Goal: Task Accomplishment & Management: Use online tool/utility

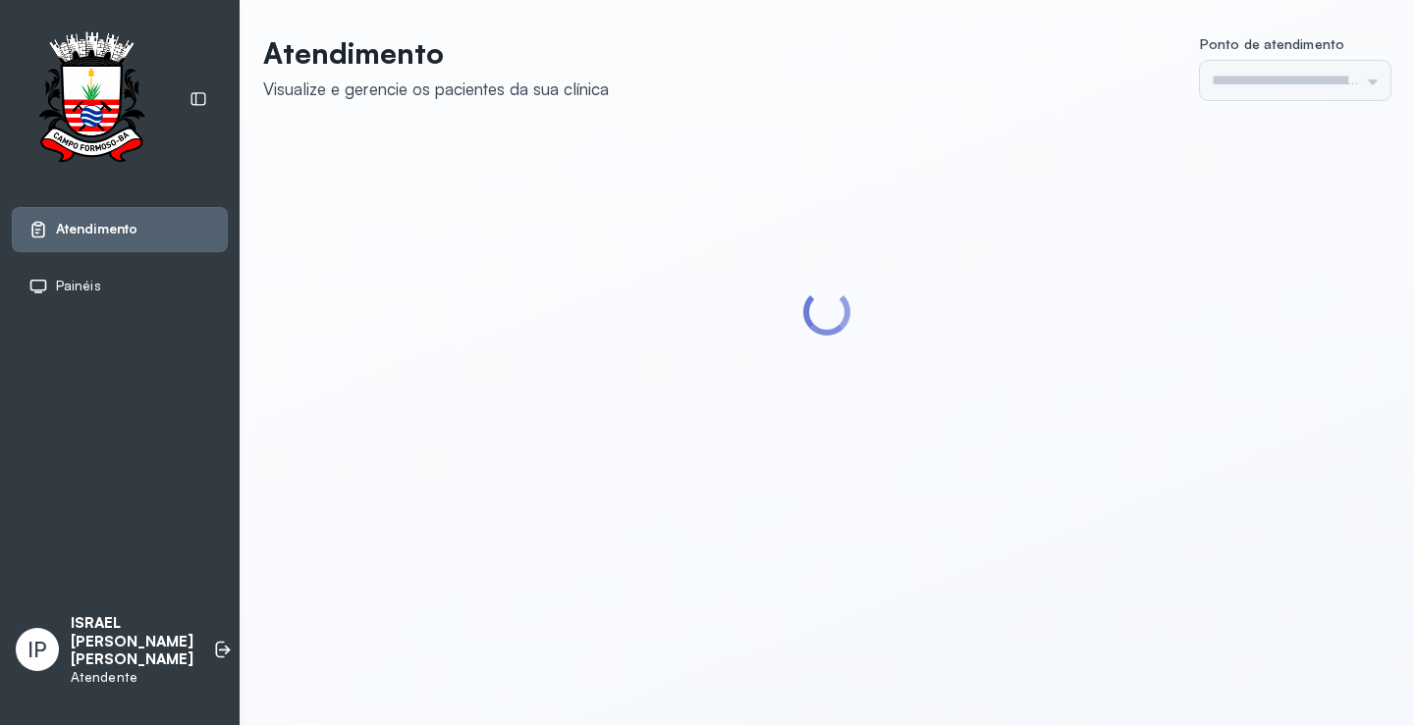
type input "*********"
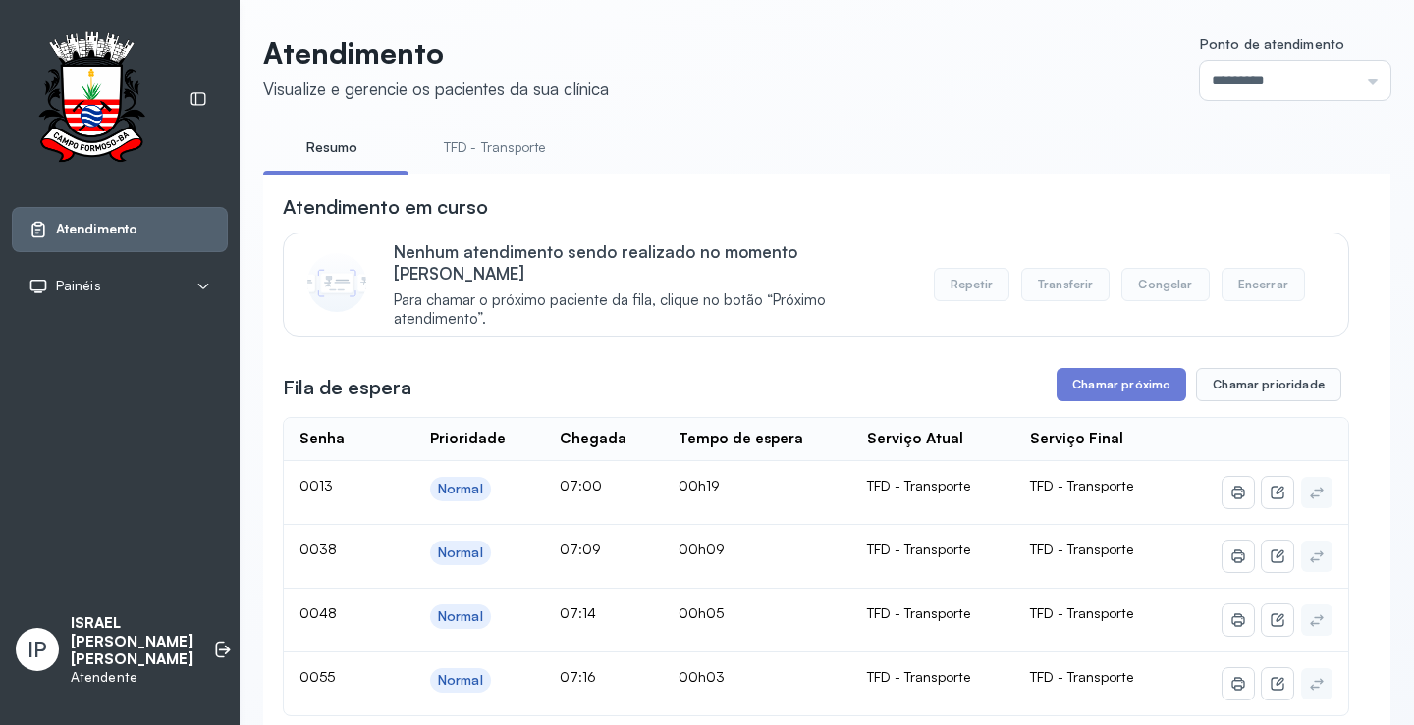
click at [506, 145] on link "TFD - Transporte" at bounding box center [494, 148] width 141 height 32
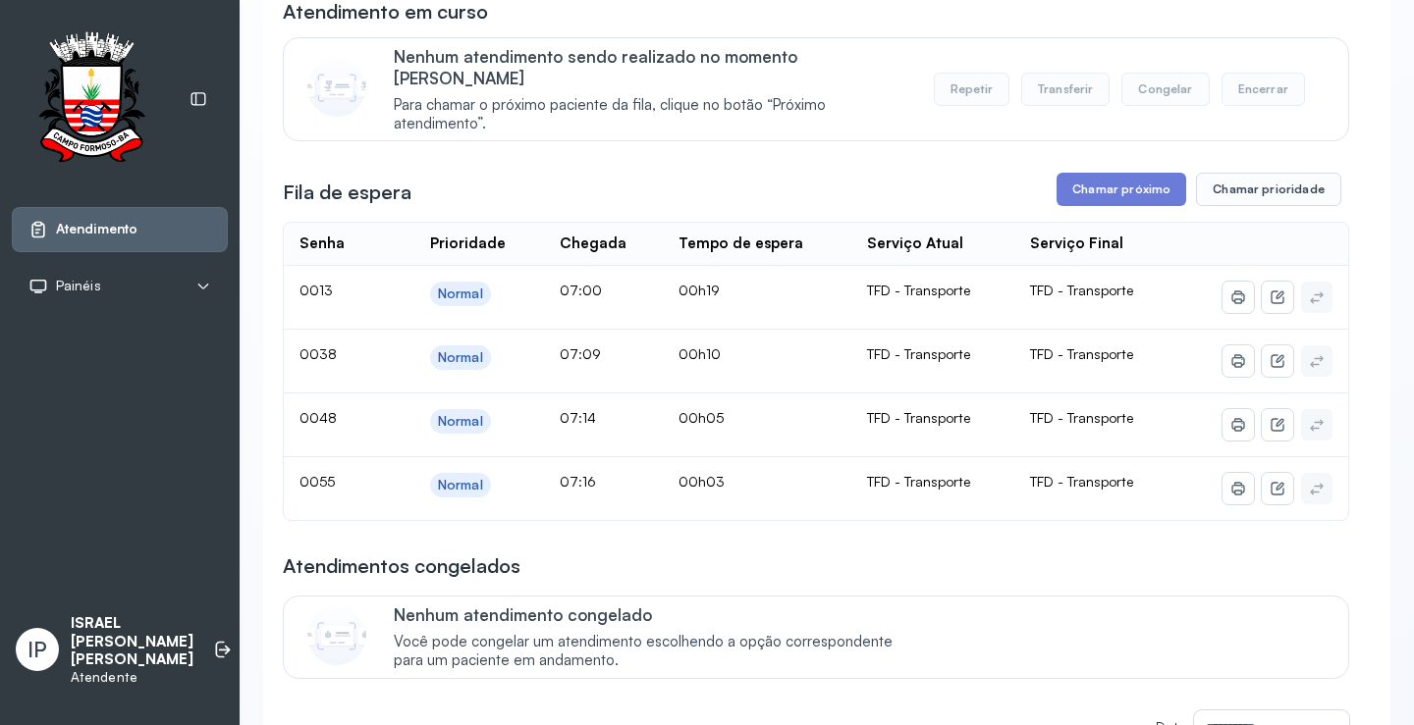
scroll to position [196, 0]
click at [1090, 174] on button "Chamar próximo" at bounding box center [1121, 188] width 130 height 33
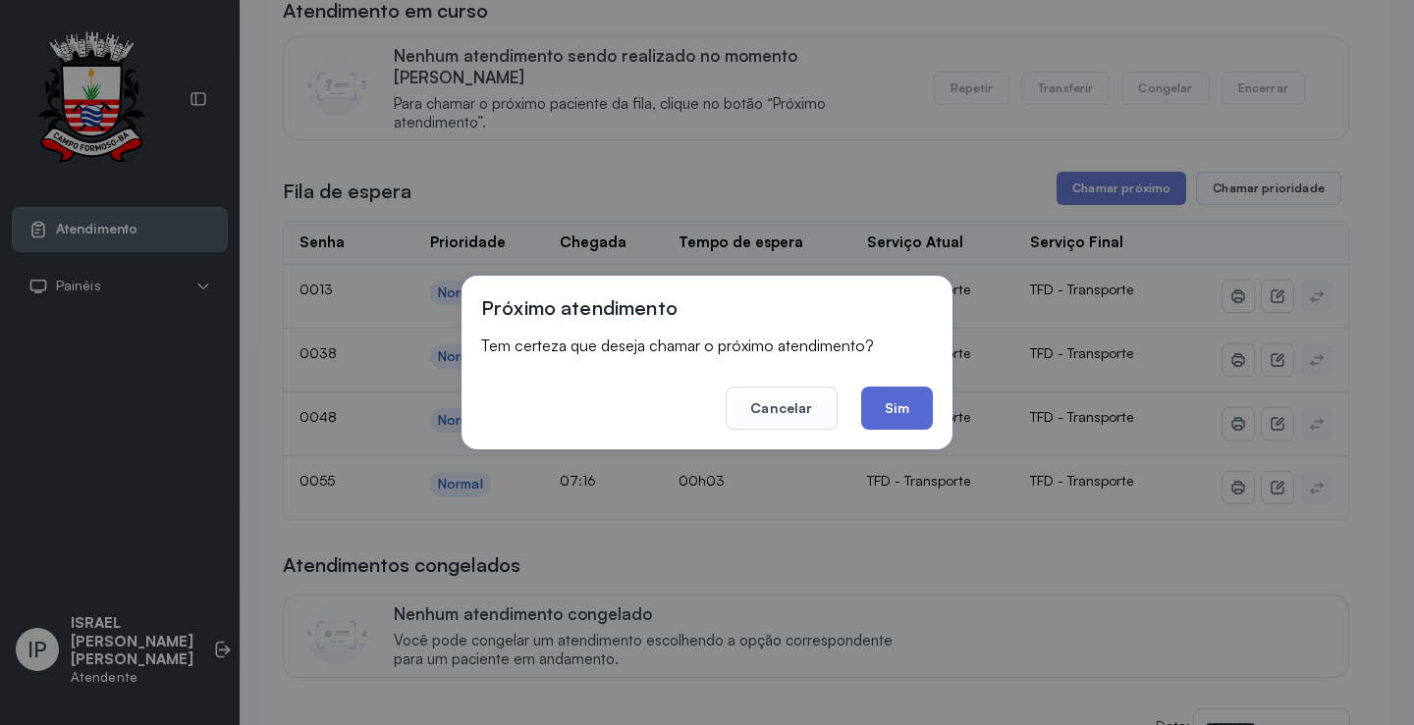
click at [909, 394] on button "Sim" at bounding box center [897, 408] width 72 height 43
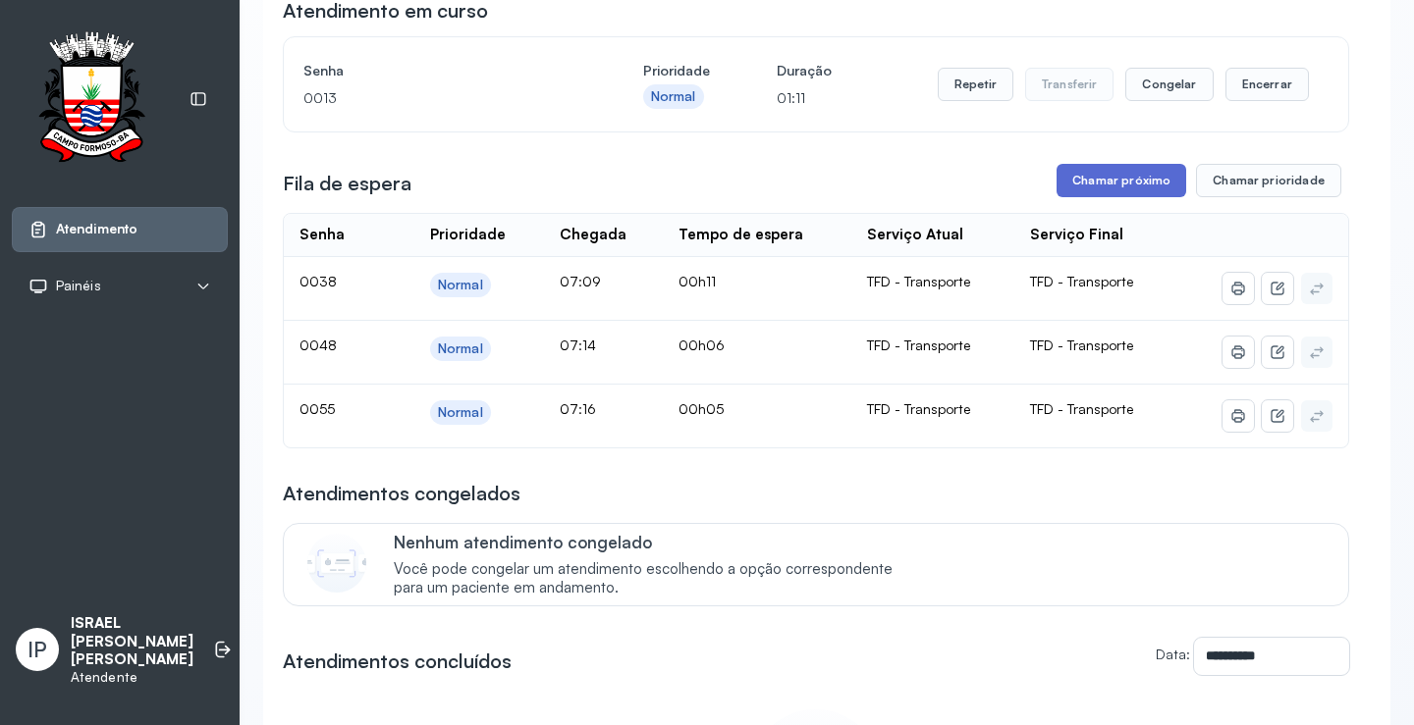
click at [1106, 181] on button "Chamar próximo" at bounding box center [1121, 180] width 130 height 33
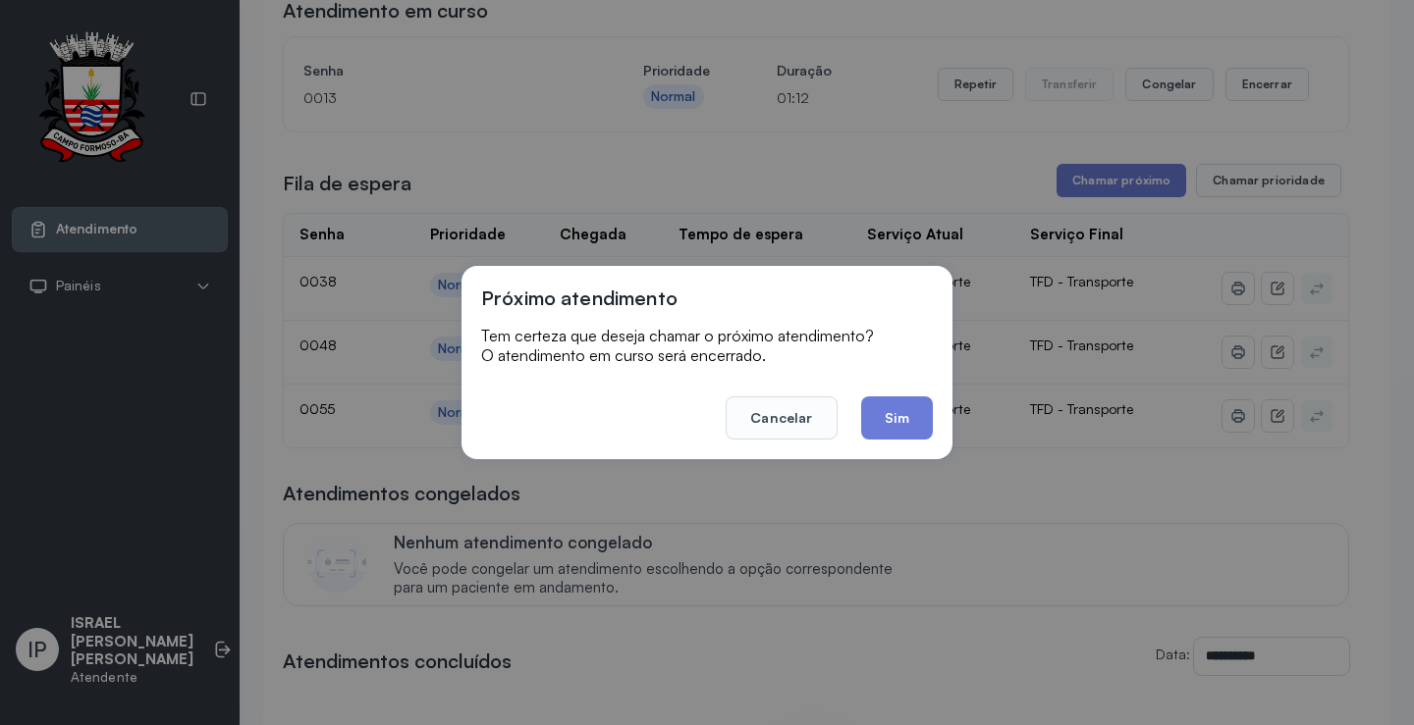
click at [879, 406] on button "Sim" at bounding box center [897, 418] width 72 height 43
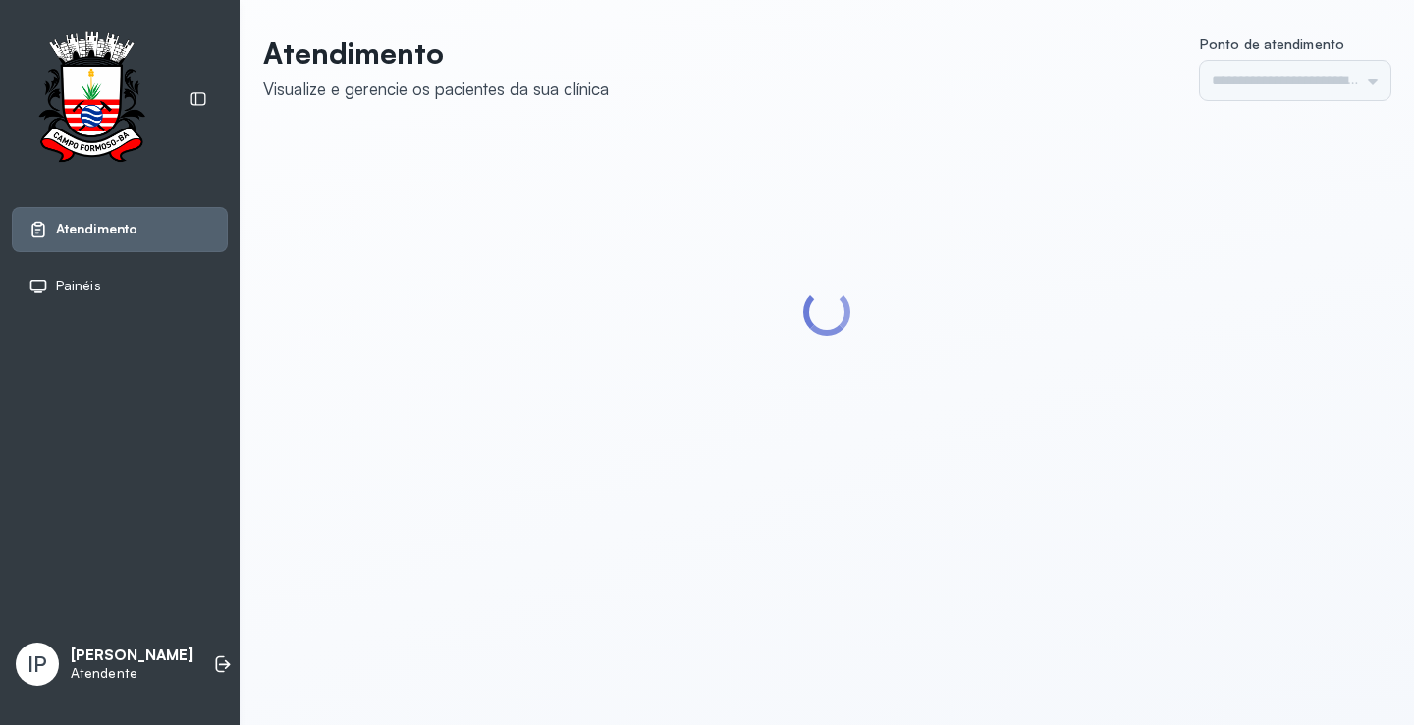
type input "*********"
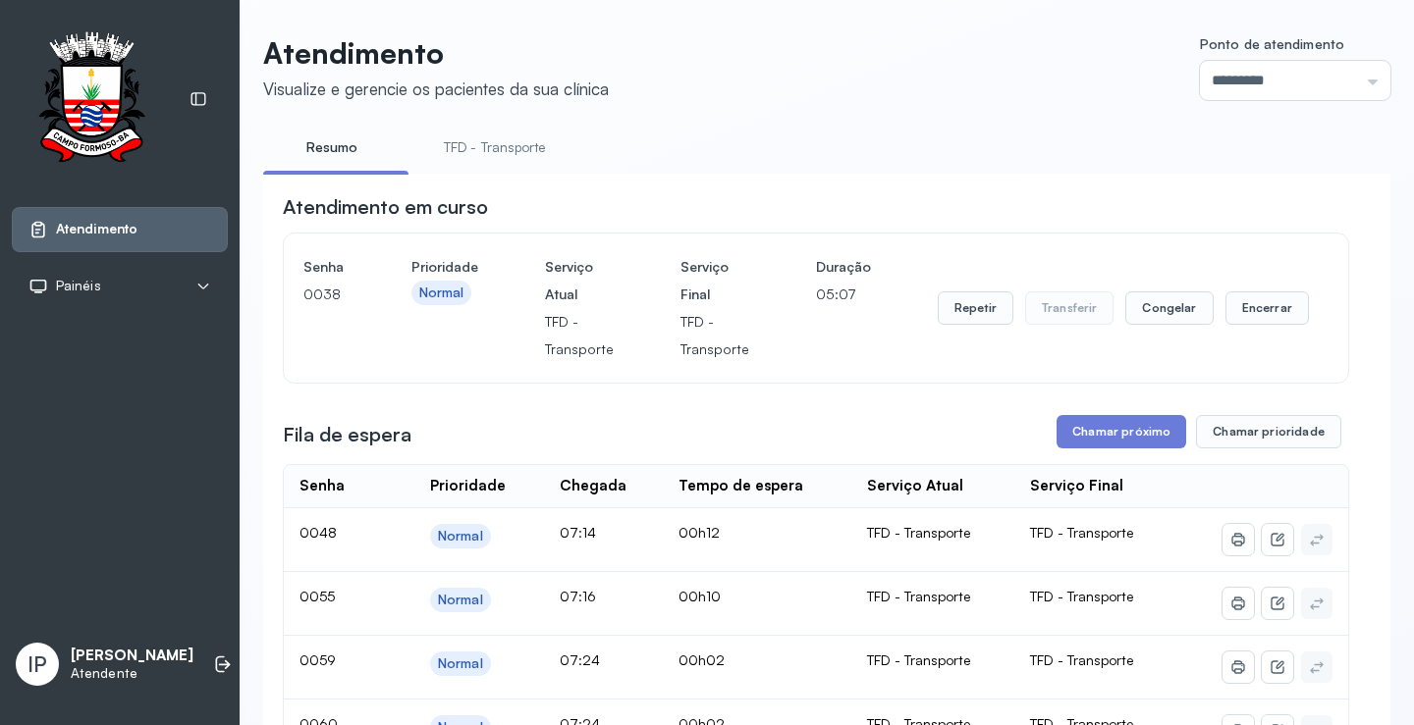
scroll to position [196, 0]
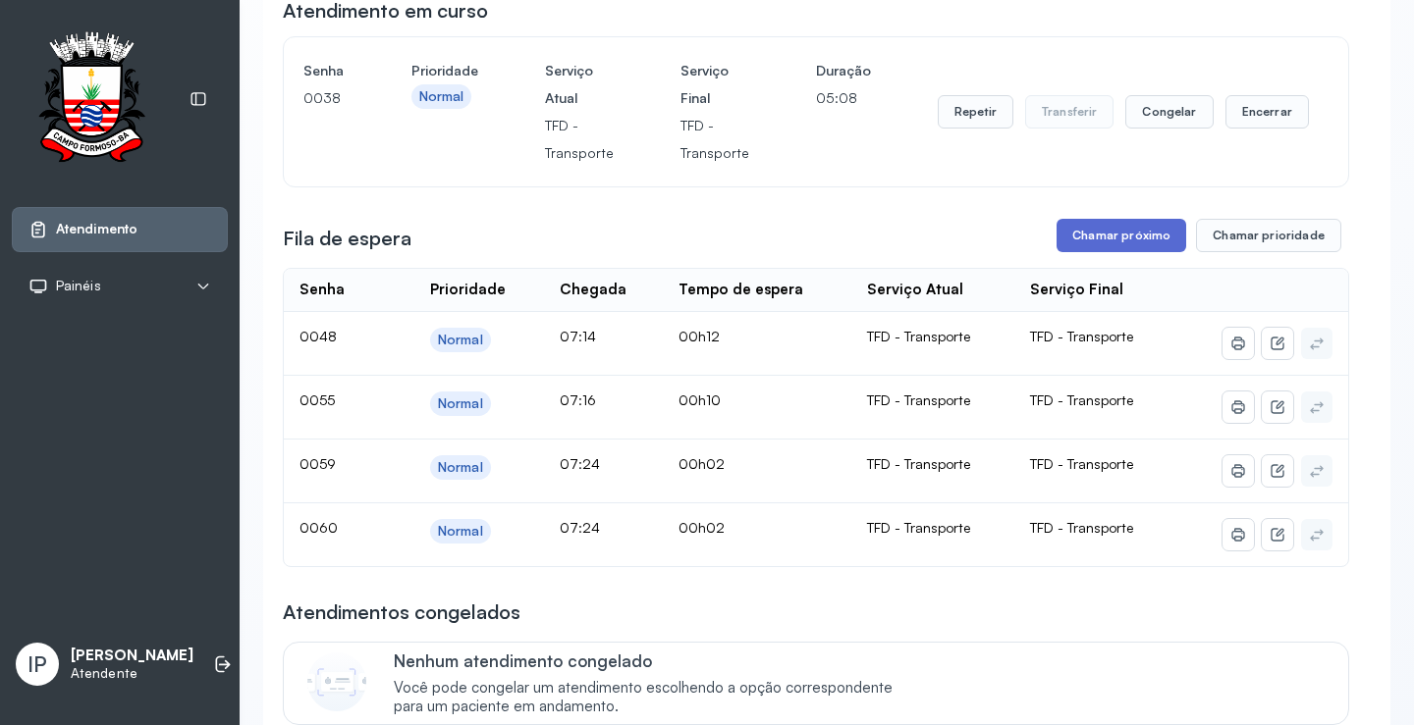
click at [1121, 235] on button "Chamar próximo" at bounding box center [1121, 235] width 130 height 33
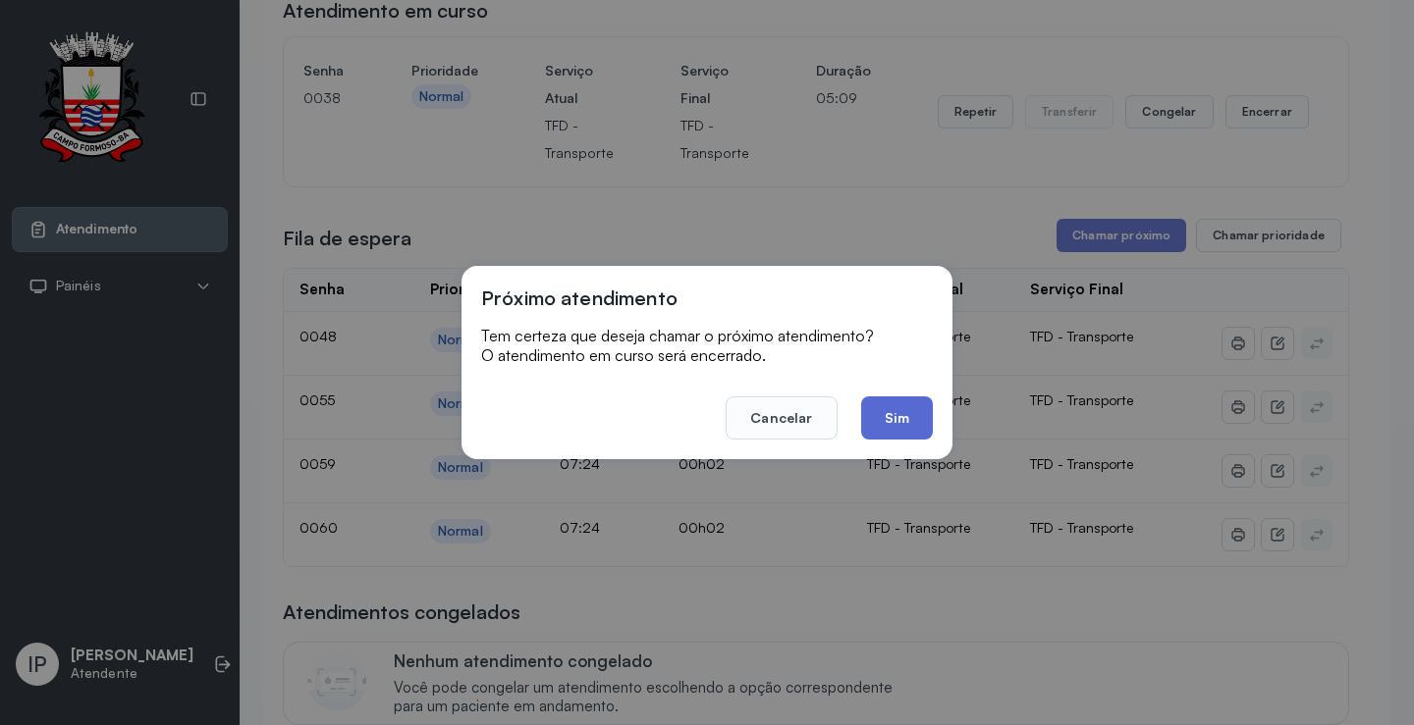
click at [880, 416] on button "Sim" at bounding box center [897, 418] width 72 height 43
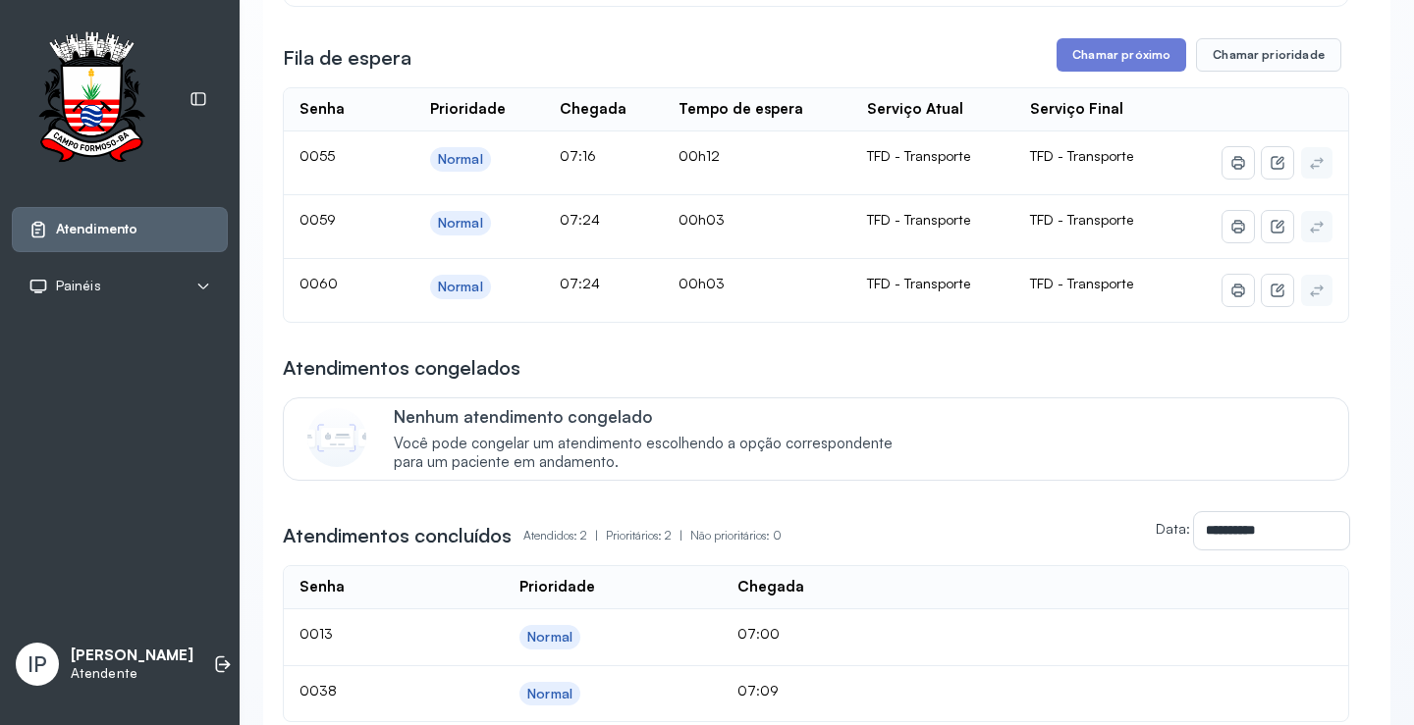
scroll to position [393, 0]
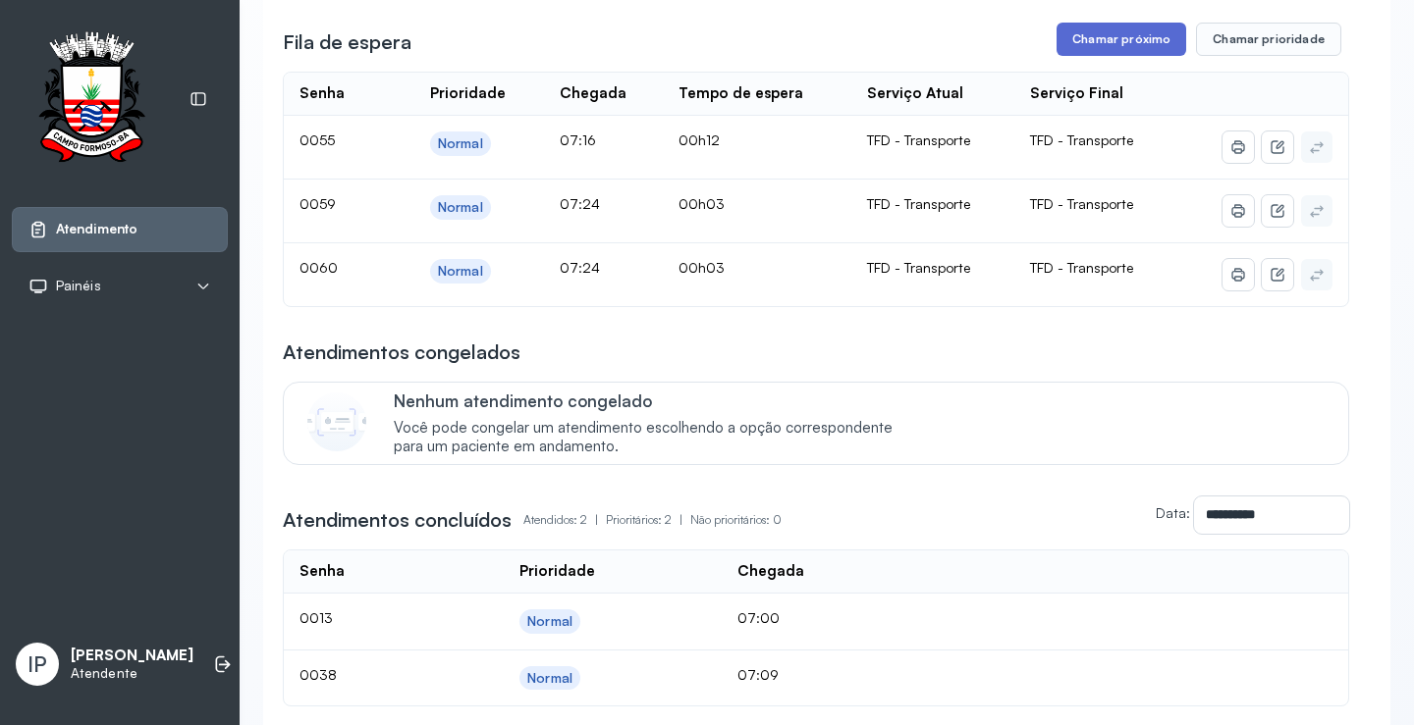
click at [1078, 37] on button "Chamar próximo" at bounding box center [1121, 39] width 130 height 33
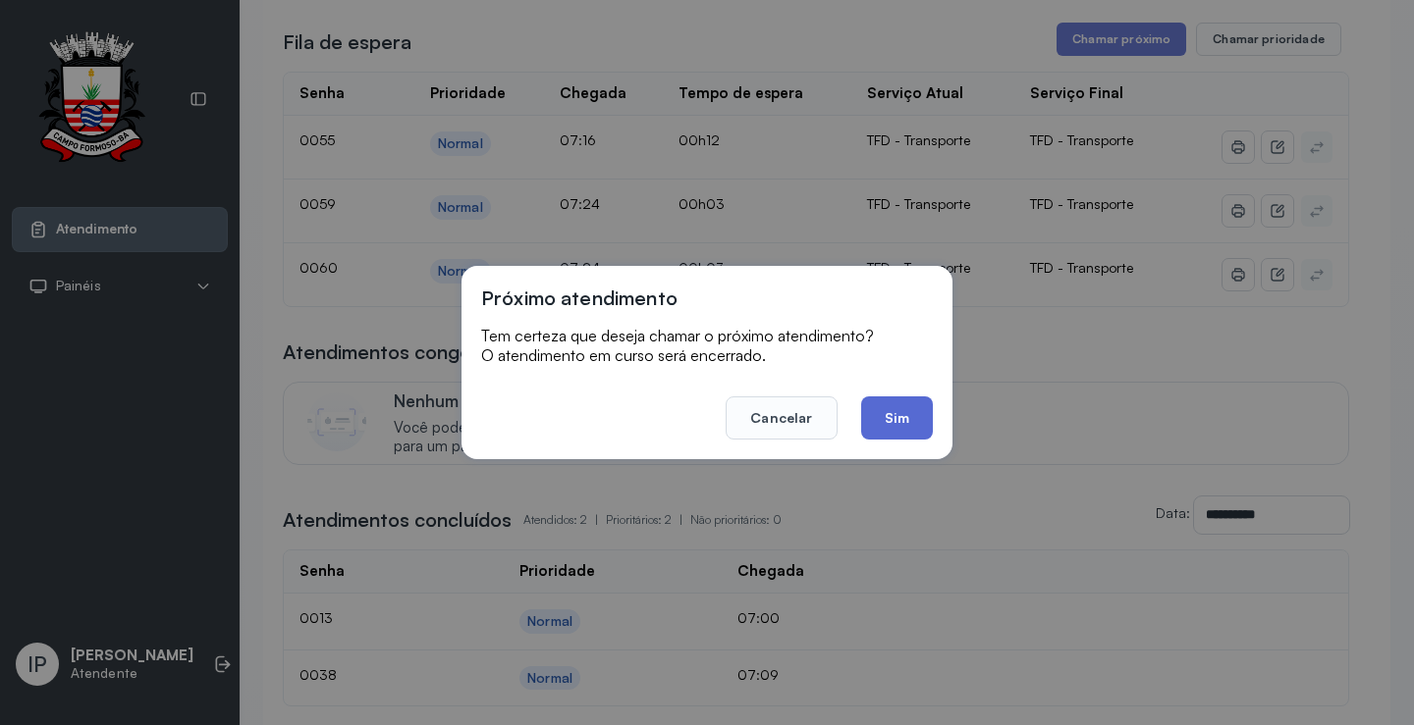
click at [911, 418] on button "Sim" at bounding box center [897, 418] width 72 height 43
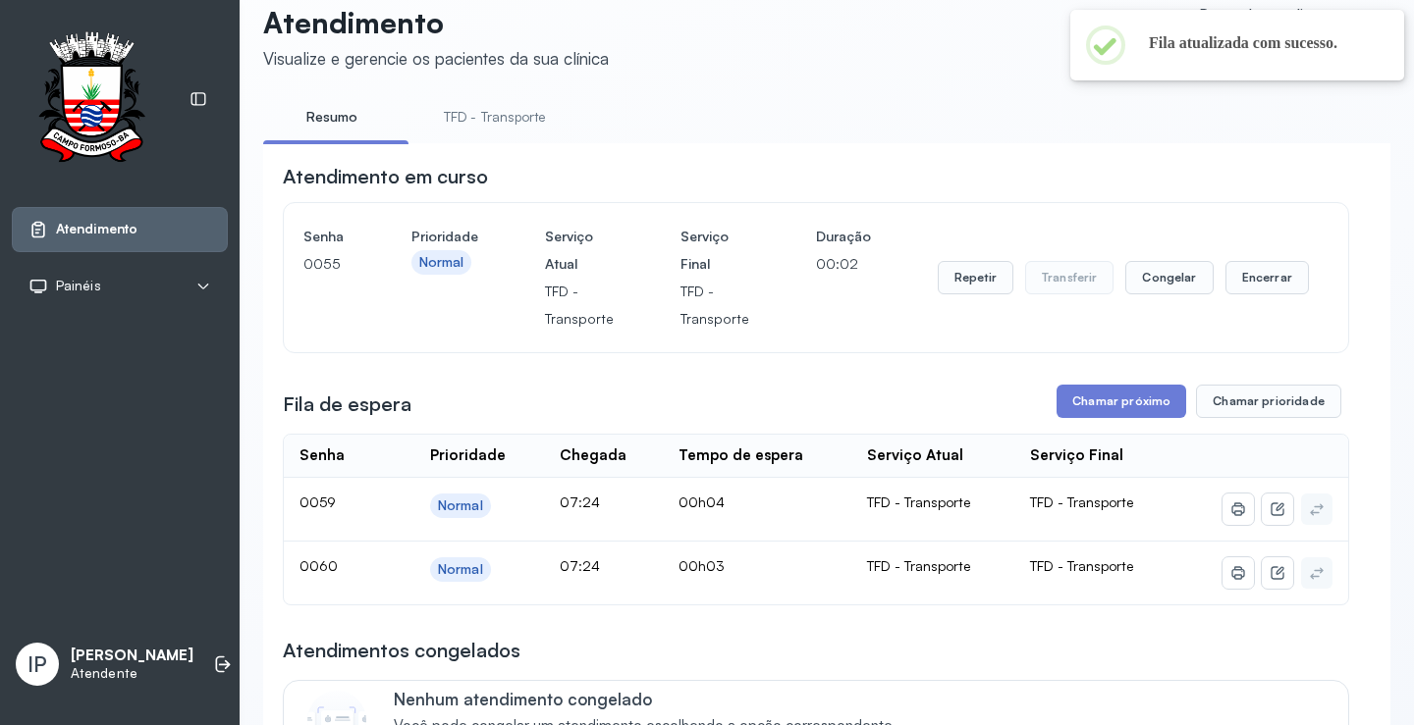
scroll to position [0, 0]
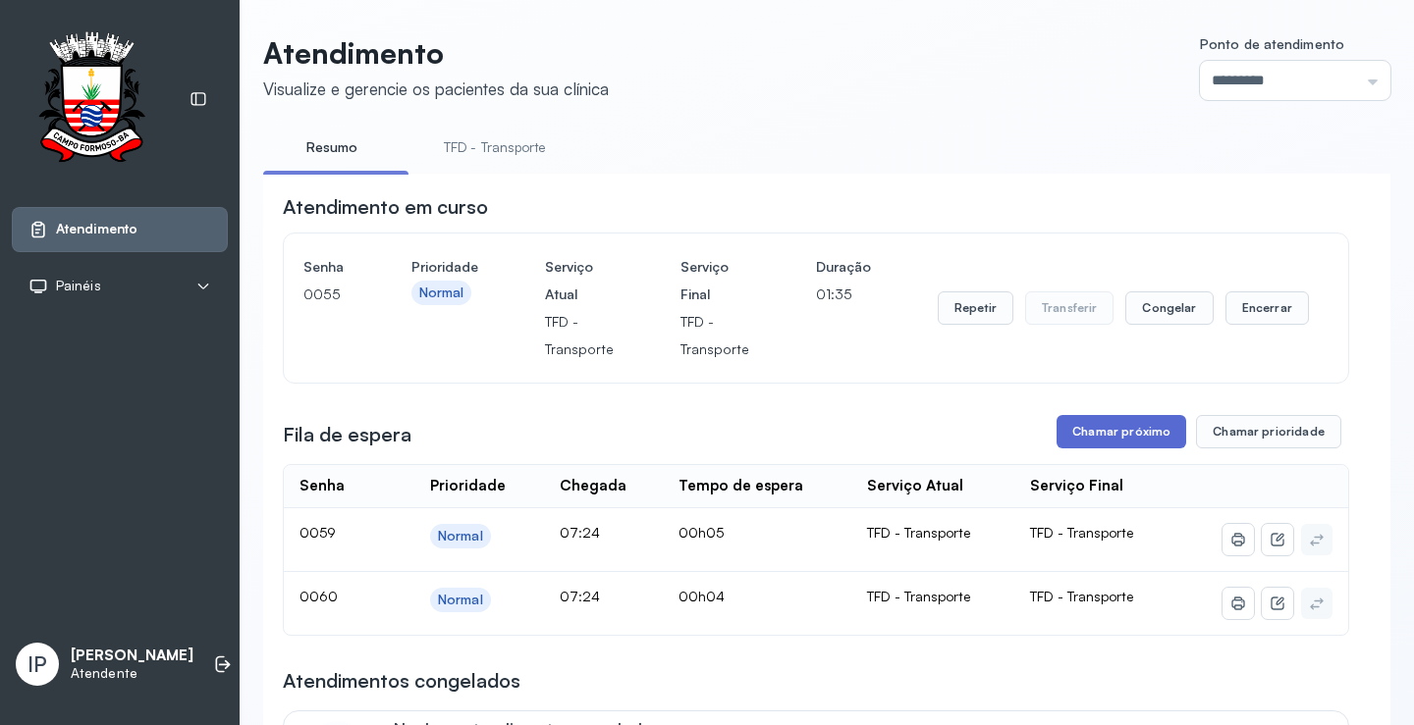
click at [1154, 424] on button "Chamar próximo" at bounding box center [1121, 431] width 130 height 33
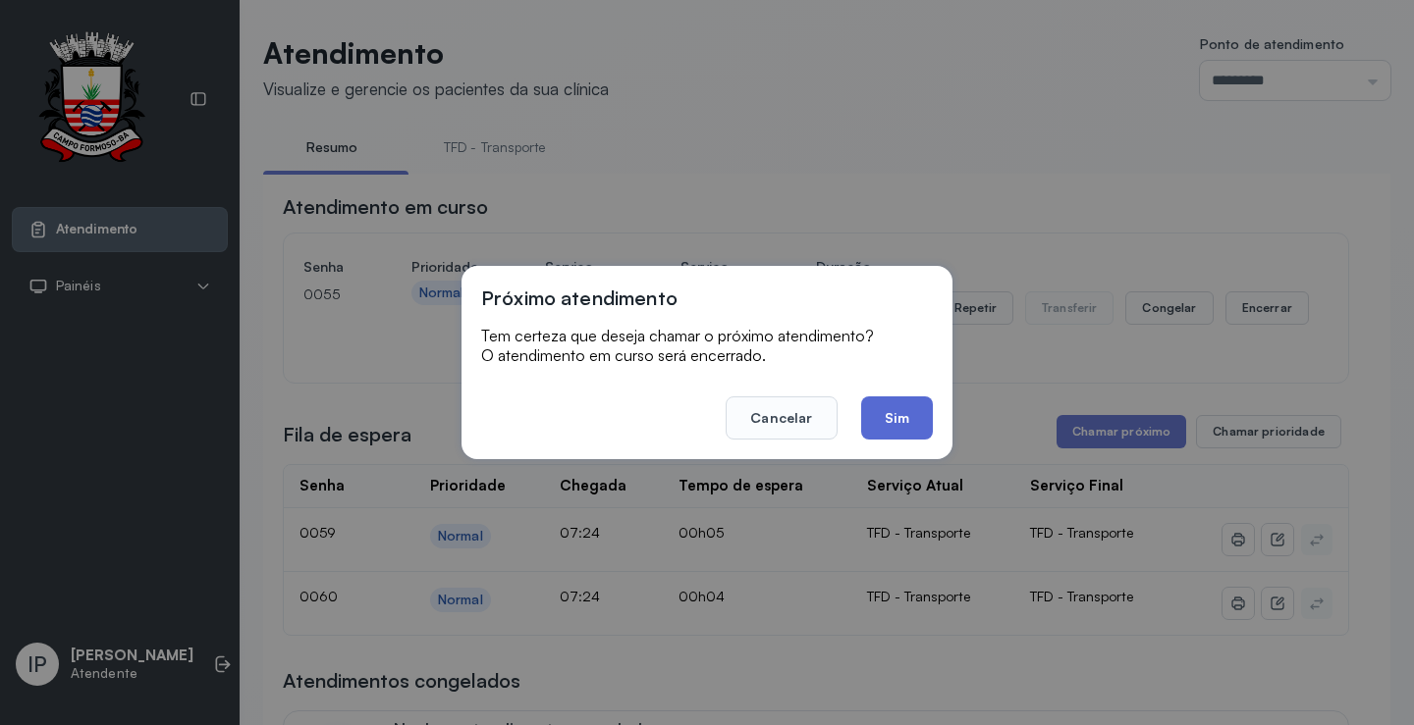
click at [911, 425] on button "Sim" at bounding box center [897, 418] width 72 height 43
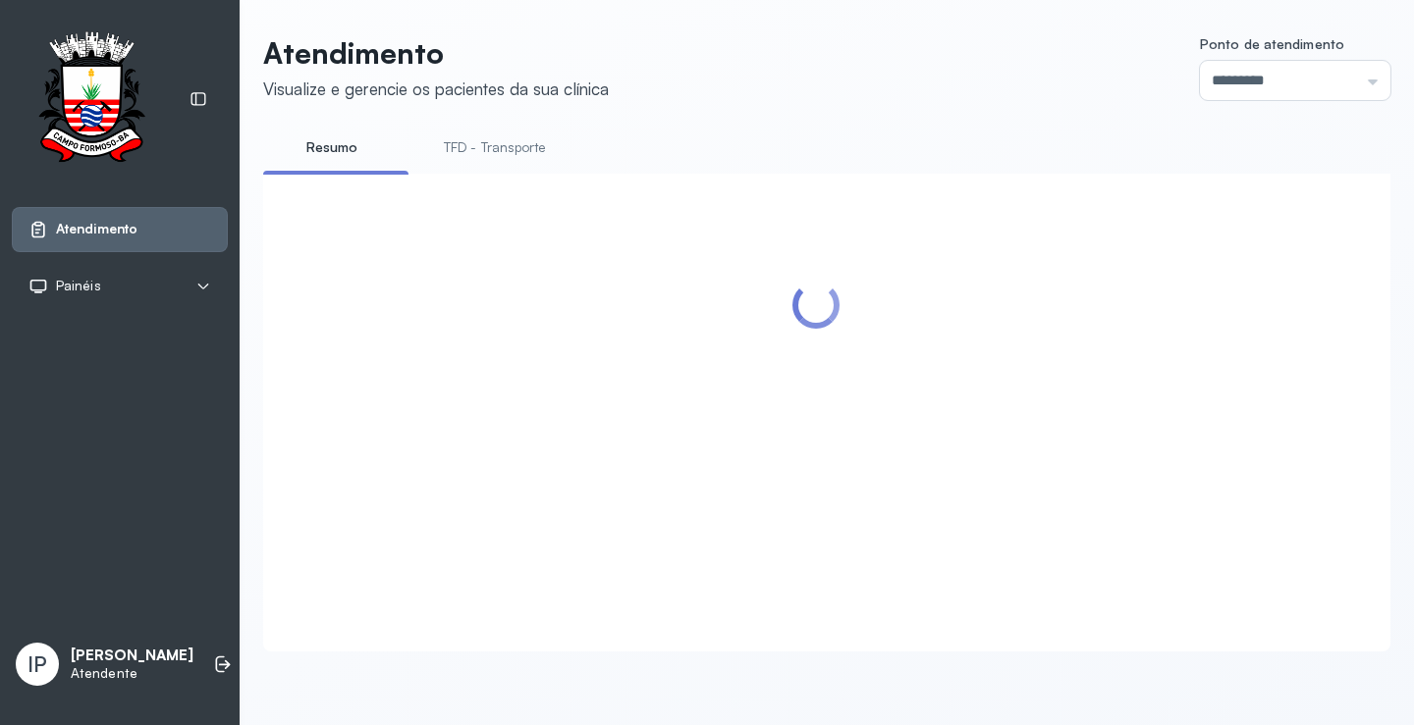
click at [475, 146] on link "TFD - Transporte" at bounding box center [494, 148] width 141 height 32
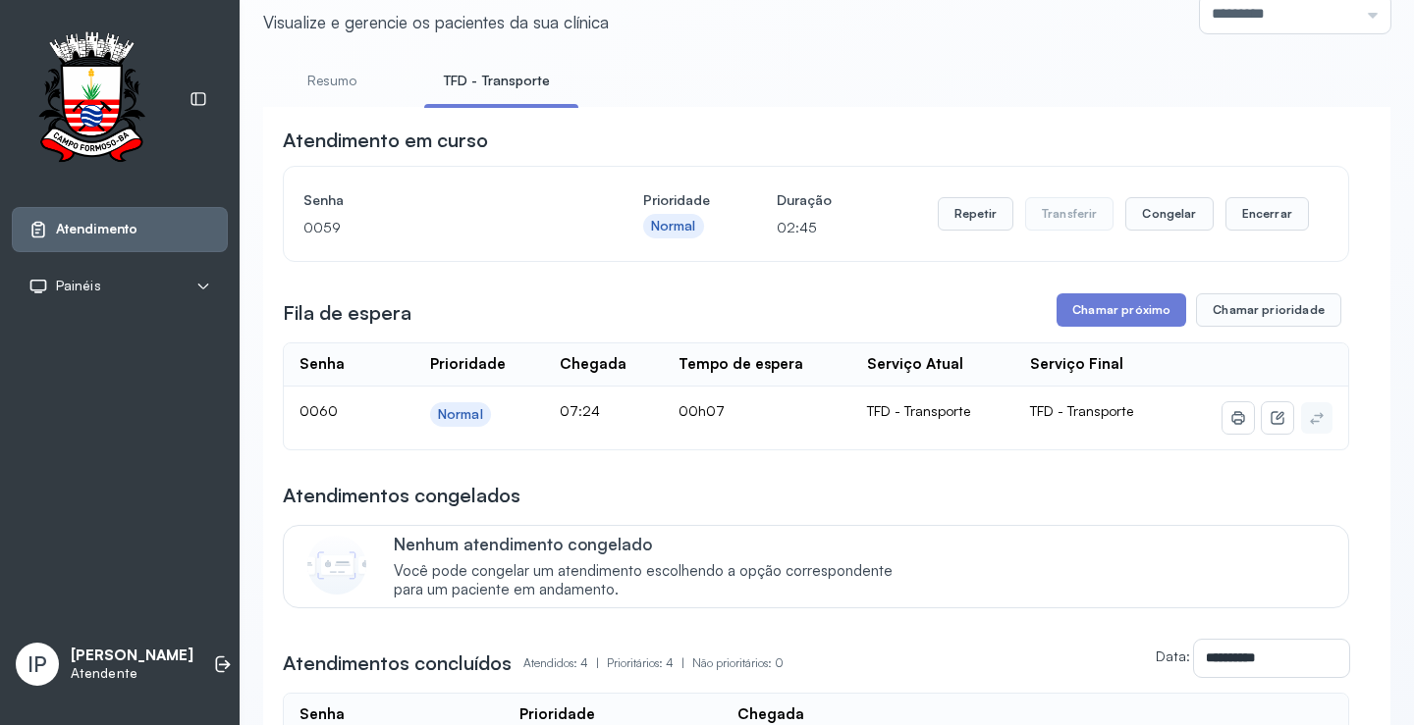
scroll to position [98, 0]
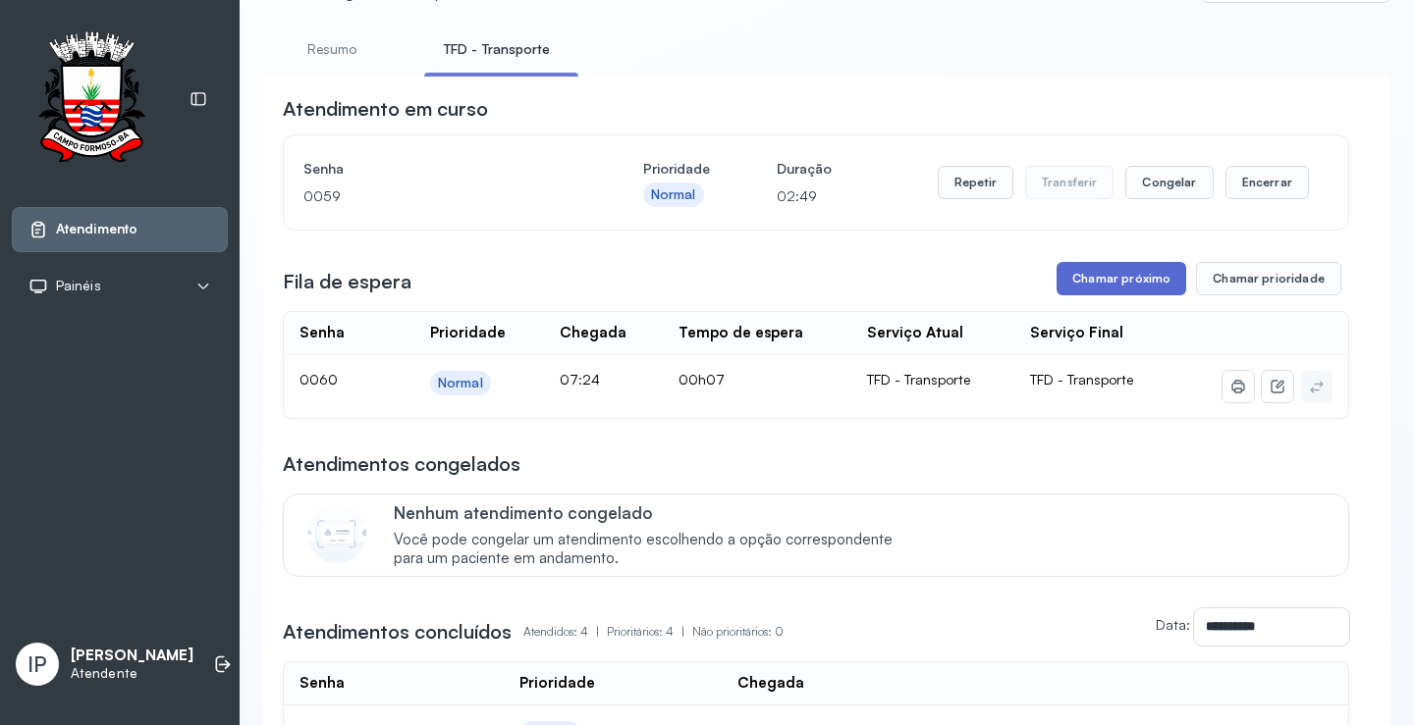
click at [1083, 270] on button "Chamar próximo" at bounding box center [1121, 278] width 130 height 33
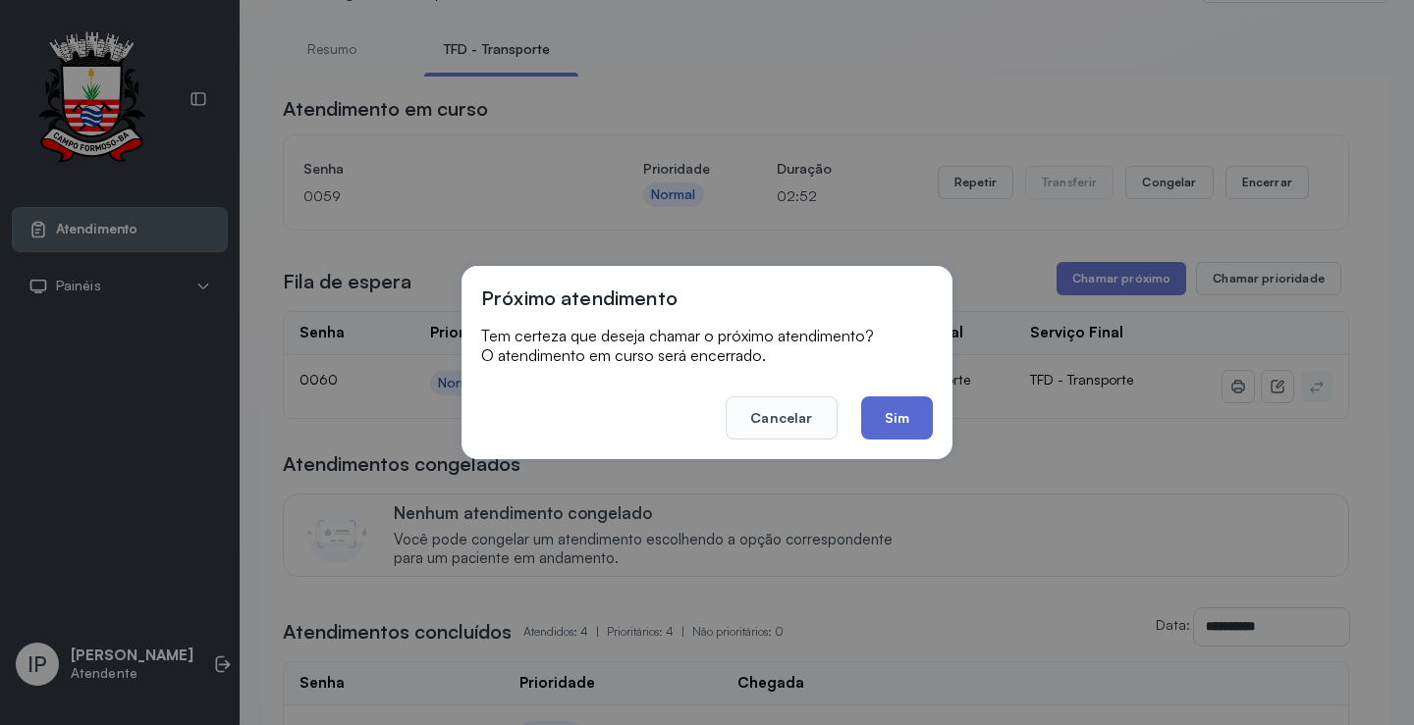
click at [917, 405] on button "Sim" at bounding box center [897, 418] width 72 height 43
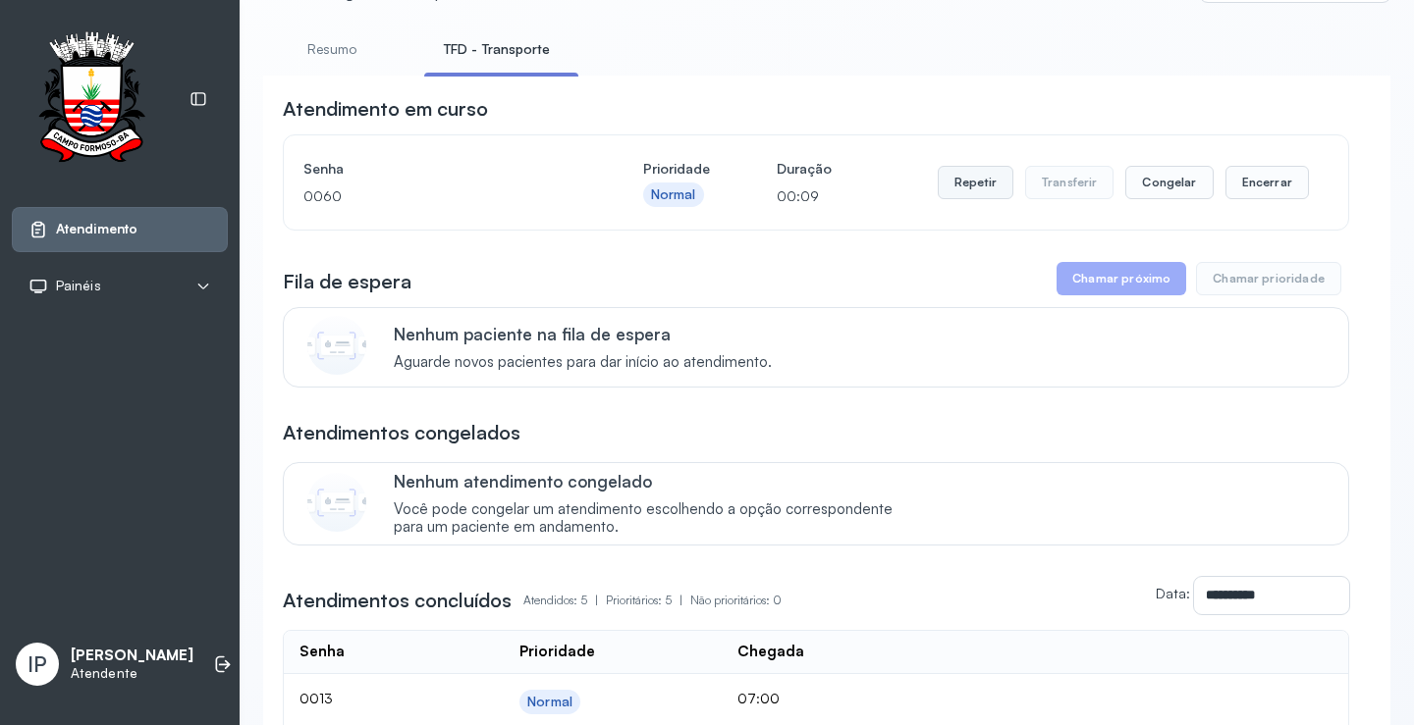
click at [944, 190] on button "Repetir" at bounding box center [976, 182] width 76 height 33
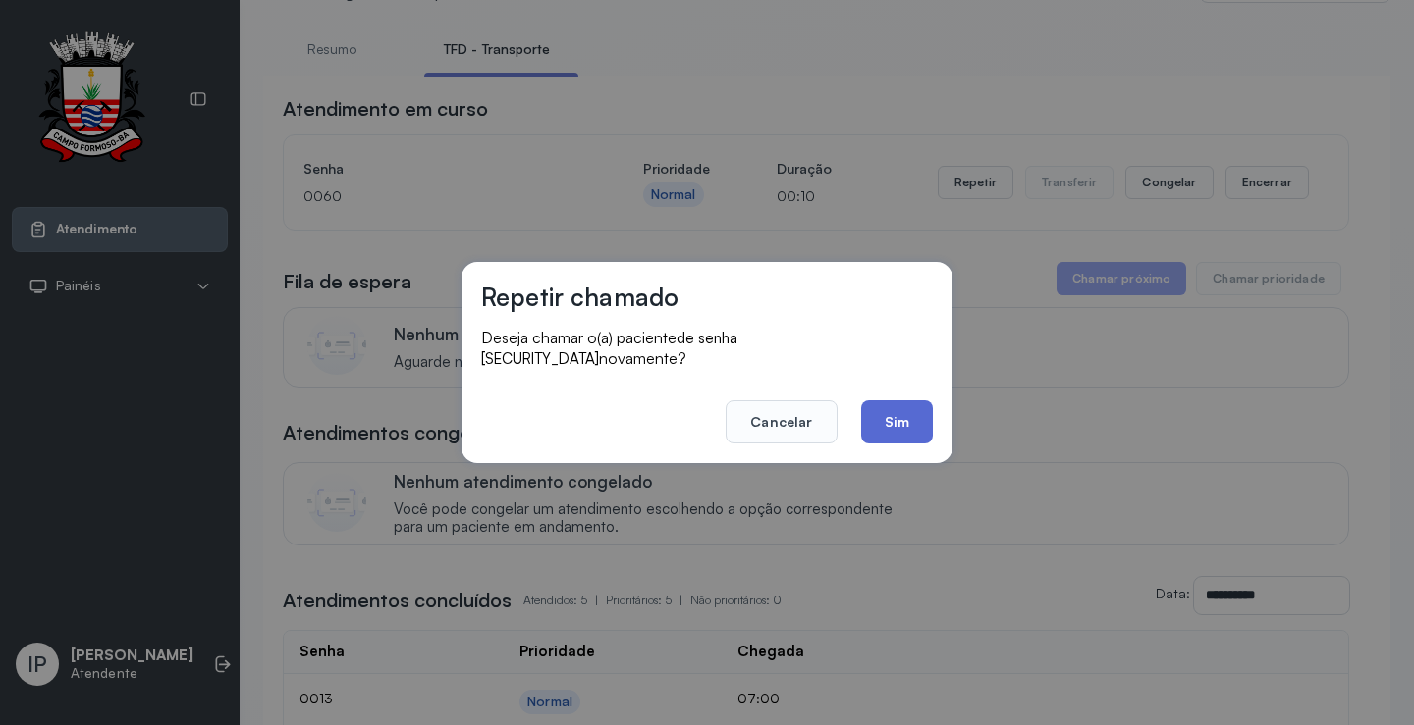
click at [899, 406] on button "Sim" at bounding box center [897, 422] width 72 height 43
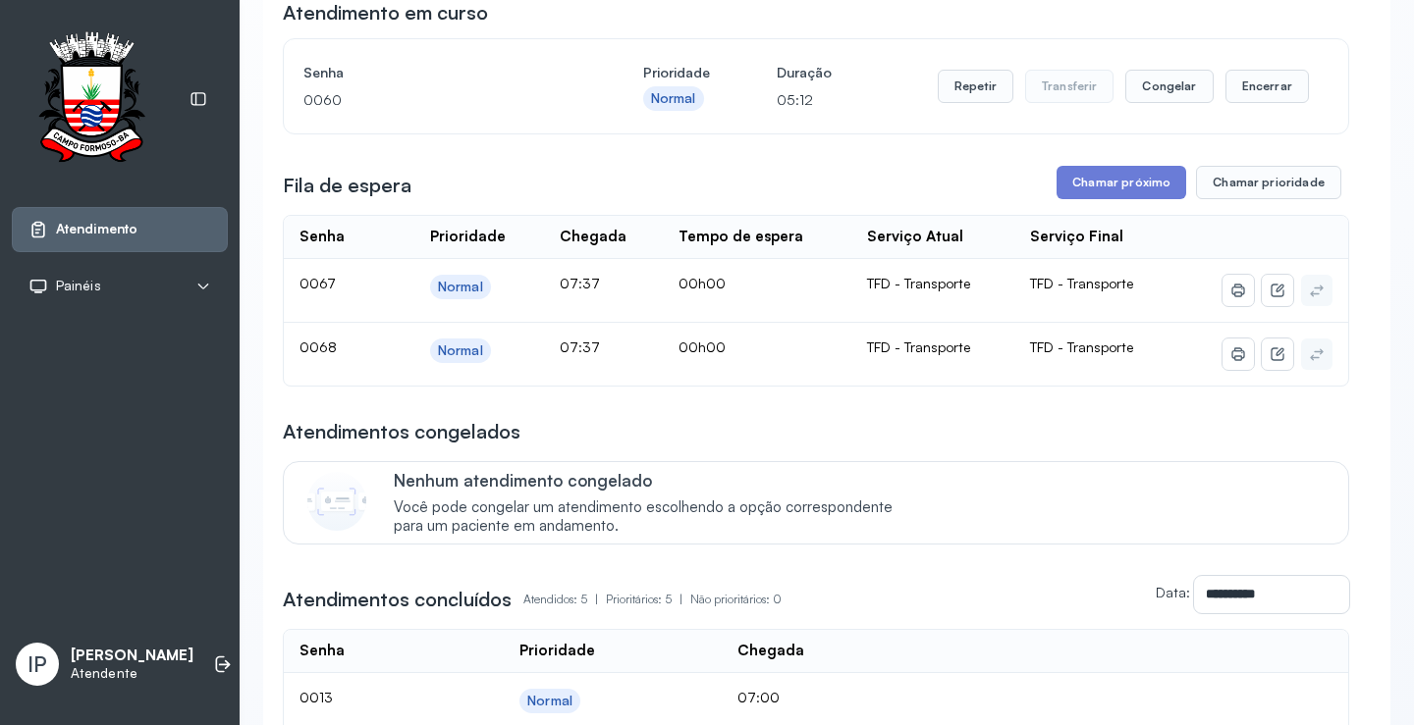
scroll to position [196, 0]
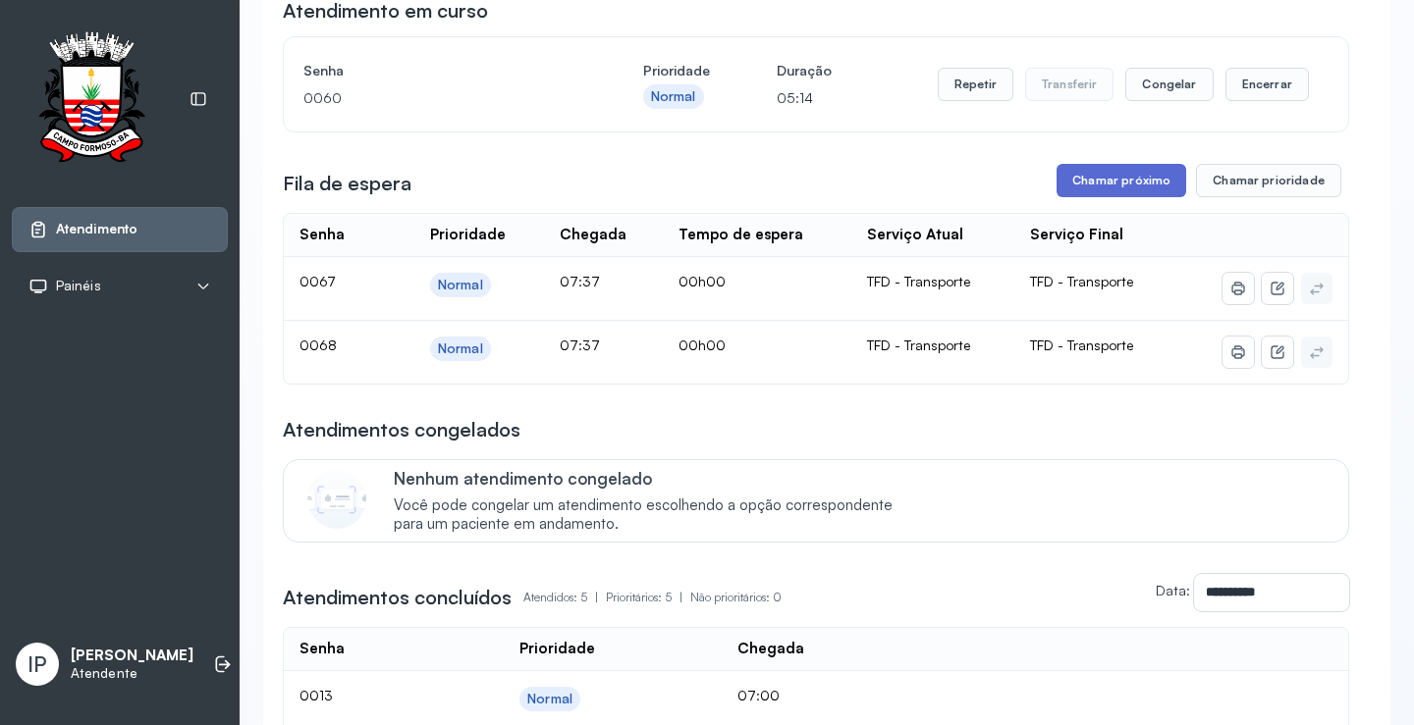
click at [1139, 178] on button "Chamar próximo" at bounding box center [1121, 180] width 130 height 33
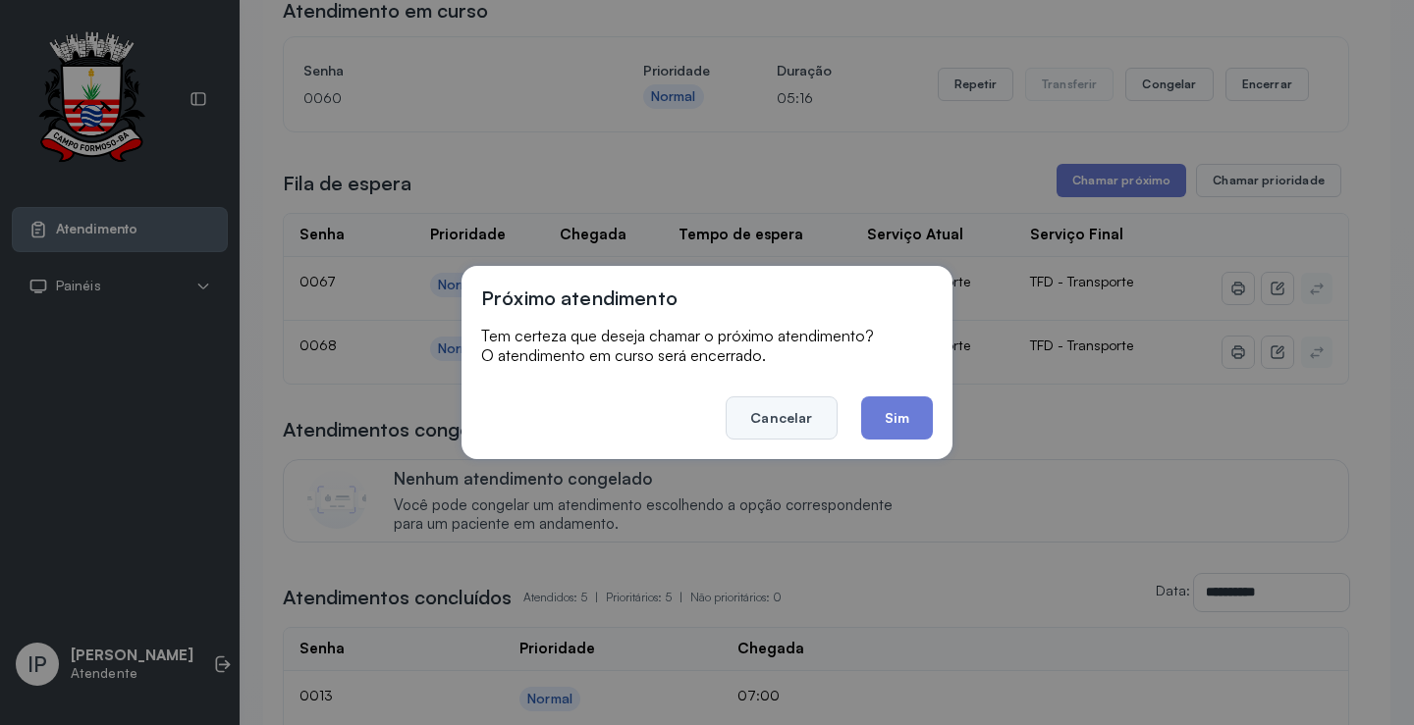
click at [807, 408] on button "Cancelar" at bounding box center [780, 418] width 111 height 43
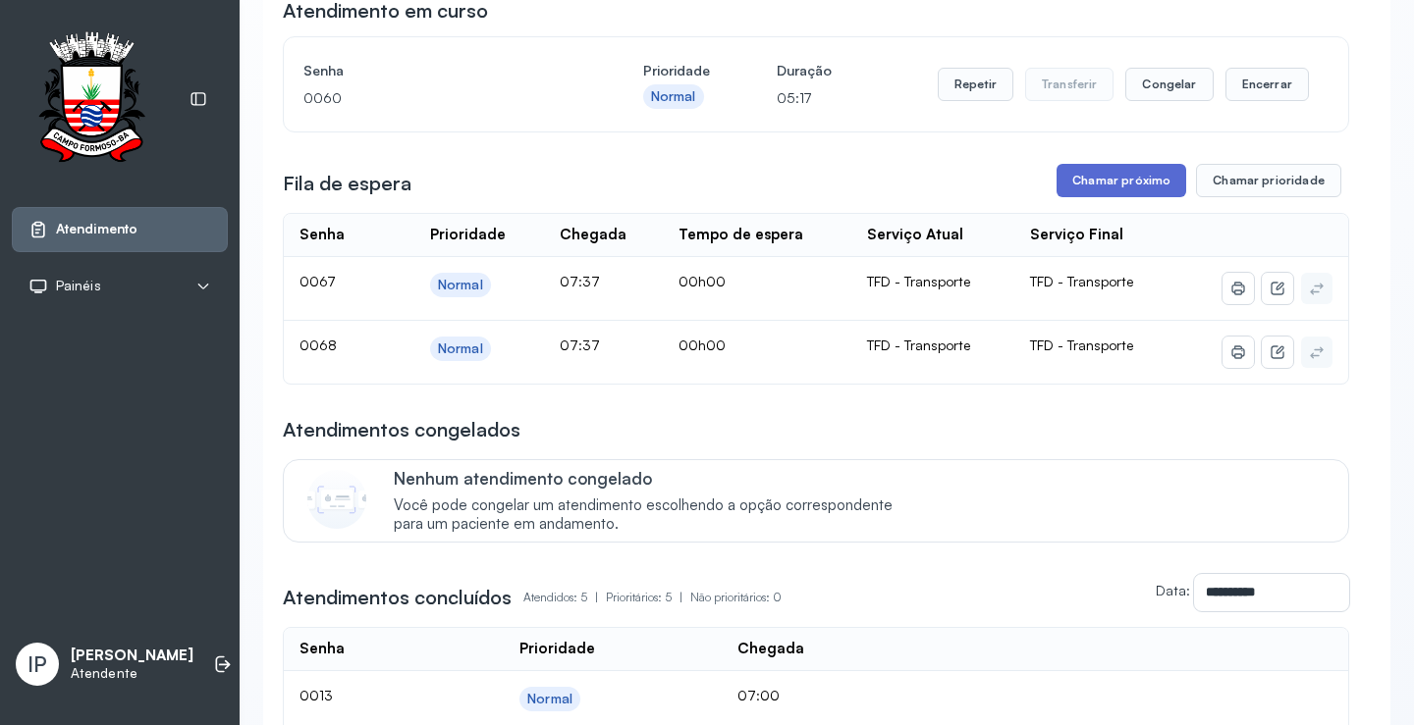
click at [1097, 179] on button "Chamar próximo" at bounding box center [1121, 180] width 130 height 33
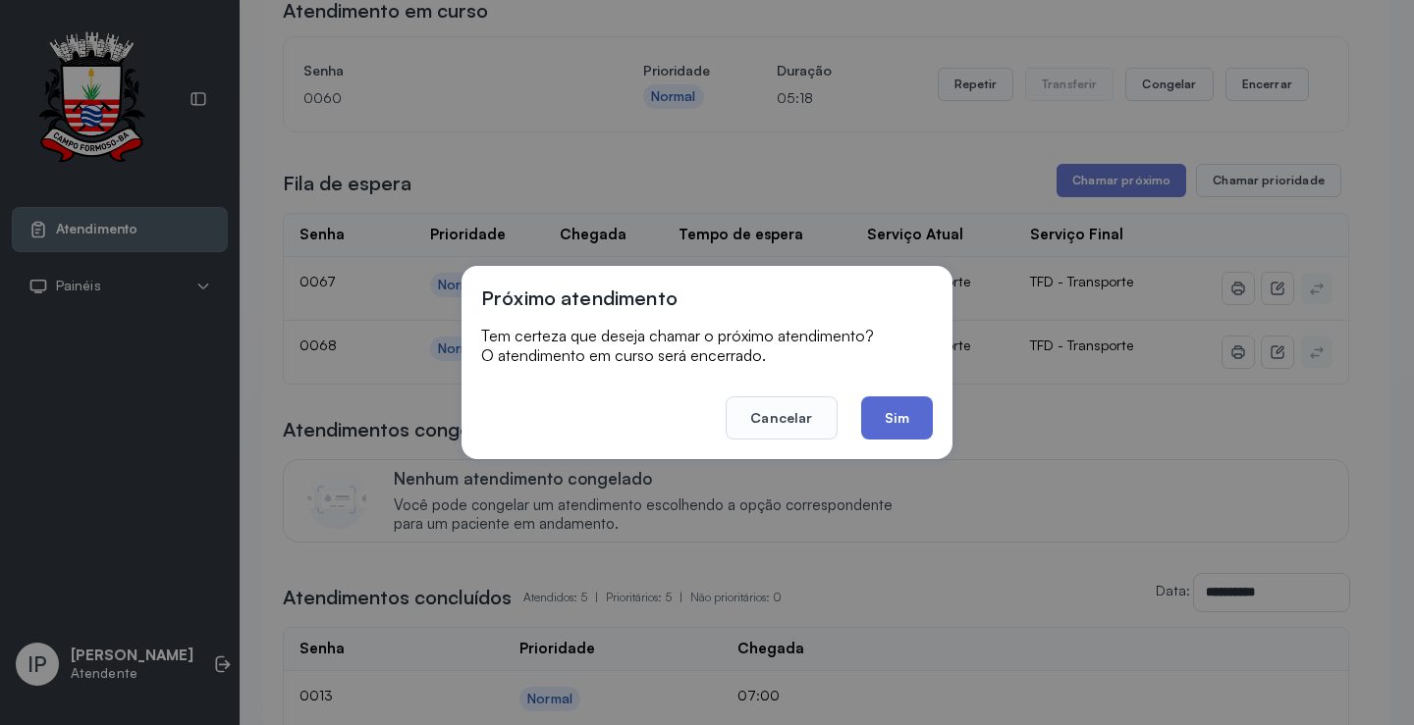
click at [883, 425] on button "Sim" at bounding box center [897, 418] width 72 height 43
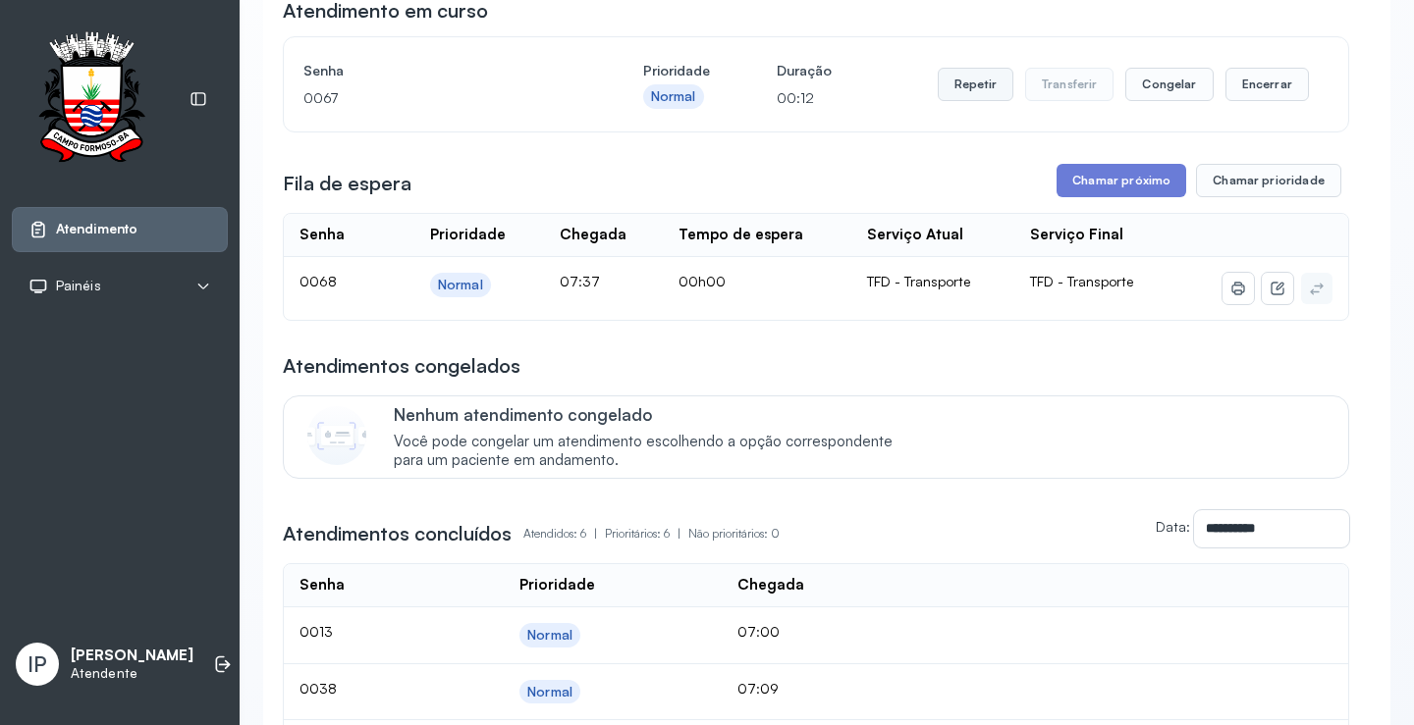
click at [968, 91] on button "Repetir" at bounding box center [976, 84] width 76 height 33
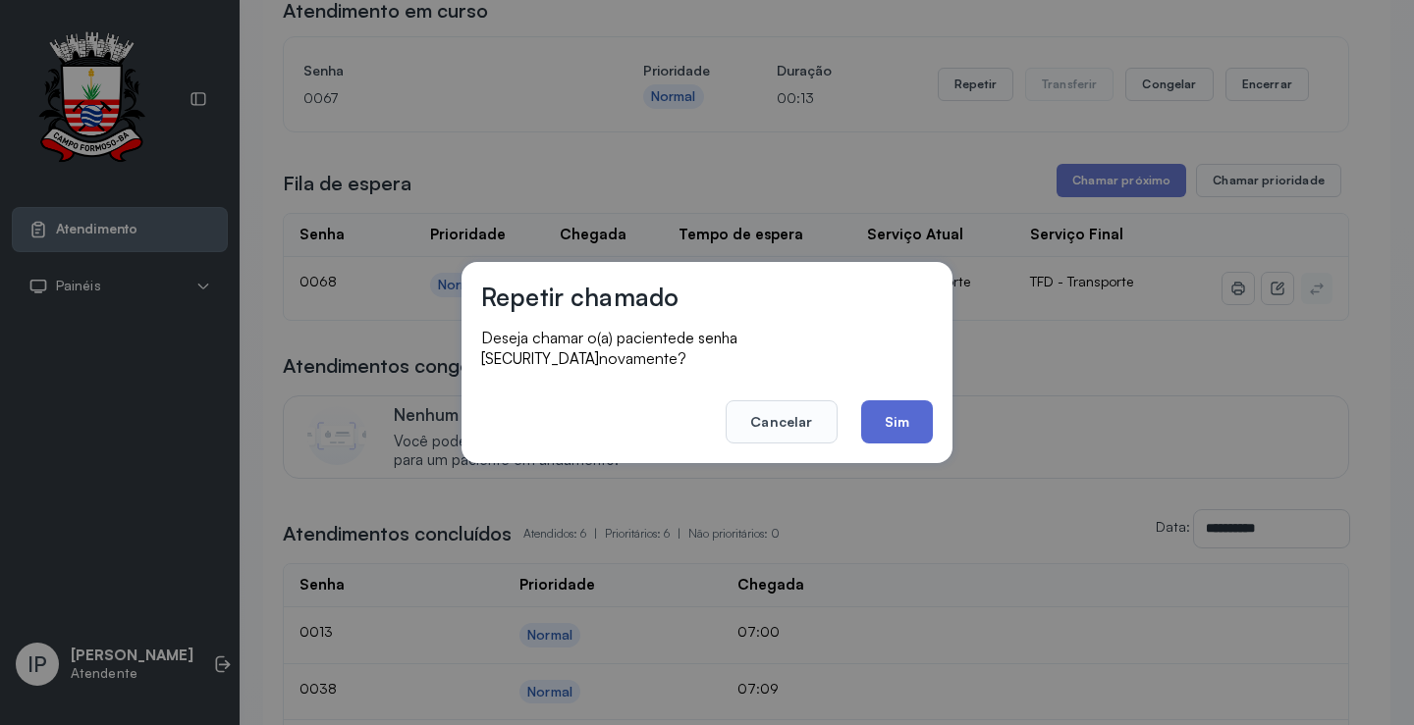
click at [888, 403] on button "Sim" at bounding box center [897, 422] width 72 height 43
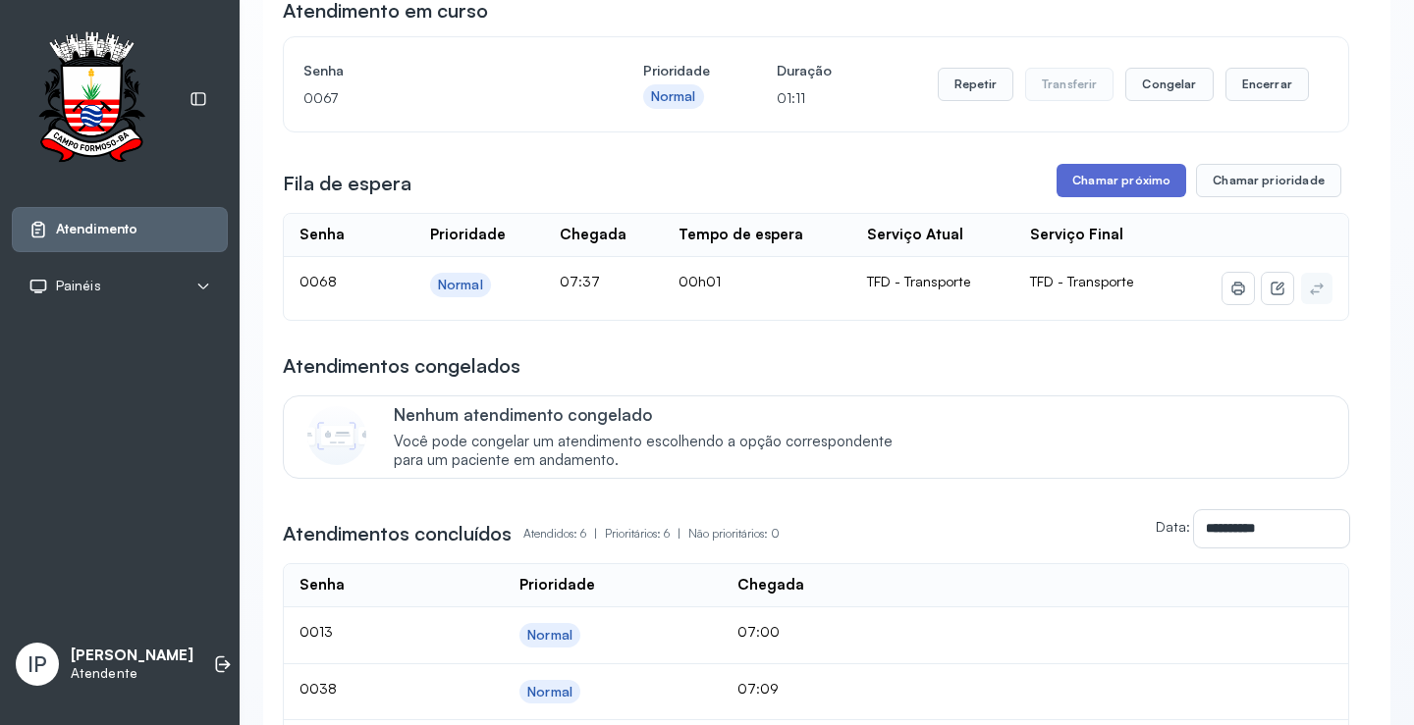
click at [1073, 189] on button "Chamar próximo" at bounding box center [1121, 180] width 130 height 33
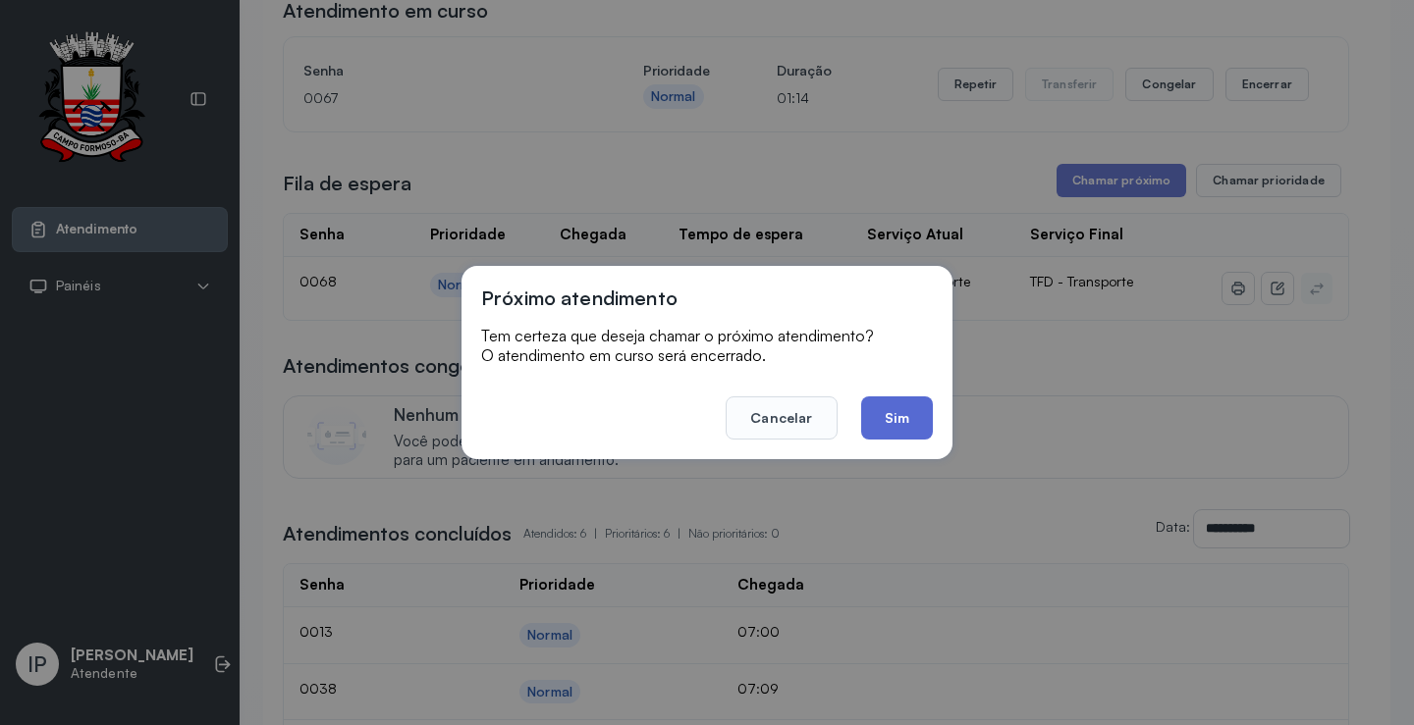
click at [896, 428] on button "Sim" at bounding box center [897, 418] width 72 height 43
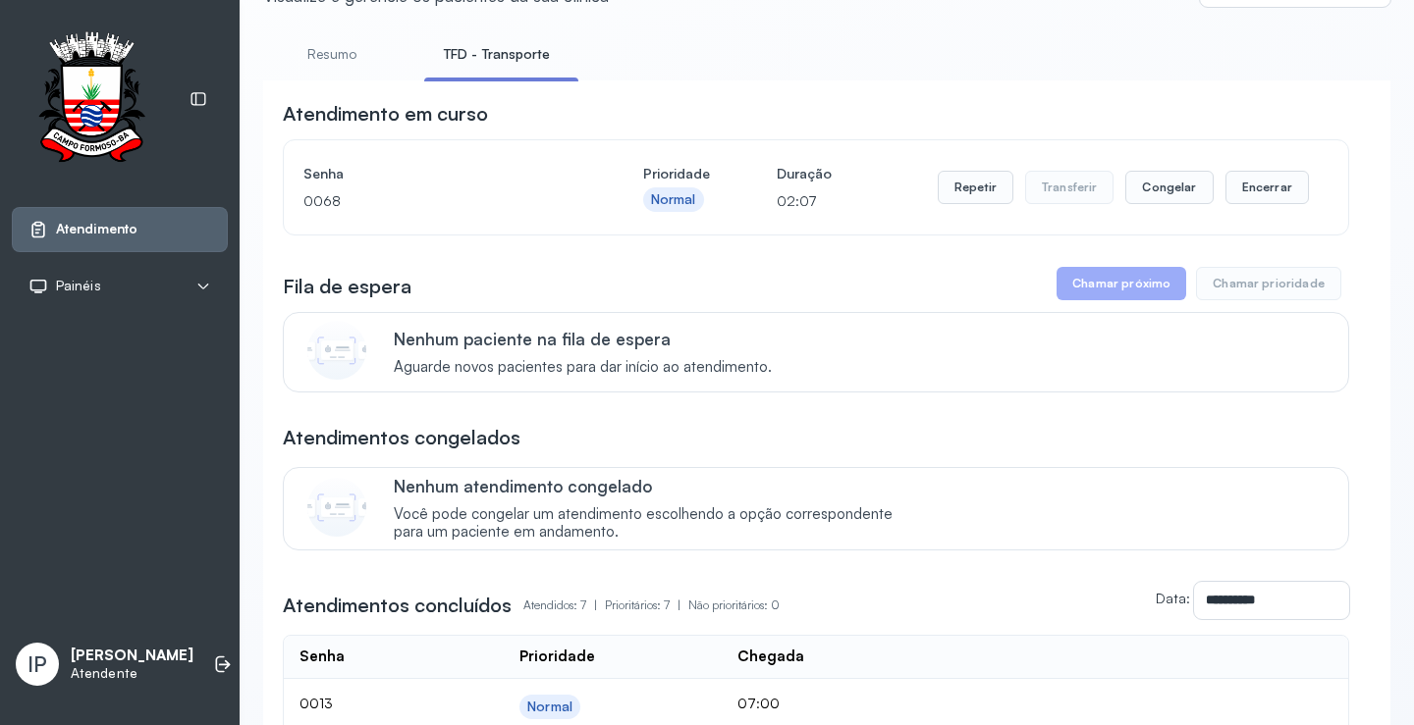
scroll to position [0, 0]
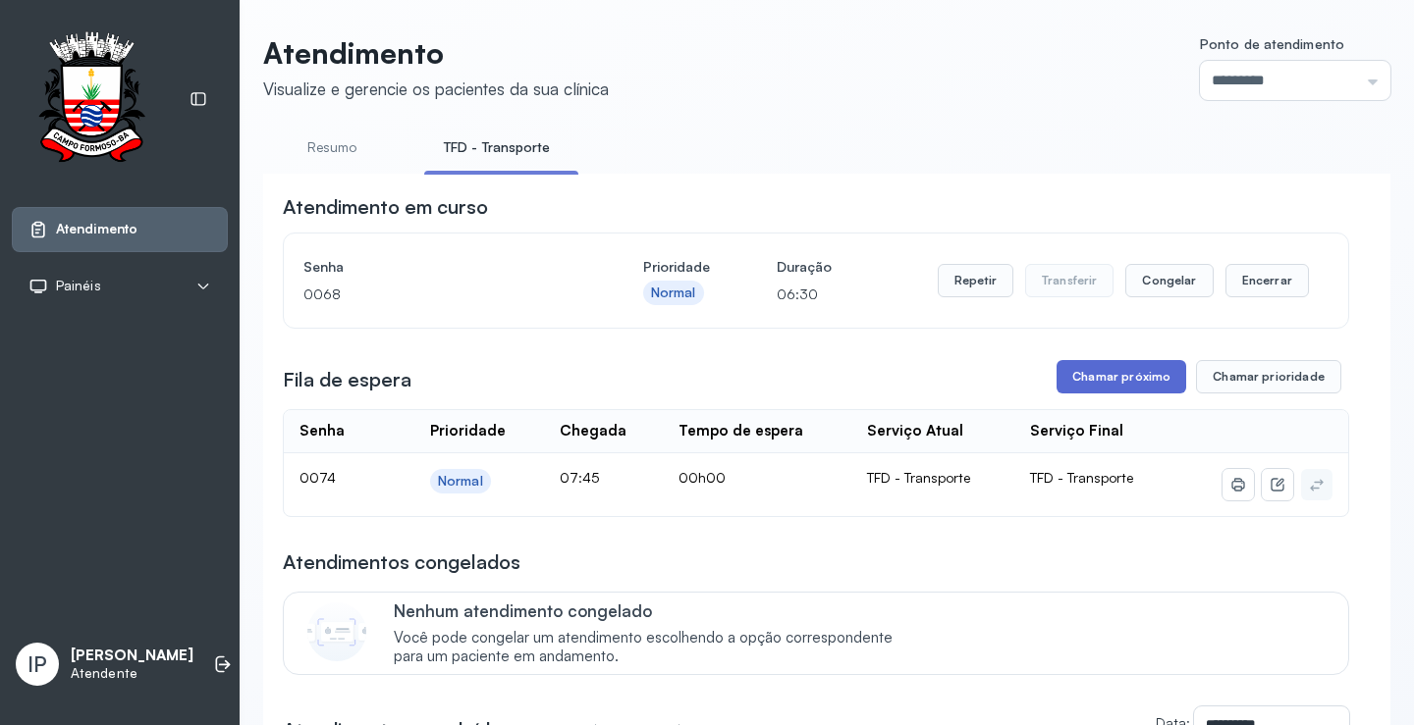
click at [1134, 370] on button "Chamar próximo" at bounding box center [1121, 376] width 130 height 33
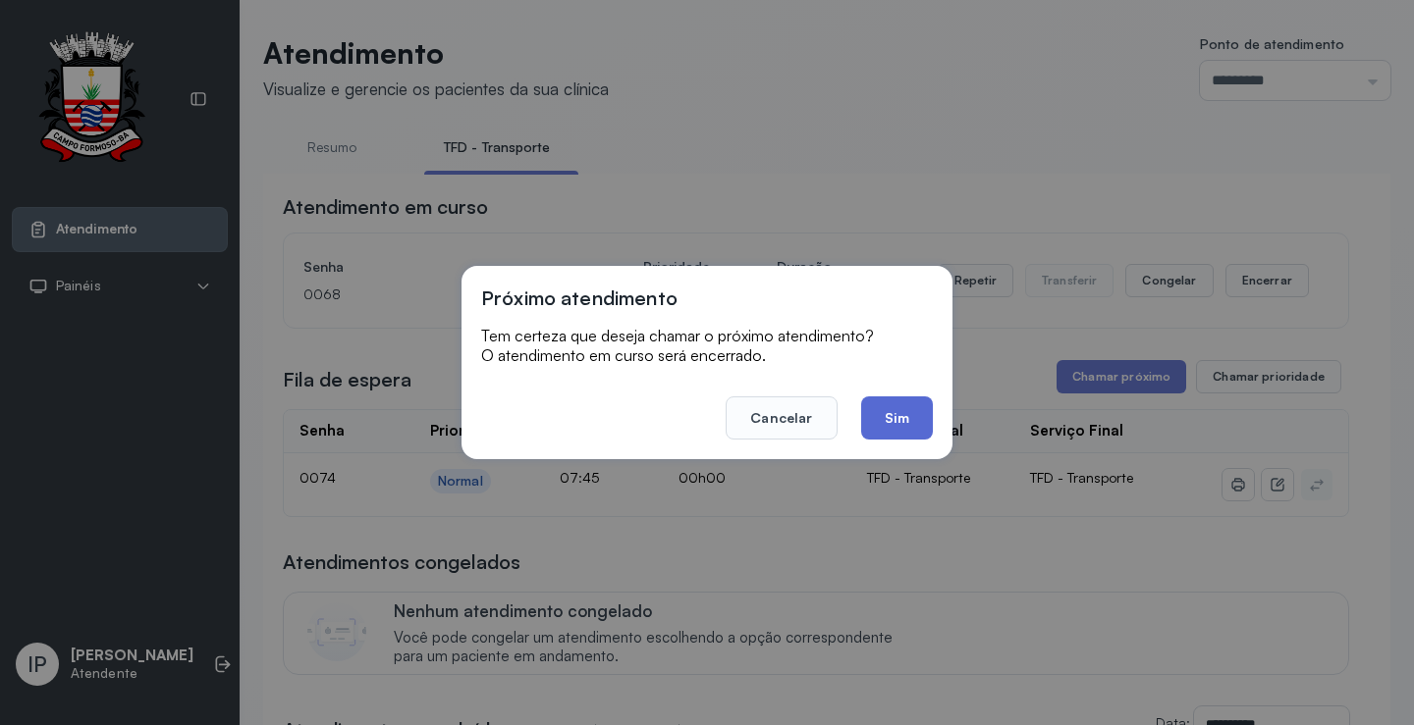
click at [899, 409] on button "Sim" at bounding box center [897, 418] width 72 height 43
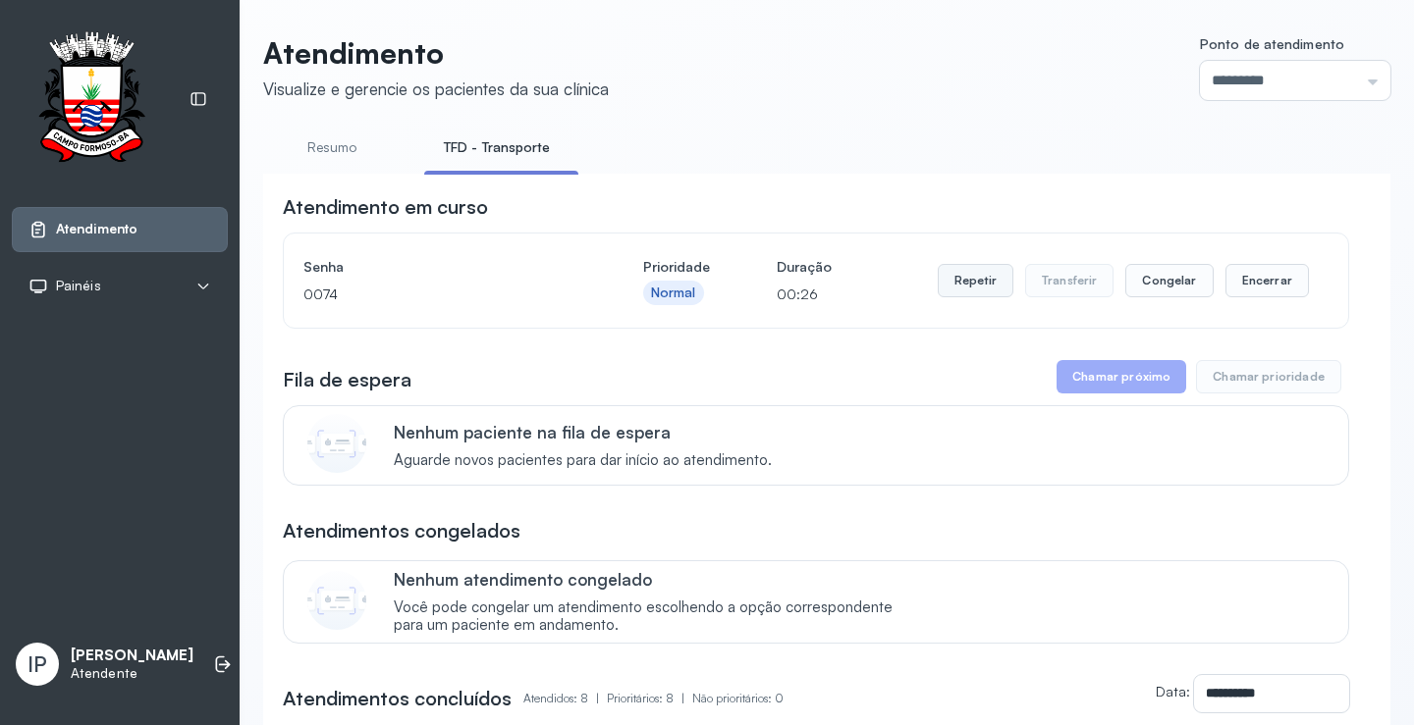
click at [980, 281] on button "Repetir" at bounding box center [976, 280] width 76 height 33
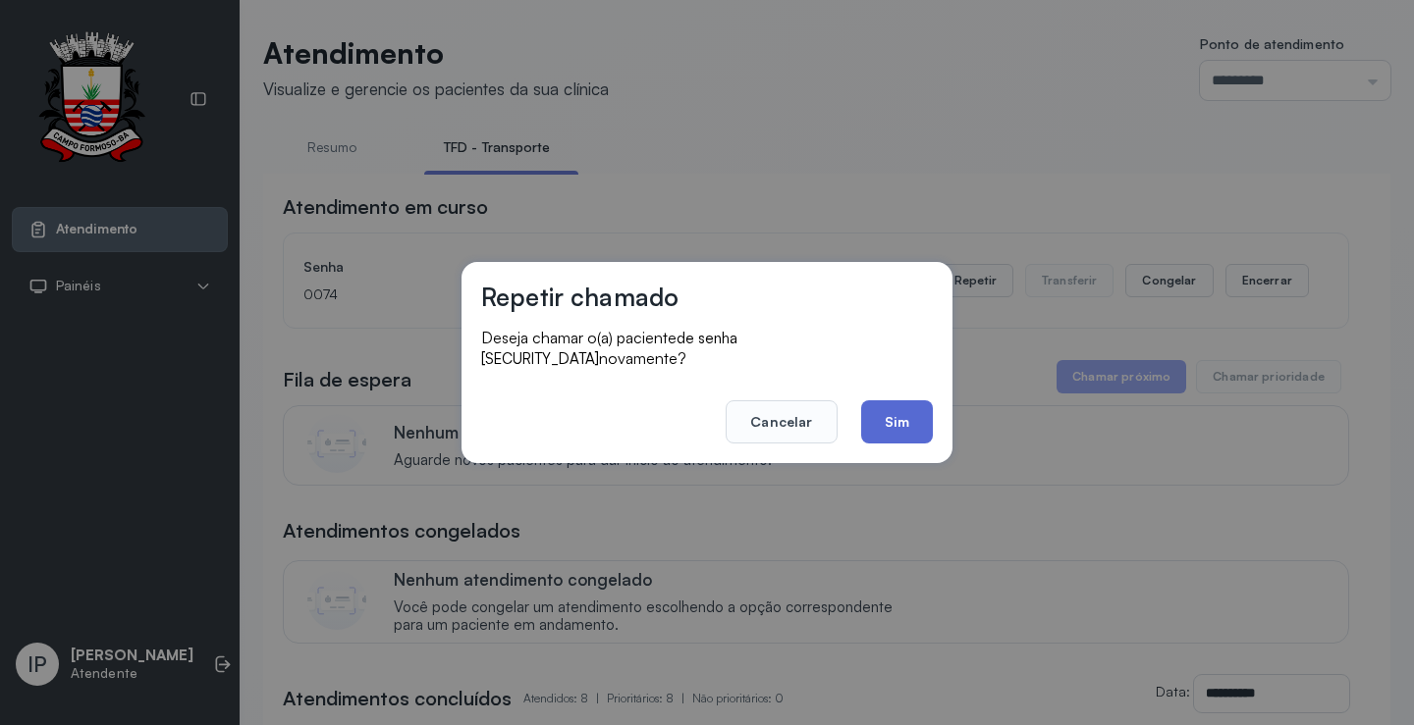
click at [891, 404] on button "Sim" at bounding box center [897, 422] width 72 height 43
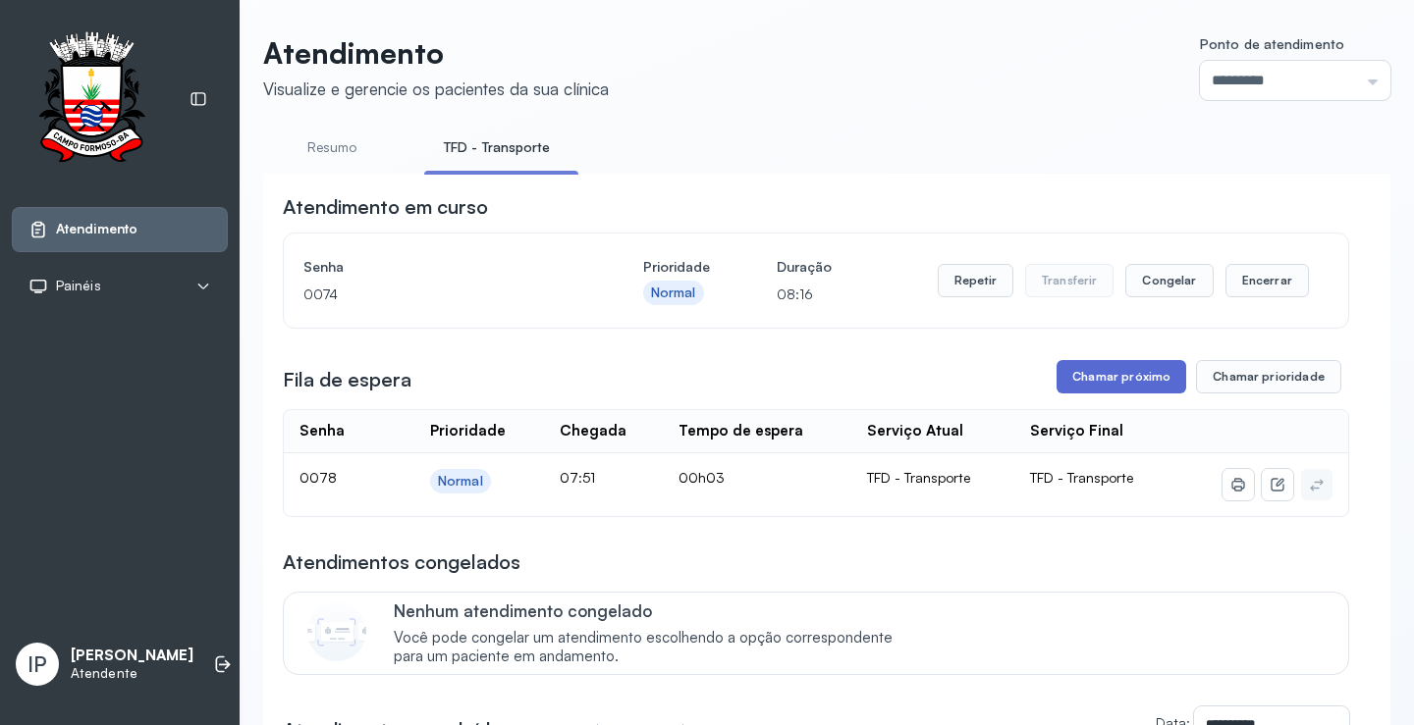
click at [1078, 371] on button "Chamar próximo" at bounding box center [1121, 376] width 130 height 33
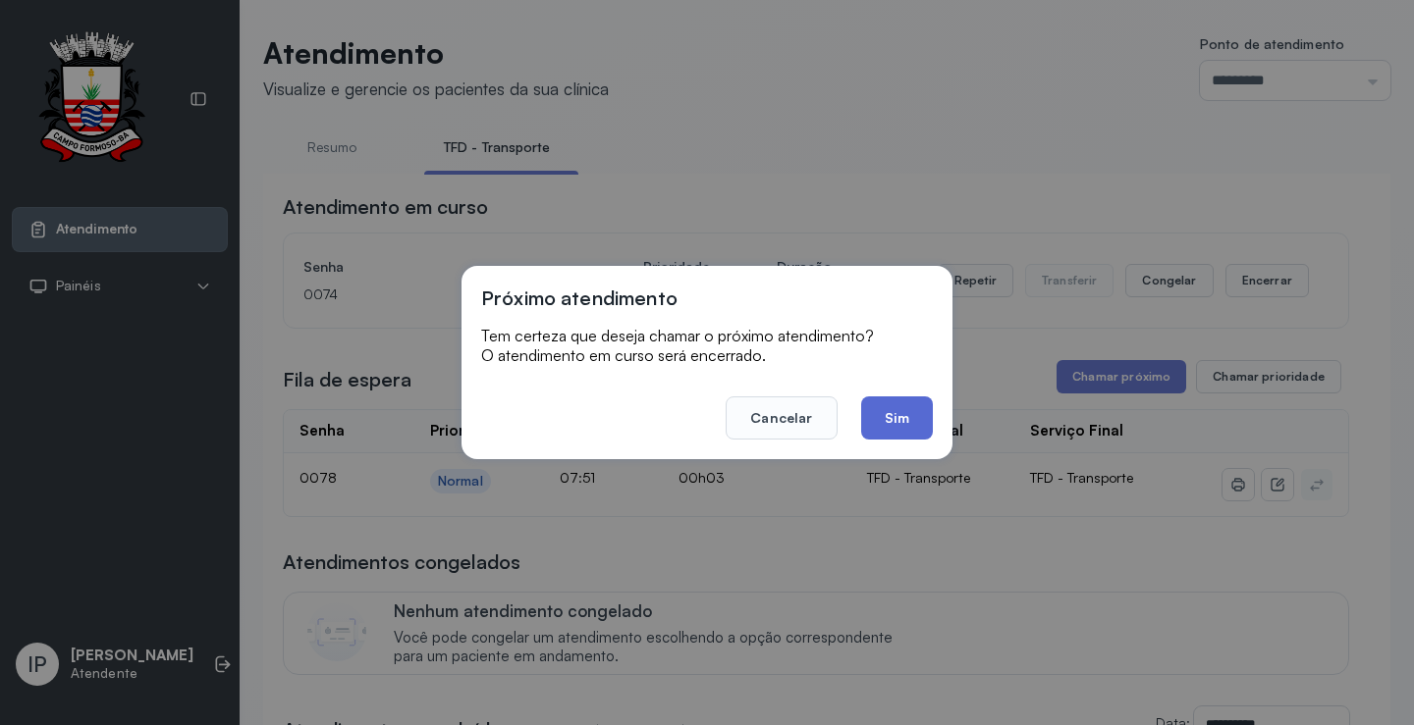
click at [908, 411] on button "Sim" at bounding box center [897, 418] width 72 height 43
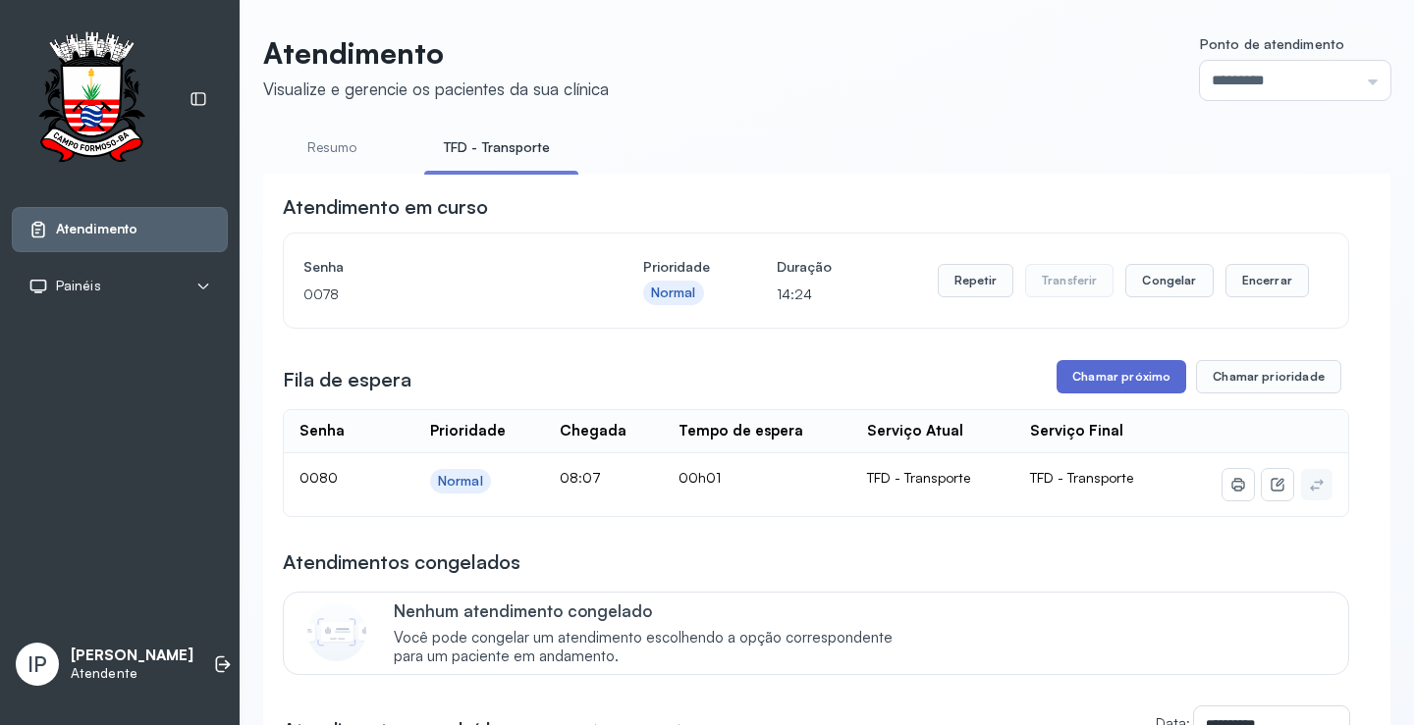
click at [1108, 373] on button "Chamar próximo" at bounding box center [1121, 376] width 130 height 33
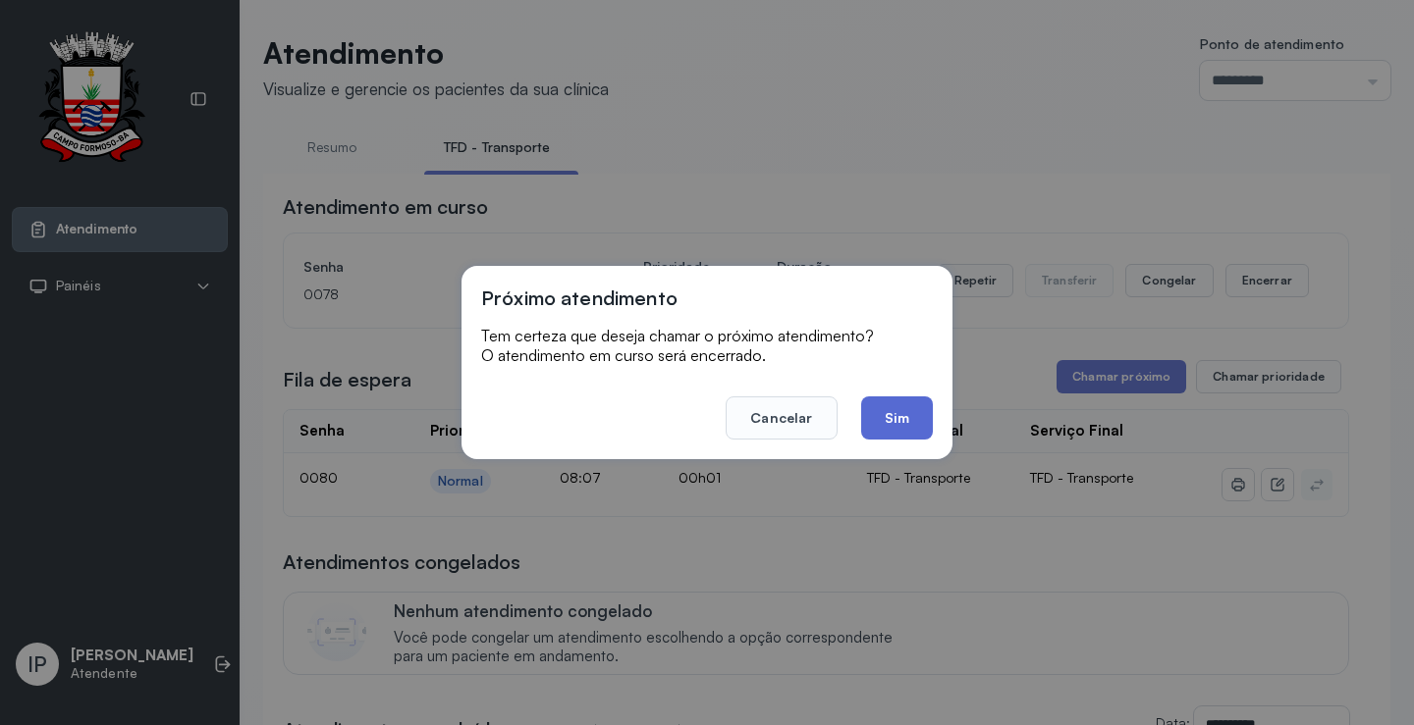
click at [886, 417] on button "Sim" at bounding box center [897, 418] width 72 height 43
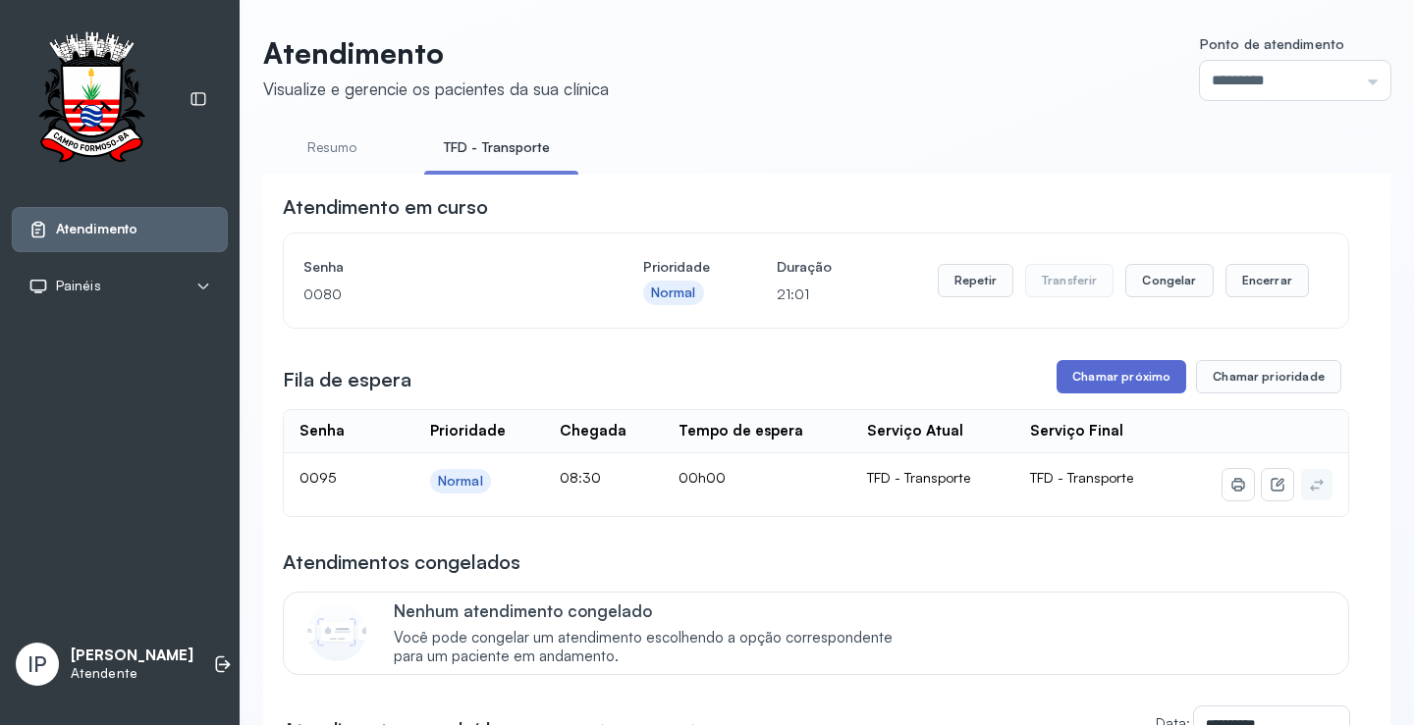
click at [1072, 387] on button "Chamar próximo" at bounding box center [1121, 376] width 130 height 33
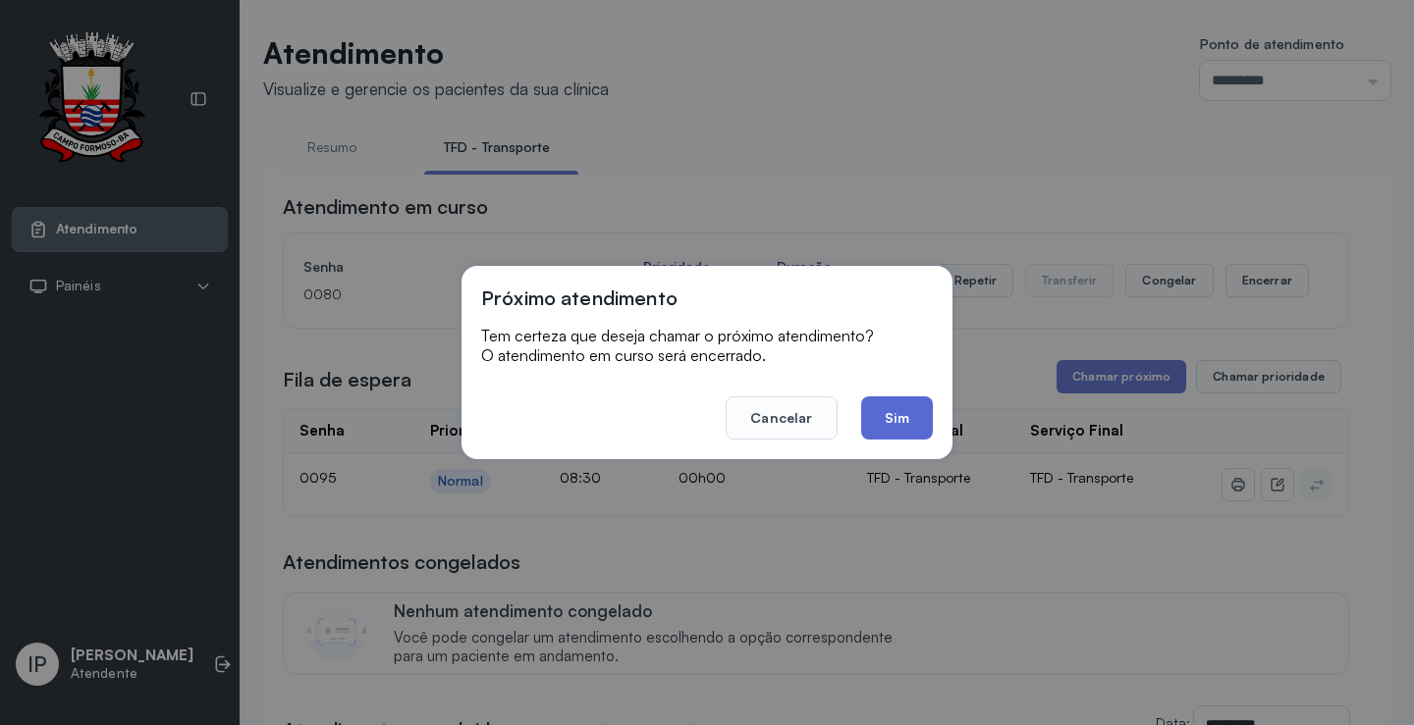
click at [923, 420] on button "Sim" at bounding box center [897, 418] width 72 height 43
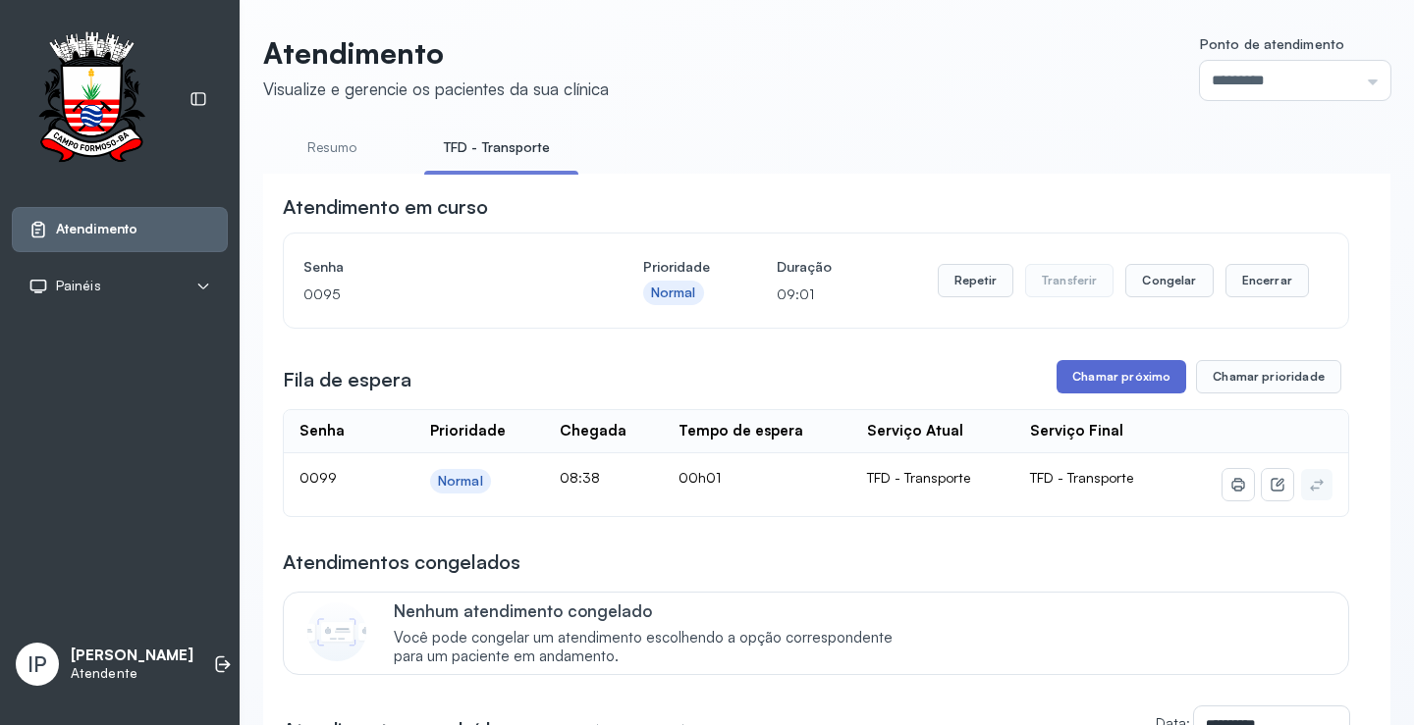
click at [1092, 376] on button "Chamar próximo" at bounding box center [1121, 376] width 130 height 33
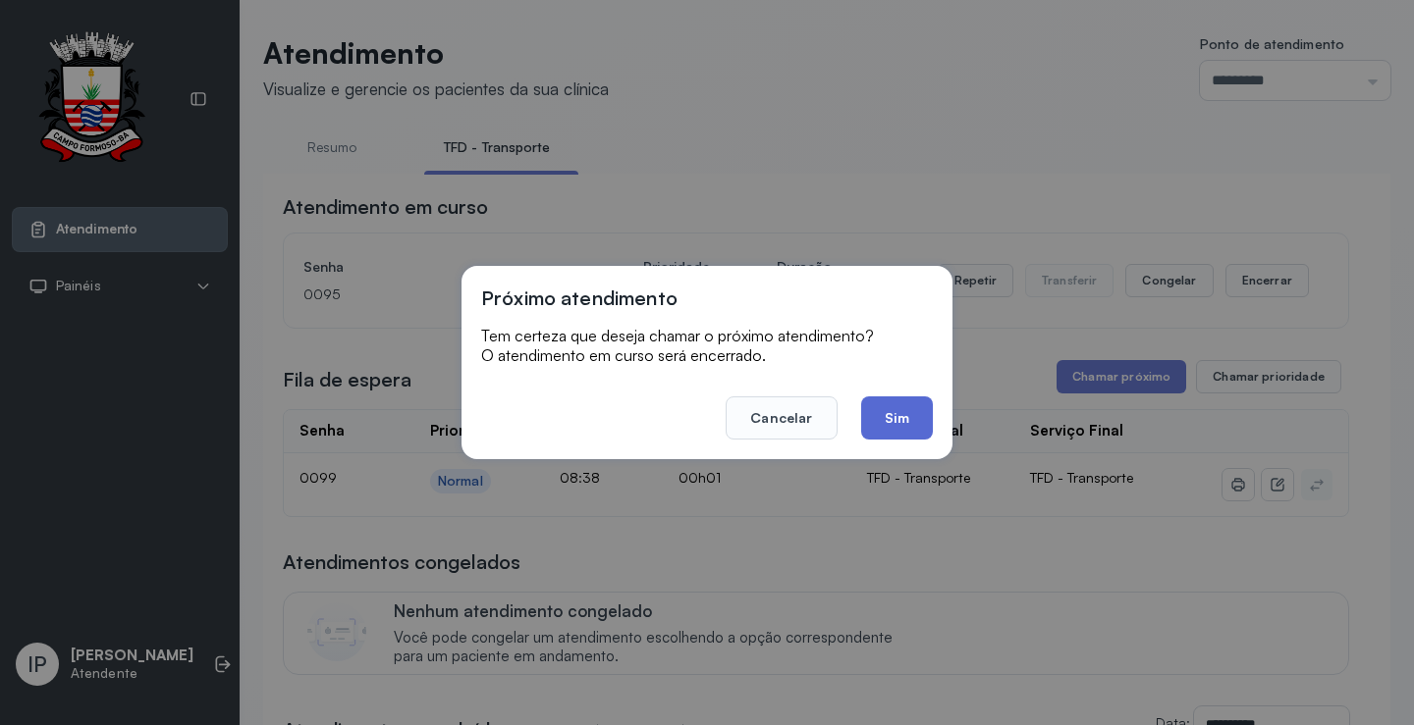
click at [916, 419] on button "Sim" at bounding box center [897, 418] width 72 height 43
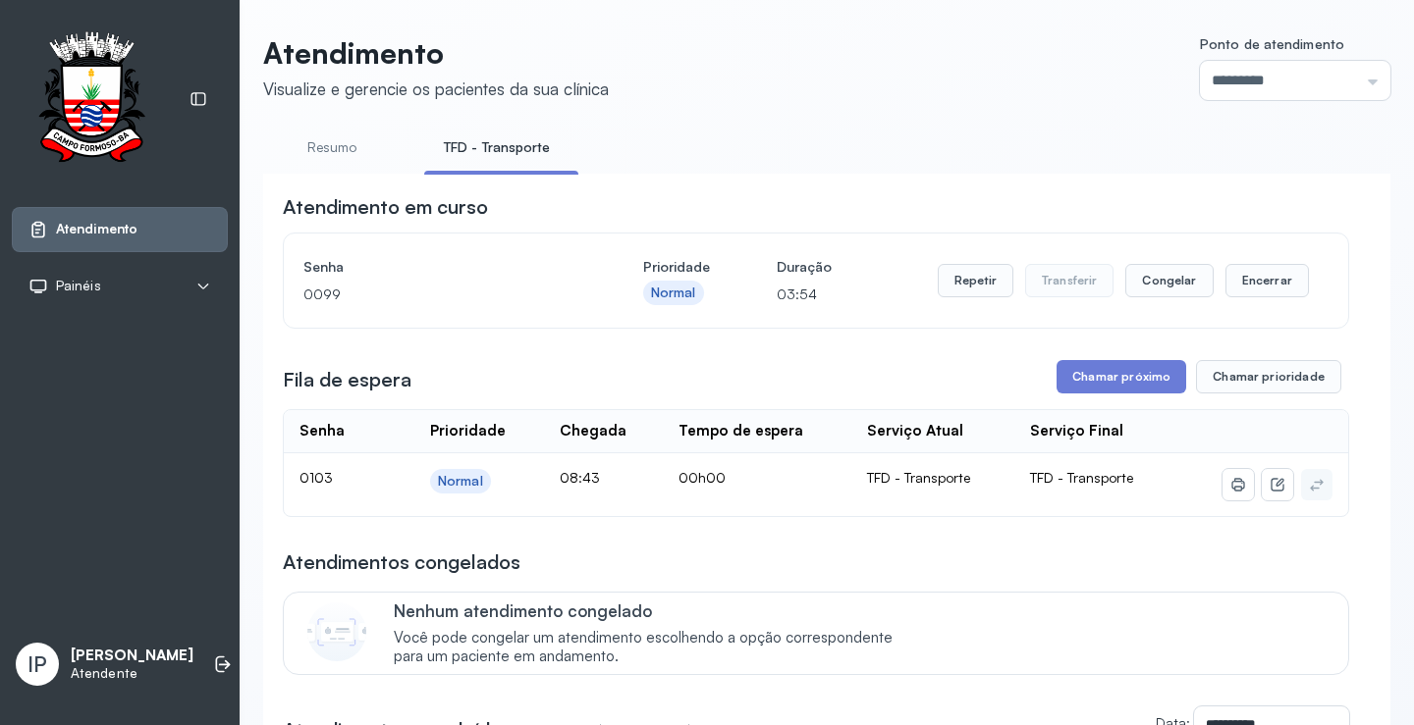
scroll to position [39, 0]
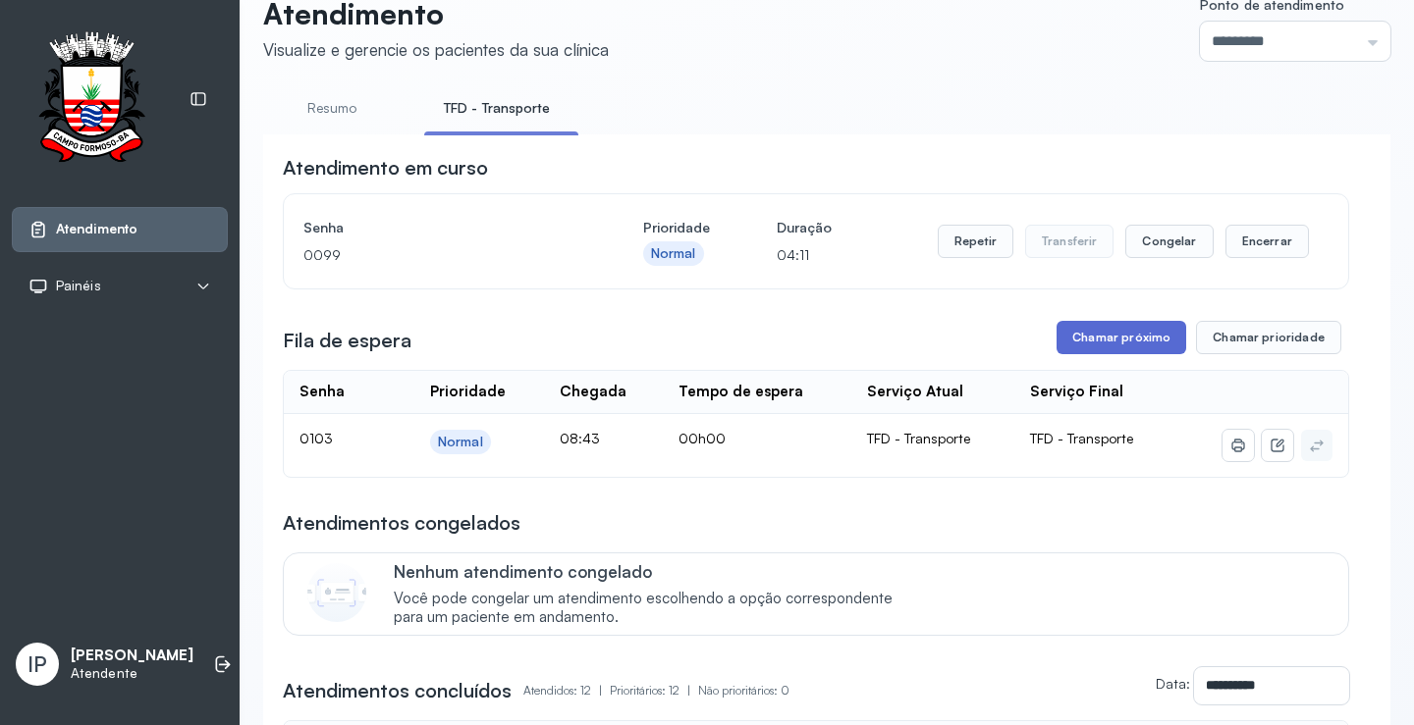
click at [1079, 345] on button "Chamar próximo" at bounding box center [1121, 337] width 130 height 33
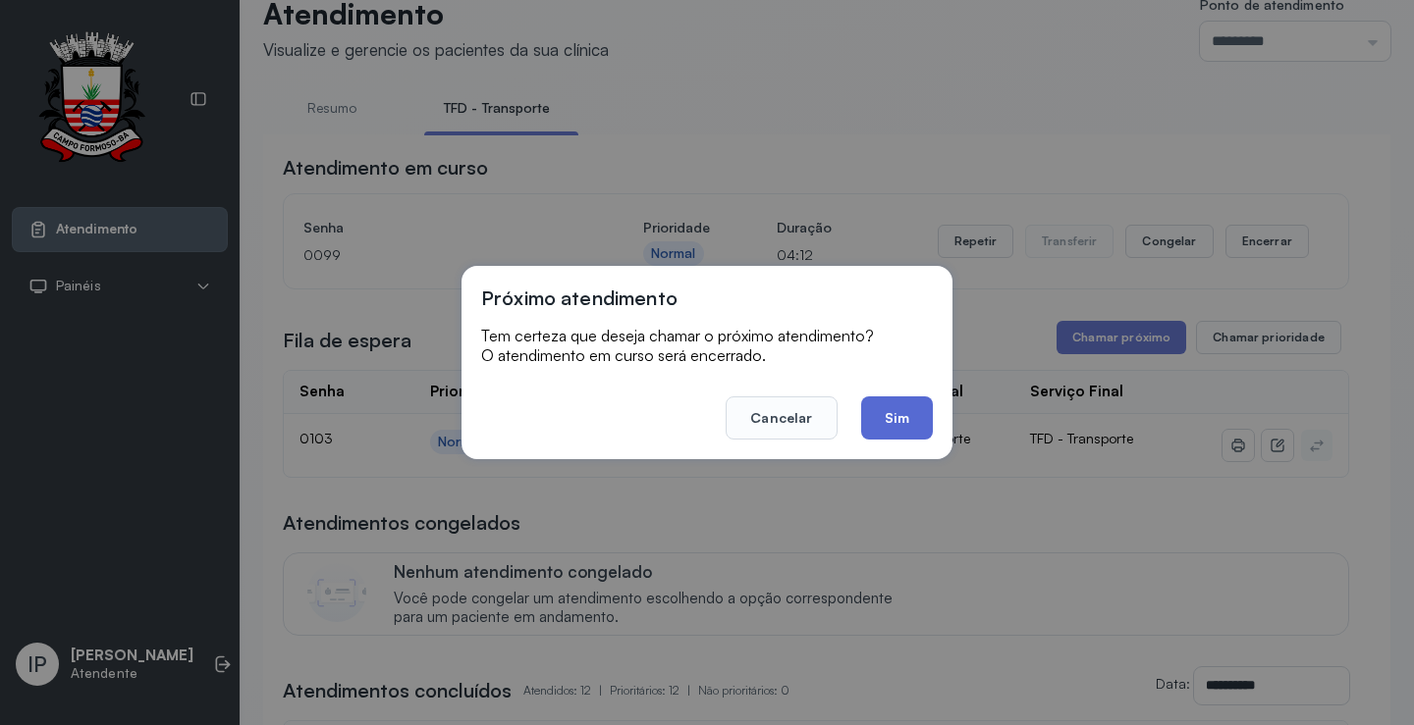
click at [920, 412] on button "Sim" at bounding box center [897, 418] width 72 height 43
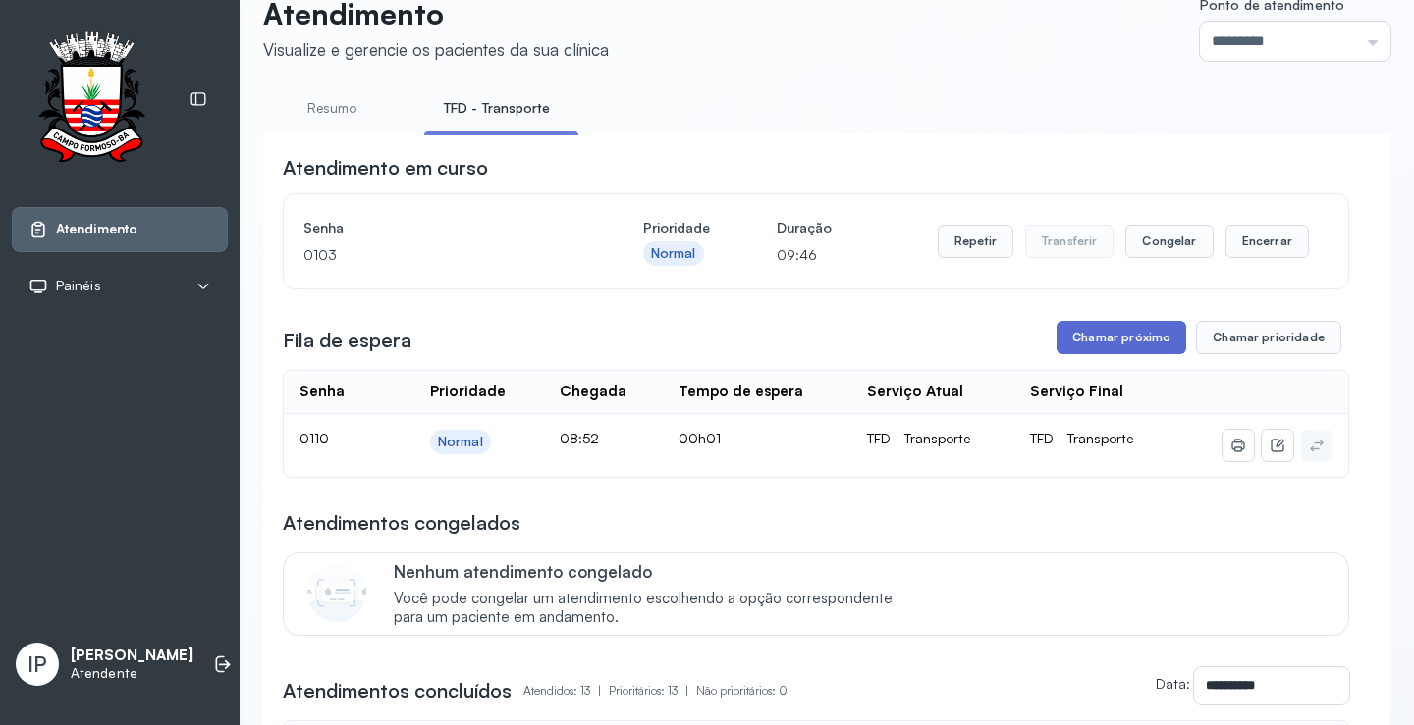
drag, startPoint x: 705, startPoint y: 2, endPoint x: 1129, endPoint y: 338, distance: 540.9
click at [1129, 338] on button "Chamar próximo" at bounding box center [1121, 337] width 130 height 33
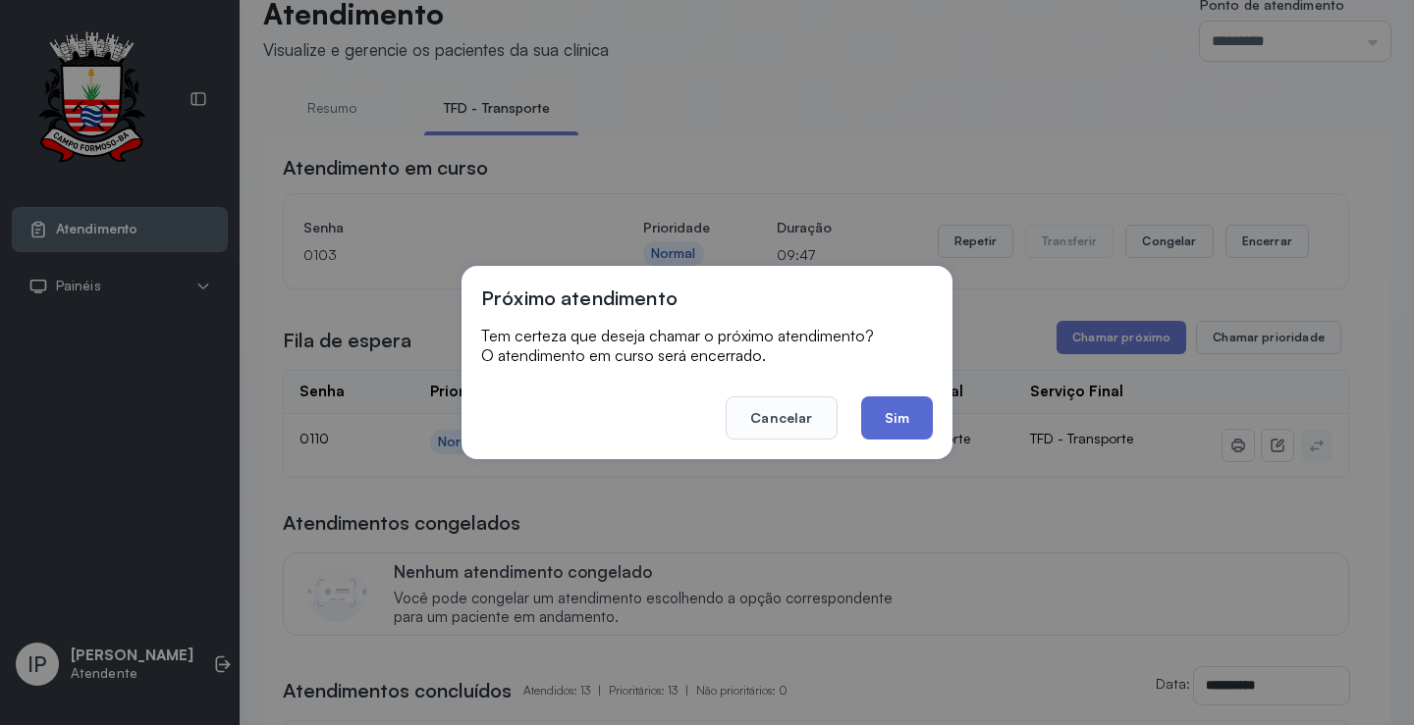
click at [891, 430] on button "Sim" at bounding box center [897, 418] width 72 height 43
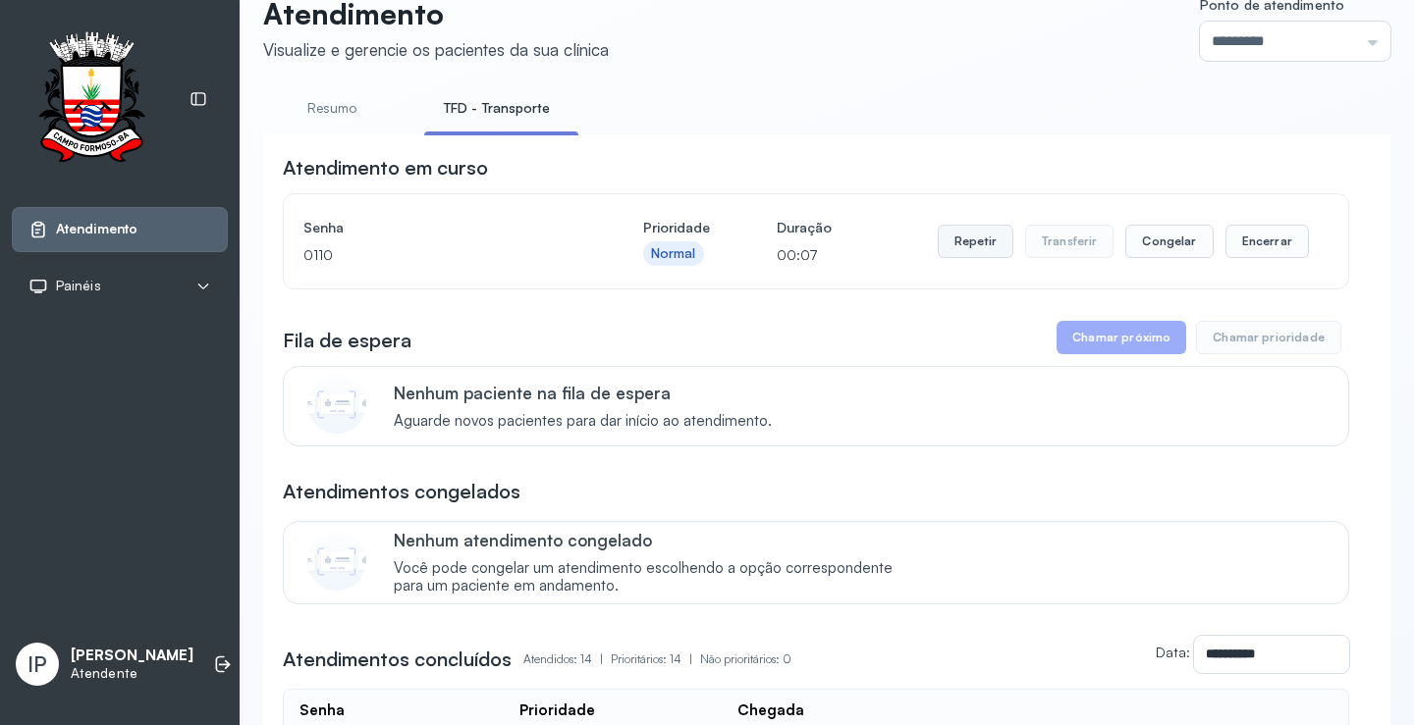
click at [950, 235] on button "Repetir" at bounding box center [976, 241] width 76 height 33
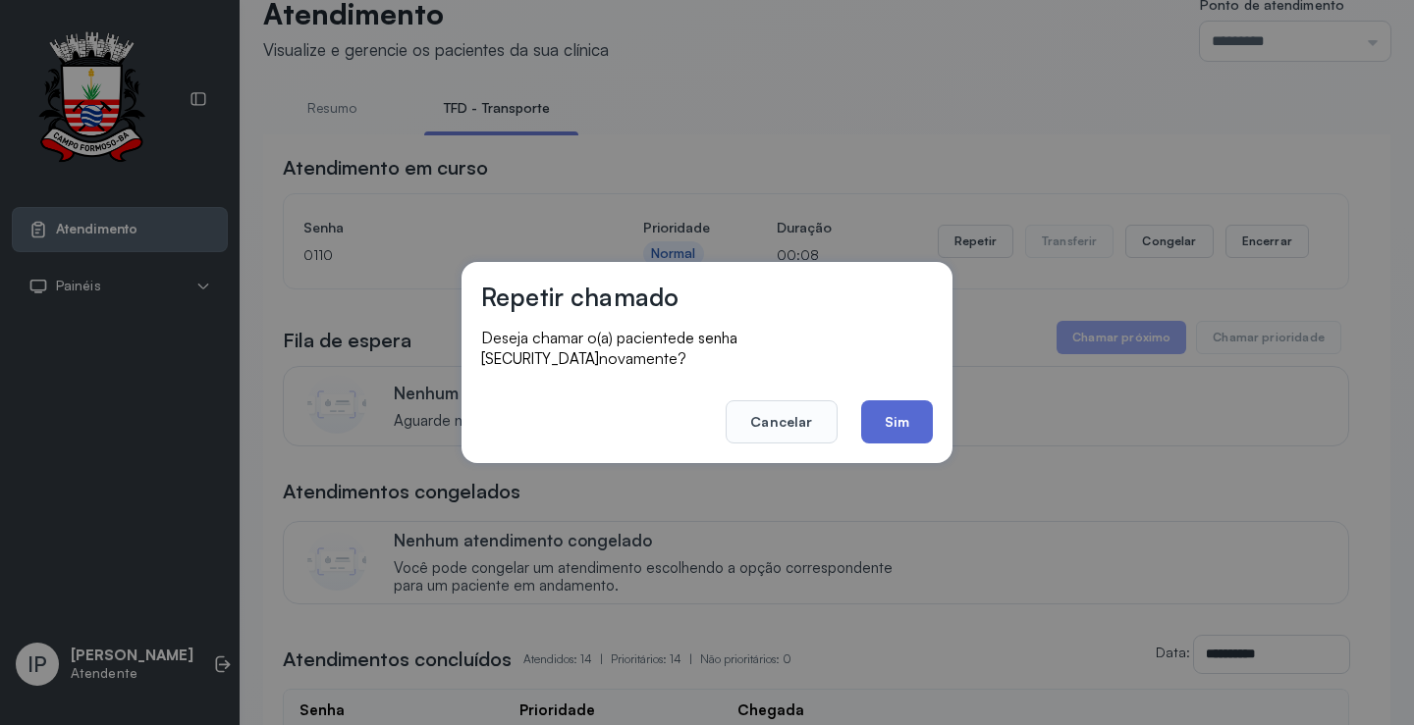
click at [875, 401] on button "Sim" at bounding box center [897, 422] width 72 height 43
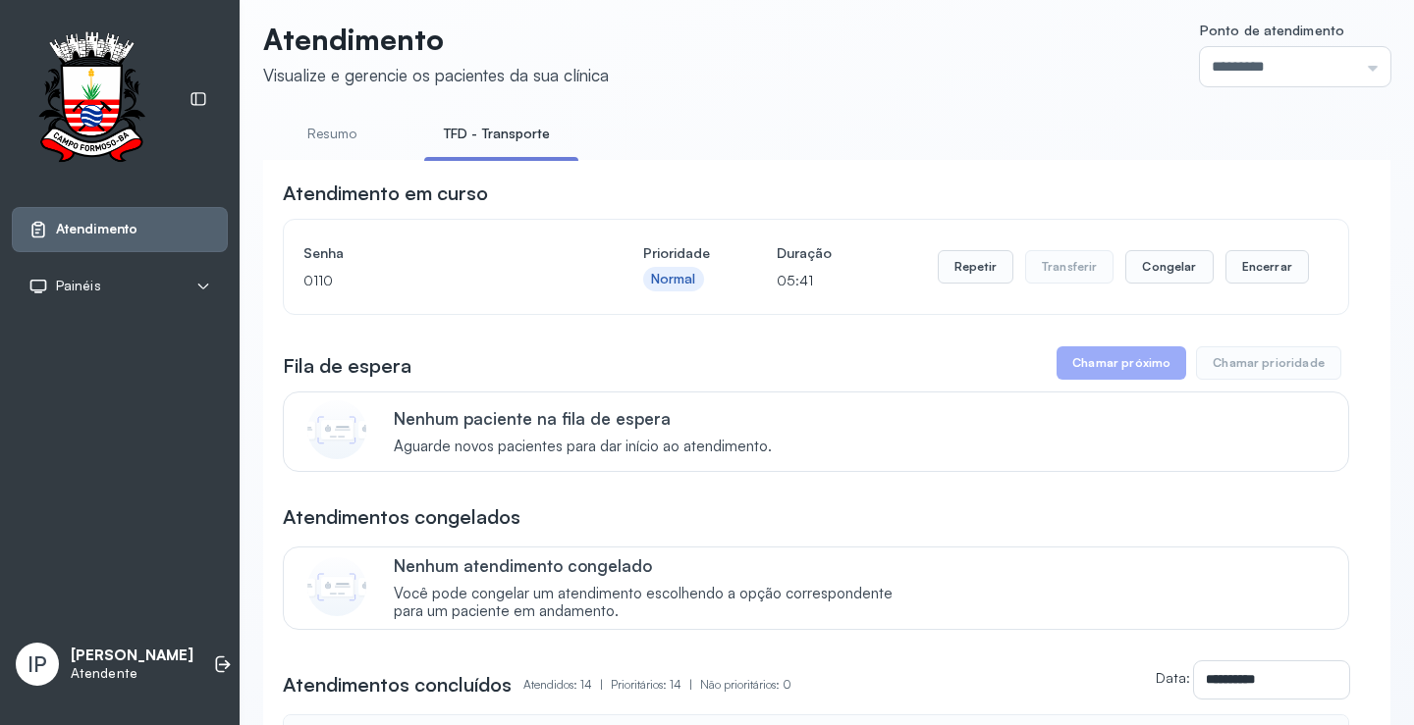
scroll to position [0, 0]
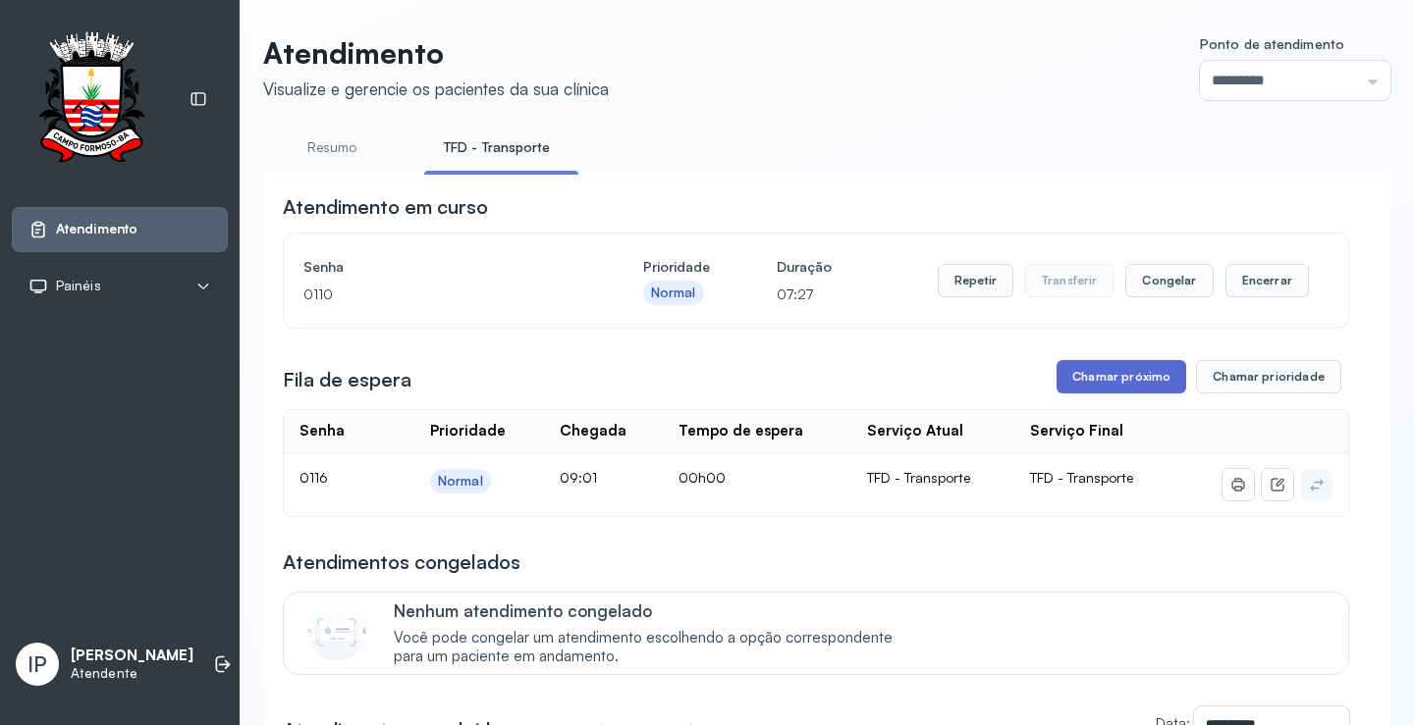
click at [1095, 378] on button "Chamar próximo" at bounding box center [1121, 376] width 130 height 33
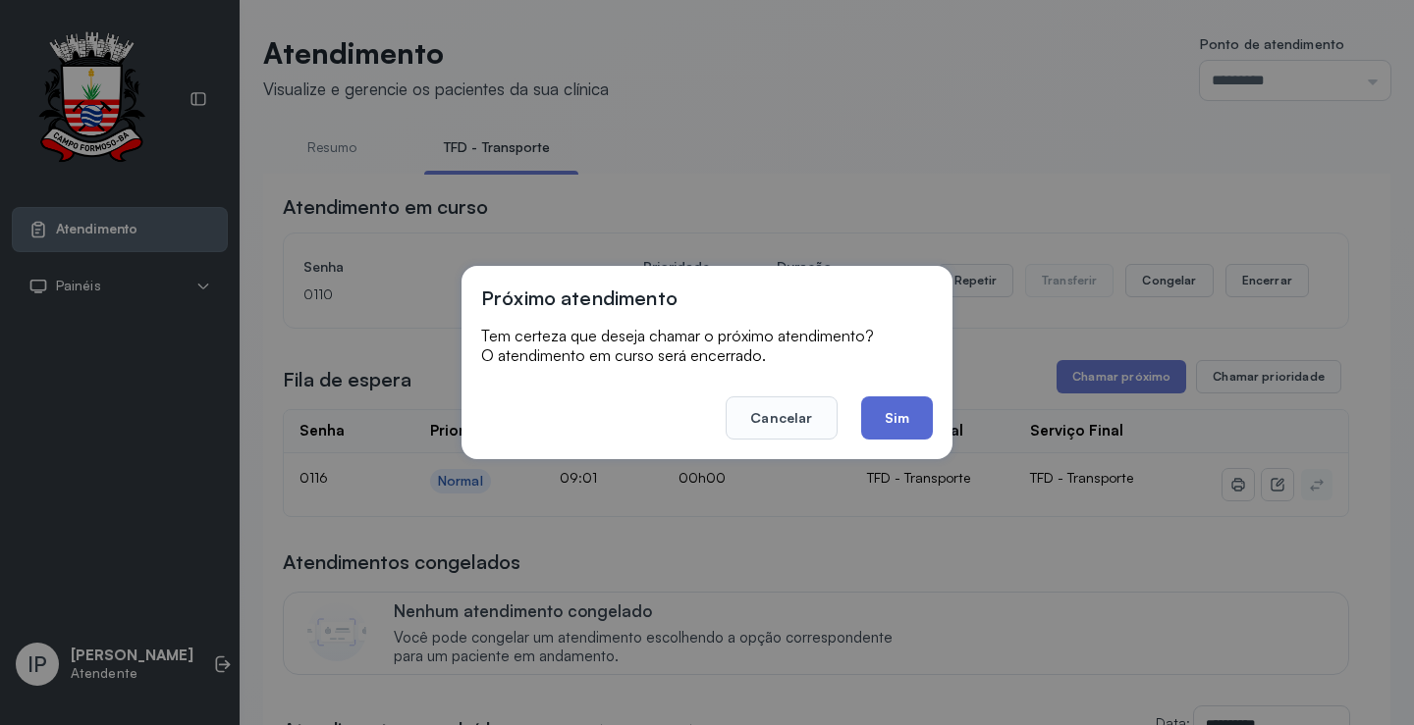
click at [924, 416] on button "Sim" at bounding box center [897, 418] width 72 height 43
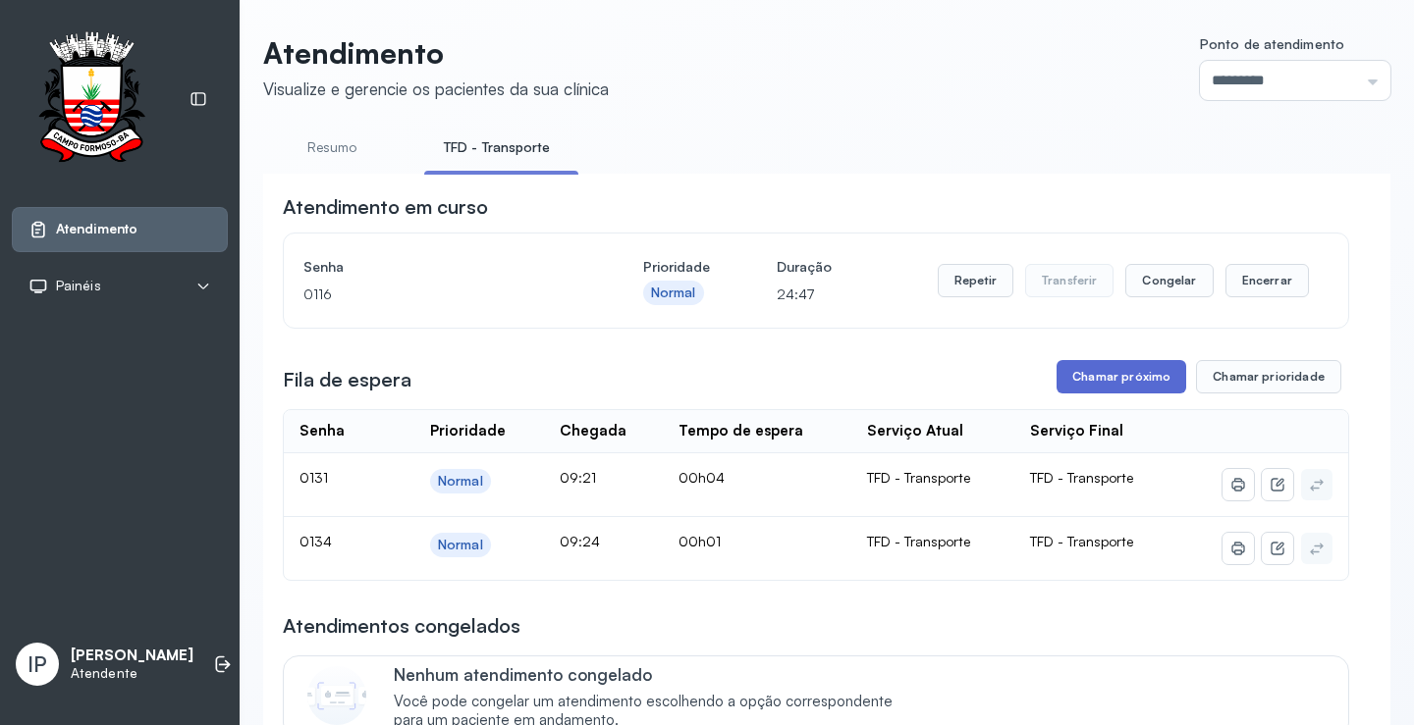
click at [1111, 389] on button "Chamar próximo" at bounding box center [1121, 376] width 130 height 33
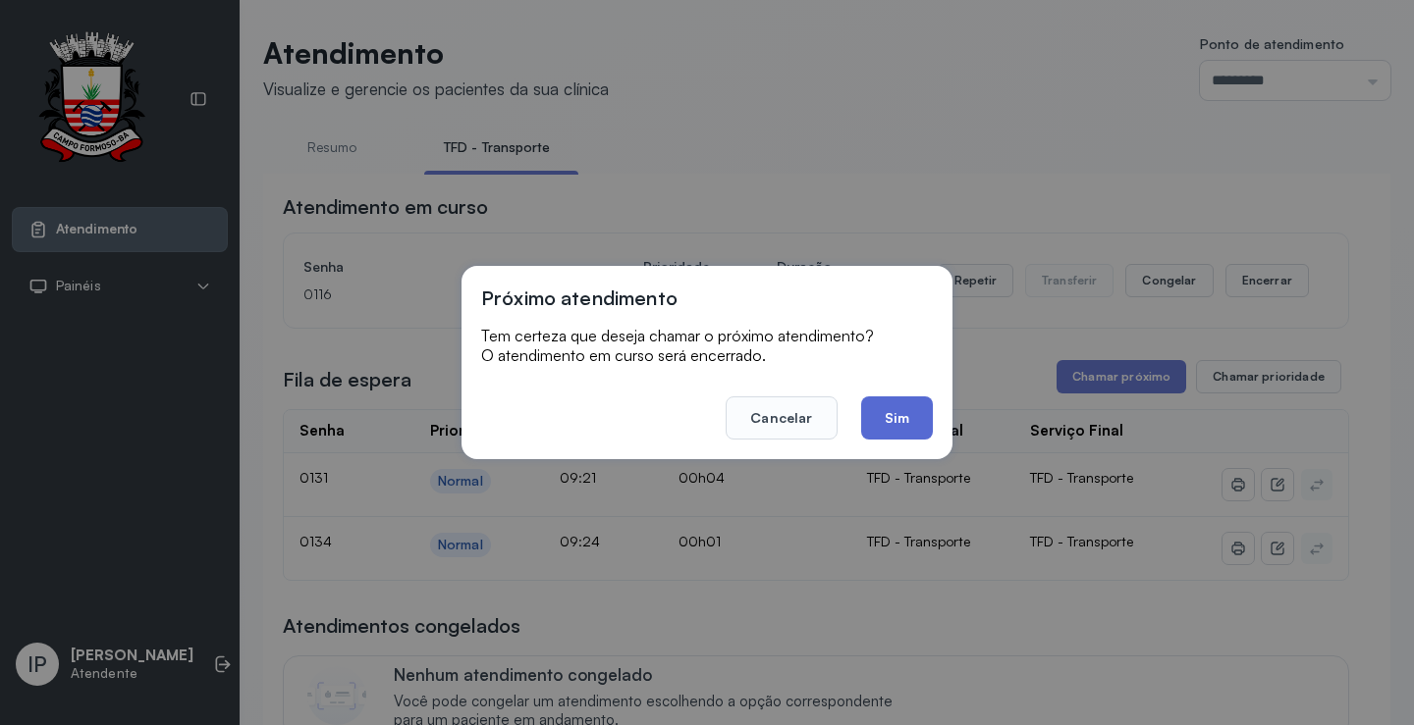
click at [899, 418] on button "Sim" at bounding box center [897, 418] width 72 height 43
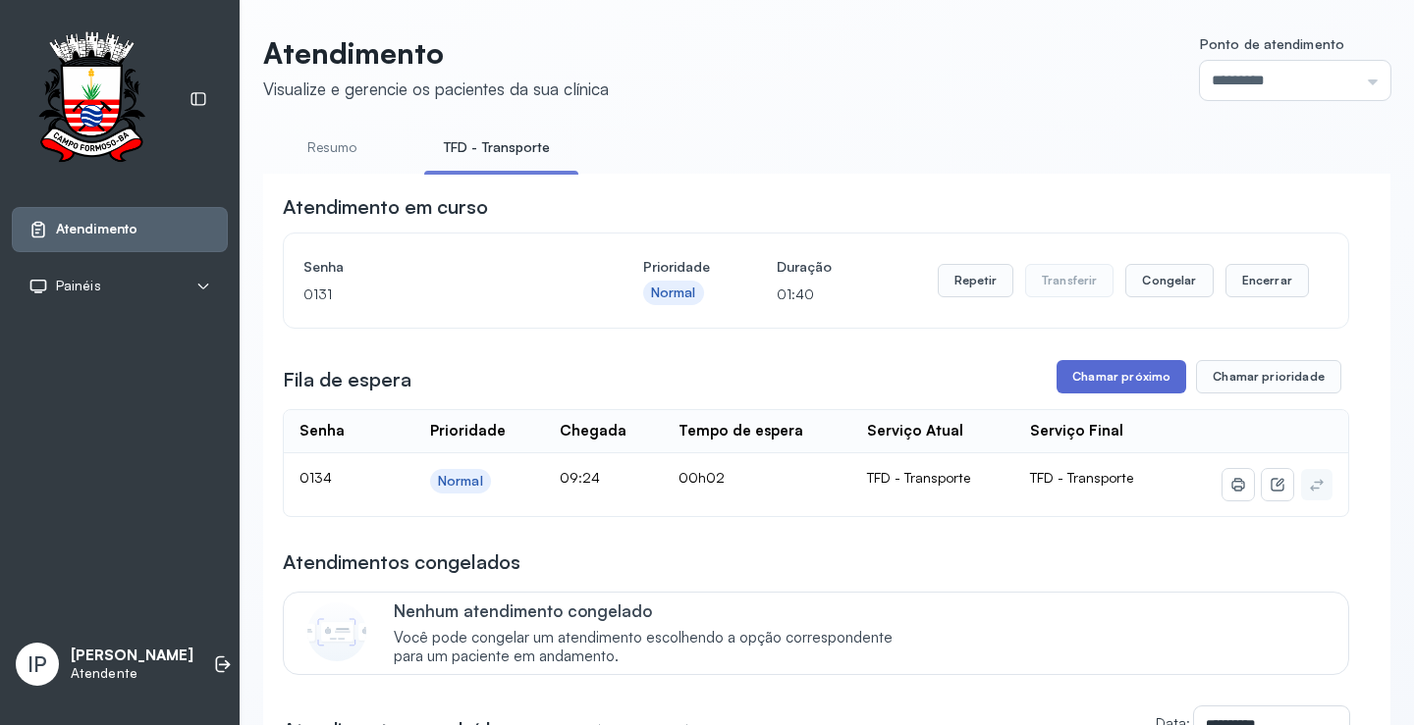
click at [1121, 377] on button "Chamar próximo" at bounding box center [1121, 376] width 130 height 33
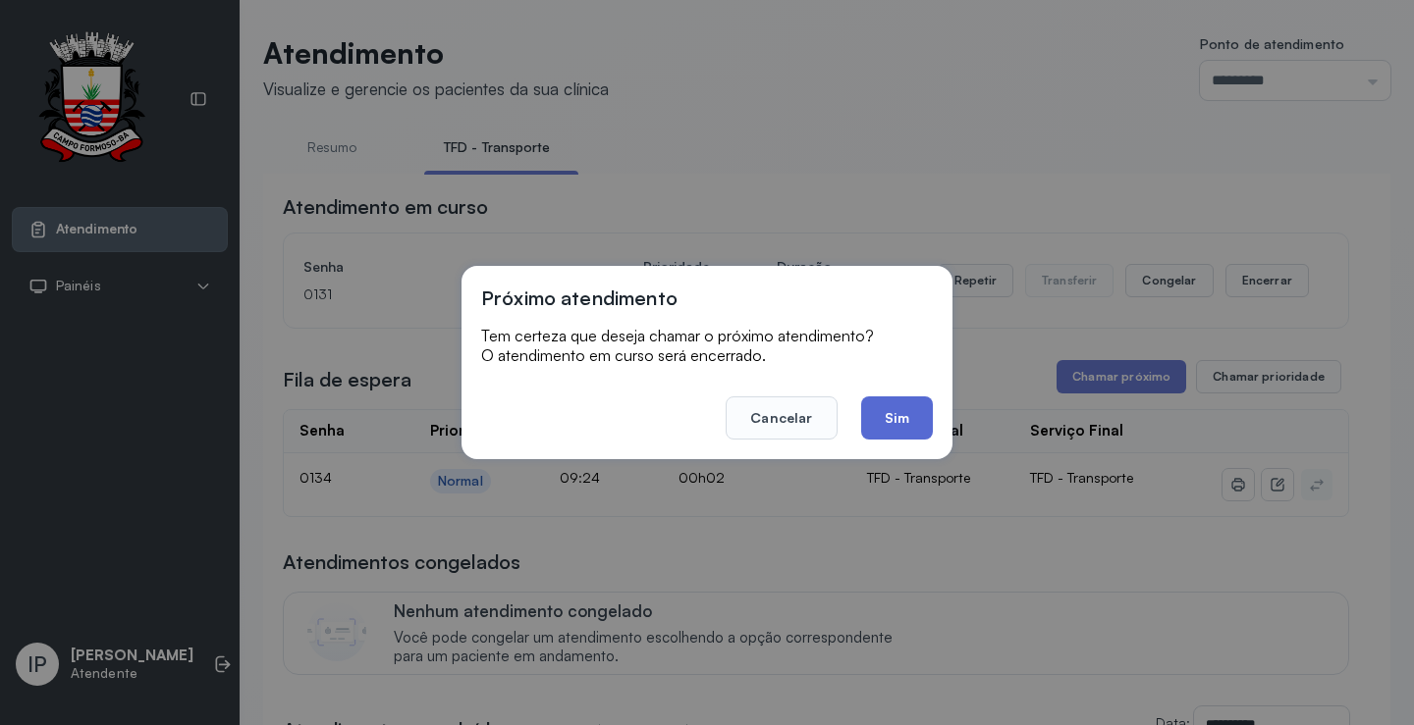
click at [900, 405] on button "Sim" at bounding box center [897, 418] width 72 height 43
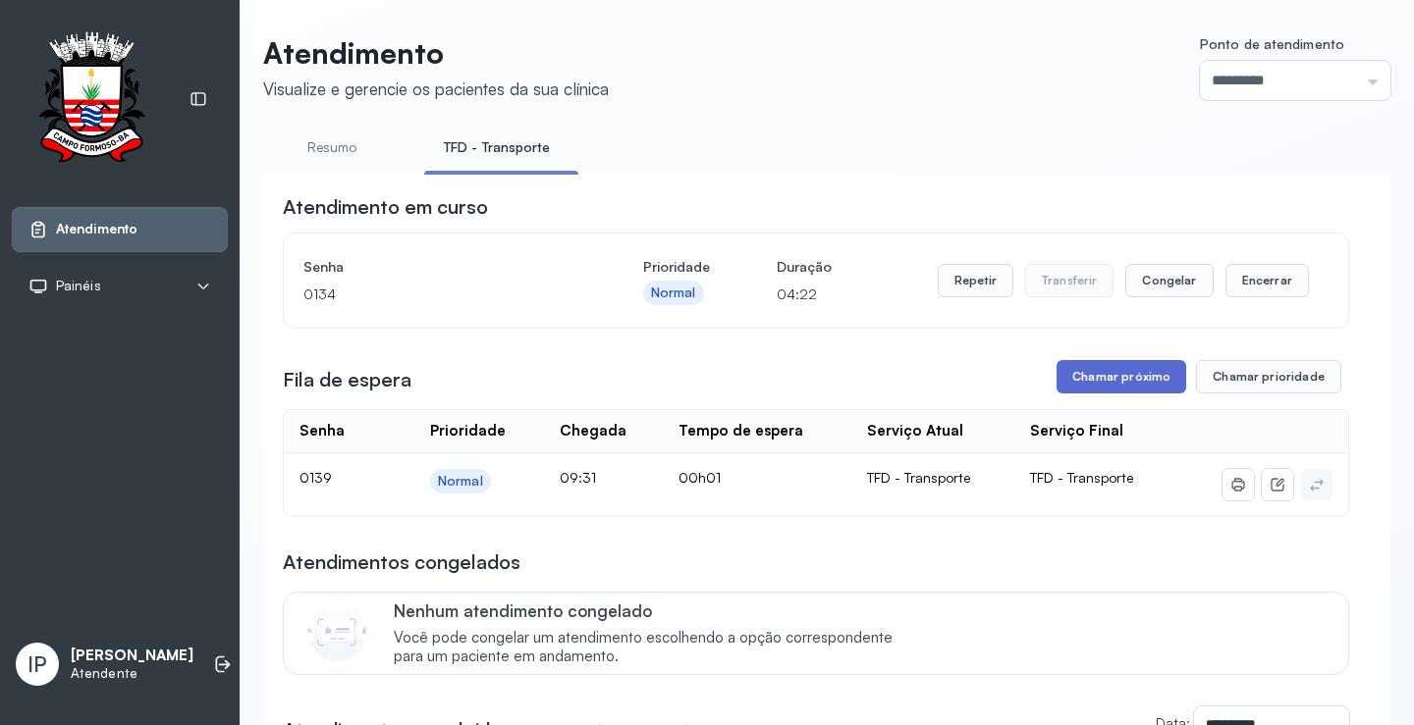
click at [1115, 378] on button "Chamar próximo" at bounding box center [1121, 376] width 130 height 33
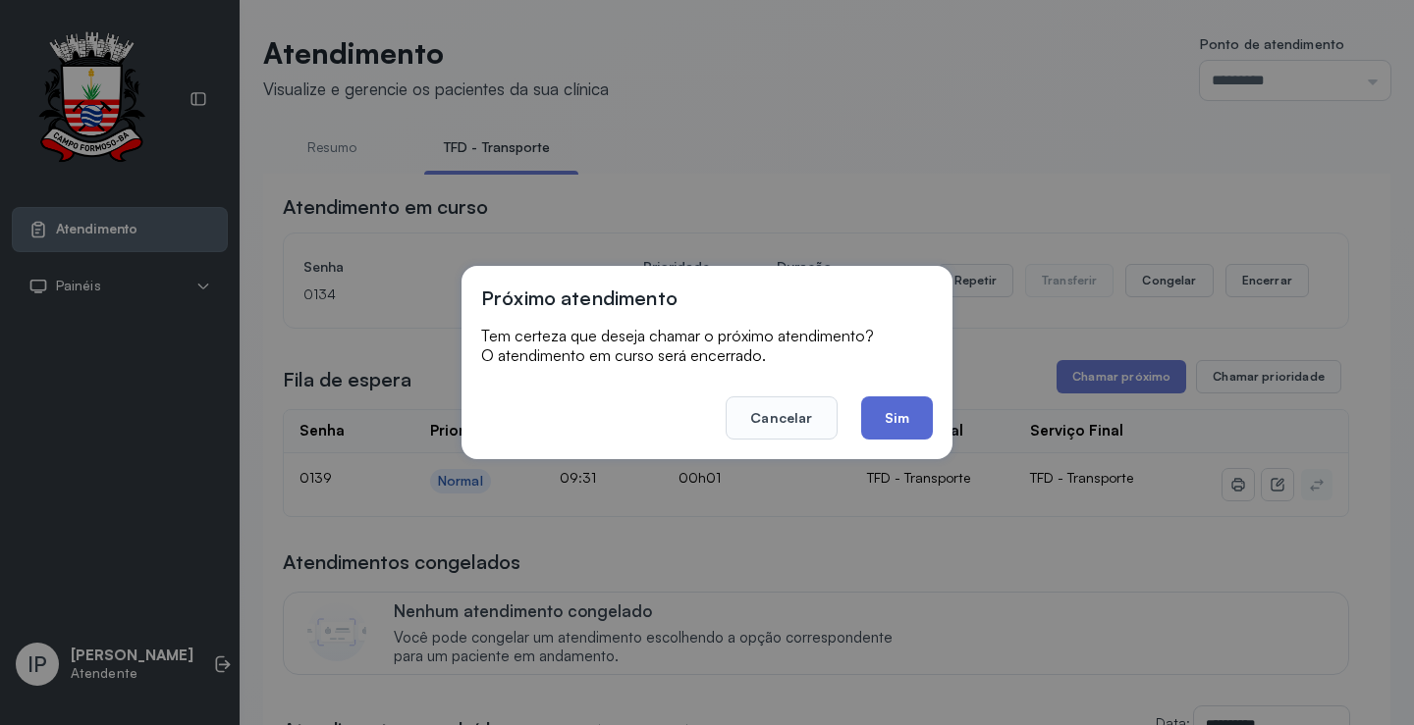
click at [870, 415] on button "Sim" at bounding box center [897, 418] width 72 height 43
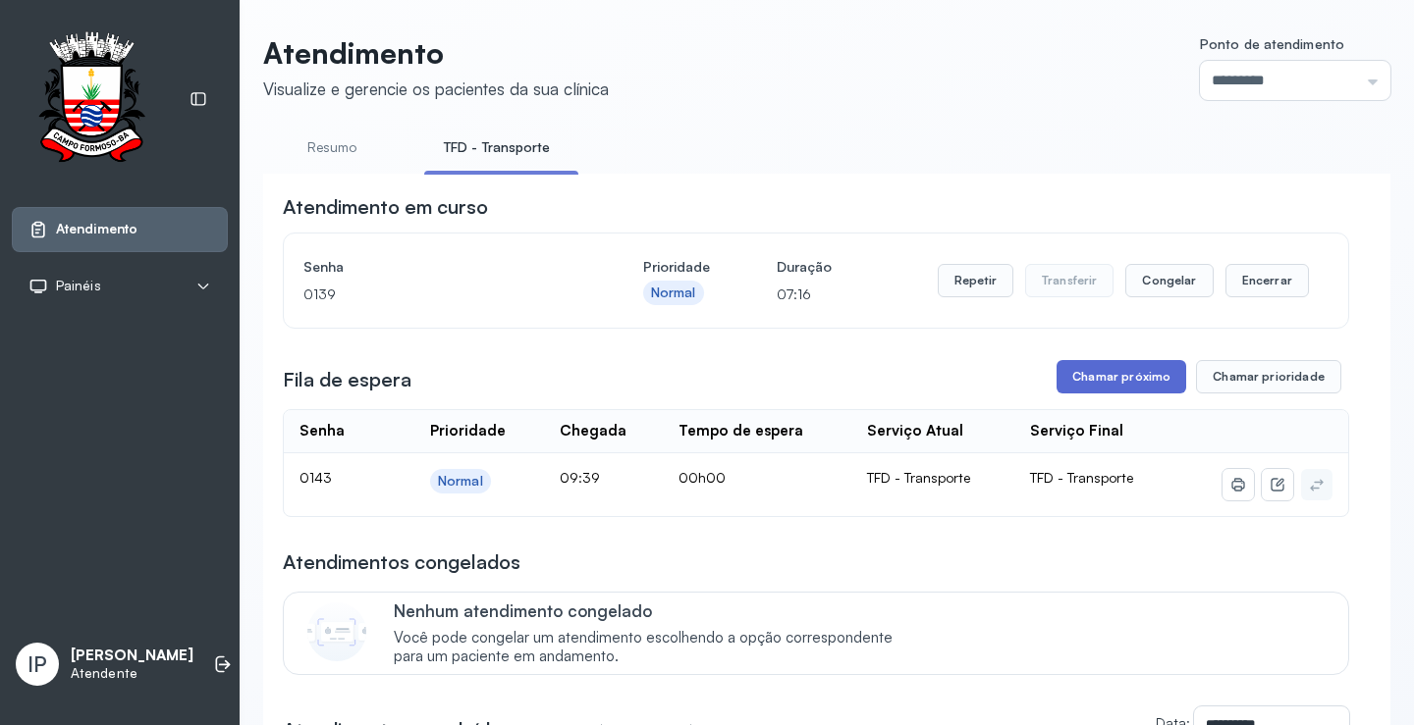
click at [1105, 378] on button "Chamar próximo" at bounding box center [1121, 376] width 130 height 33
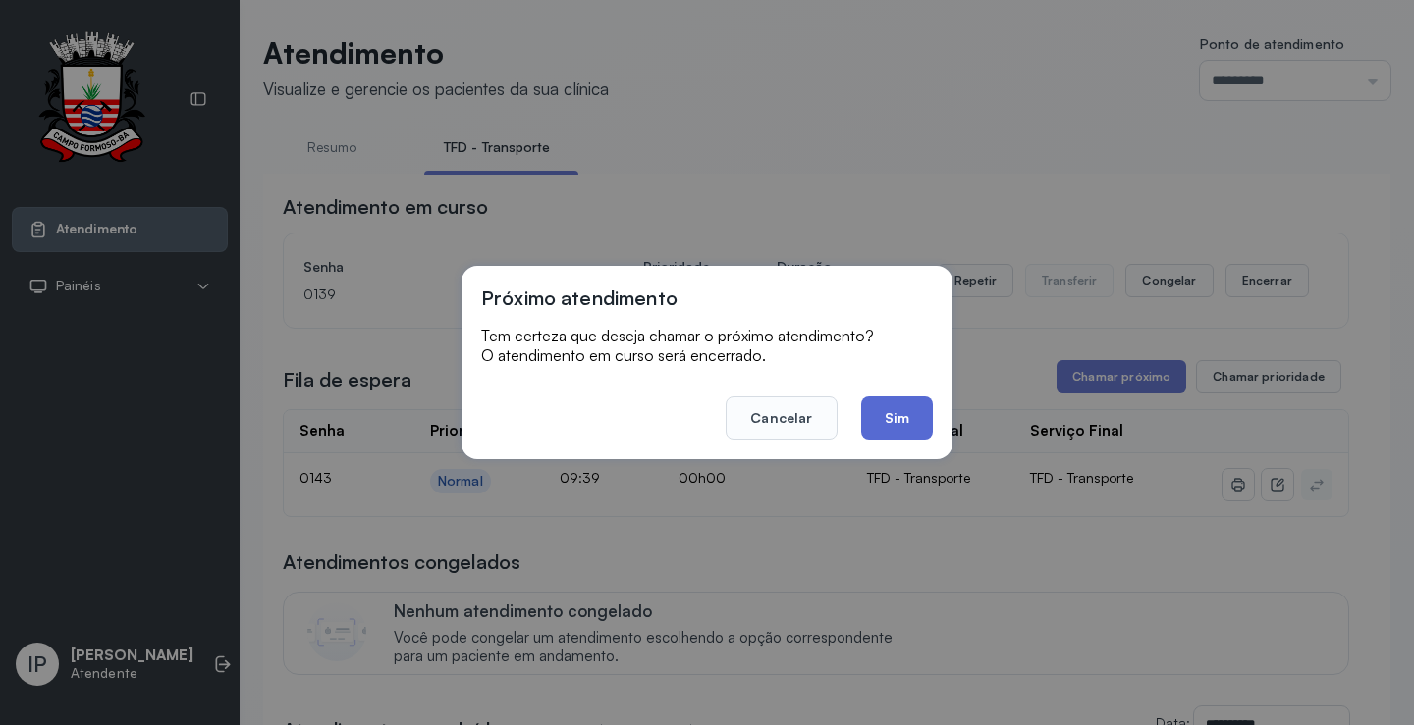
click at [884, 405] on button "Sim" at bounding box center [897, 418] width 72 height 43
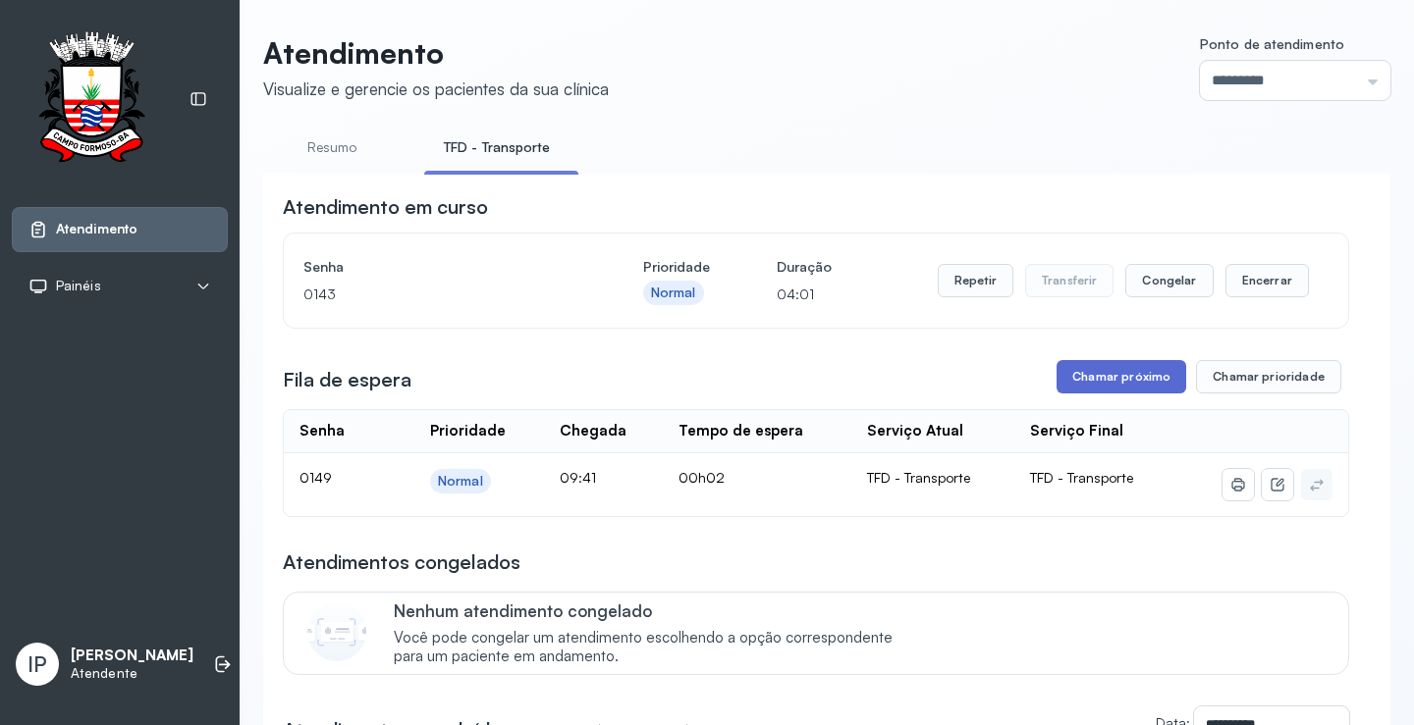
click at [1105, 375] on button "Chamar próximo" at bounding box center [1121, 376] width 130 height 33
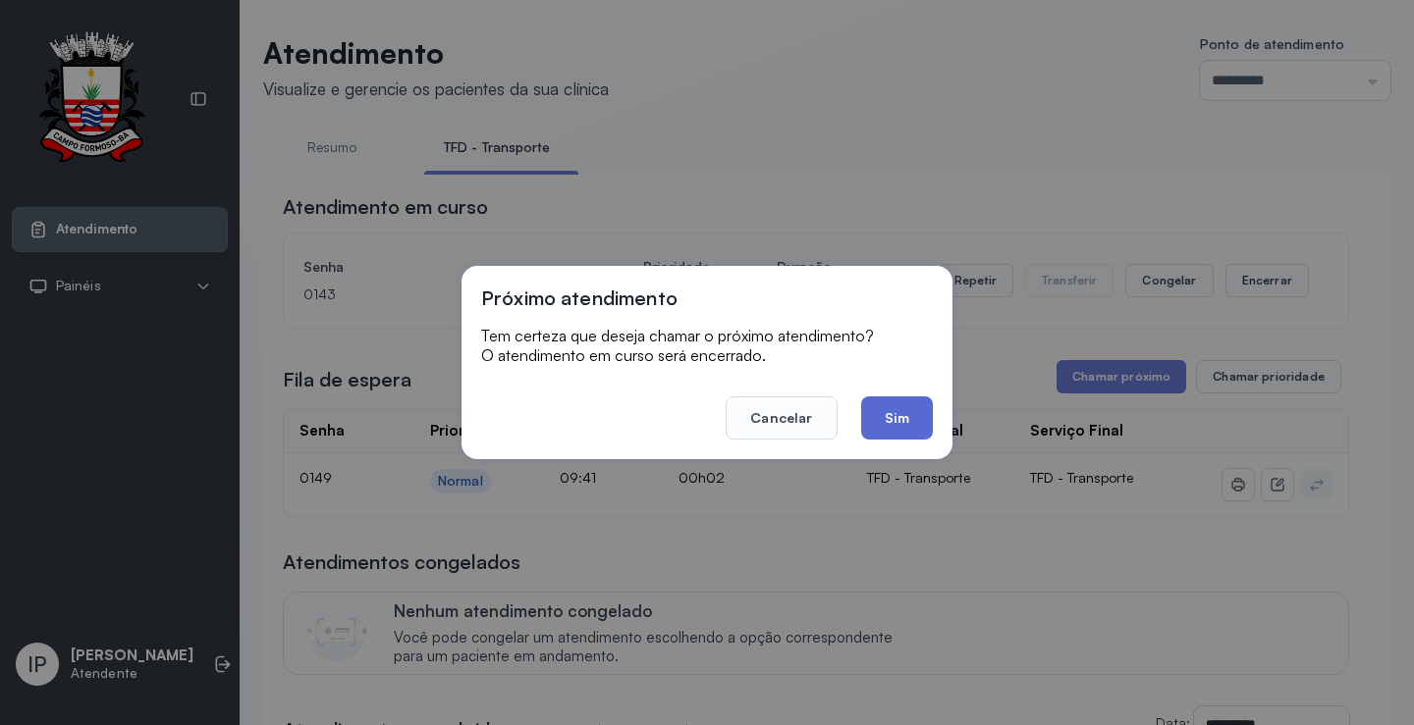
click at [903, 421] on button "Sim" at bounding box center [897, 418] width 72 height 43
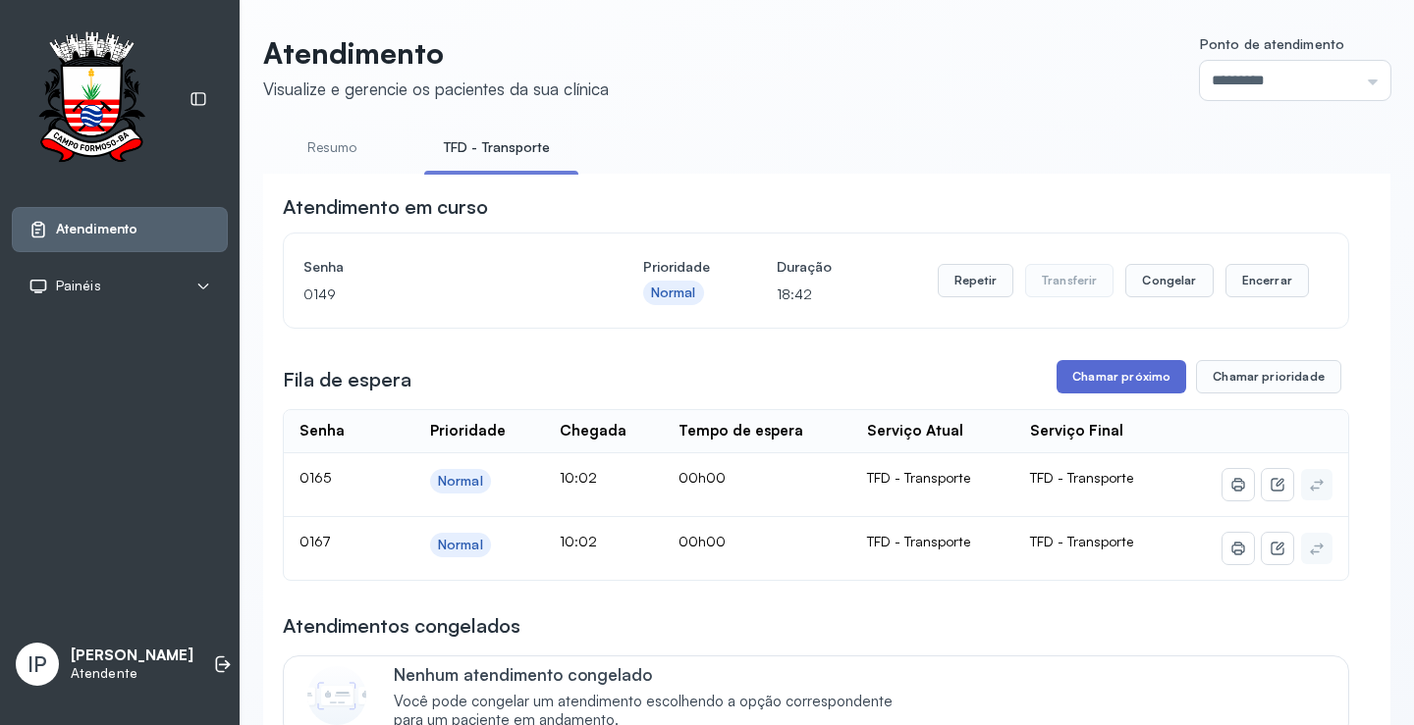
click at [1065, 380] on button "Chamar próximo" at bounding box center [1121, 376] width 130 height 33
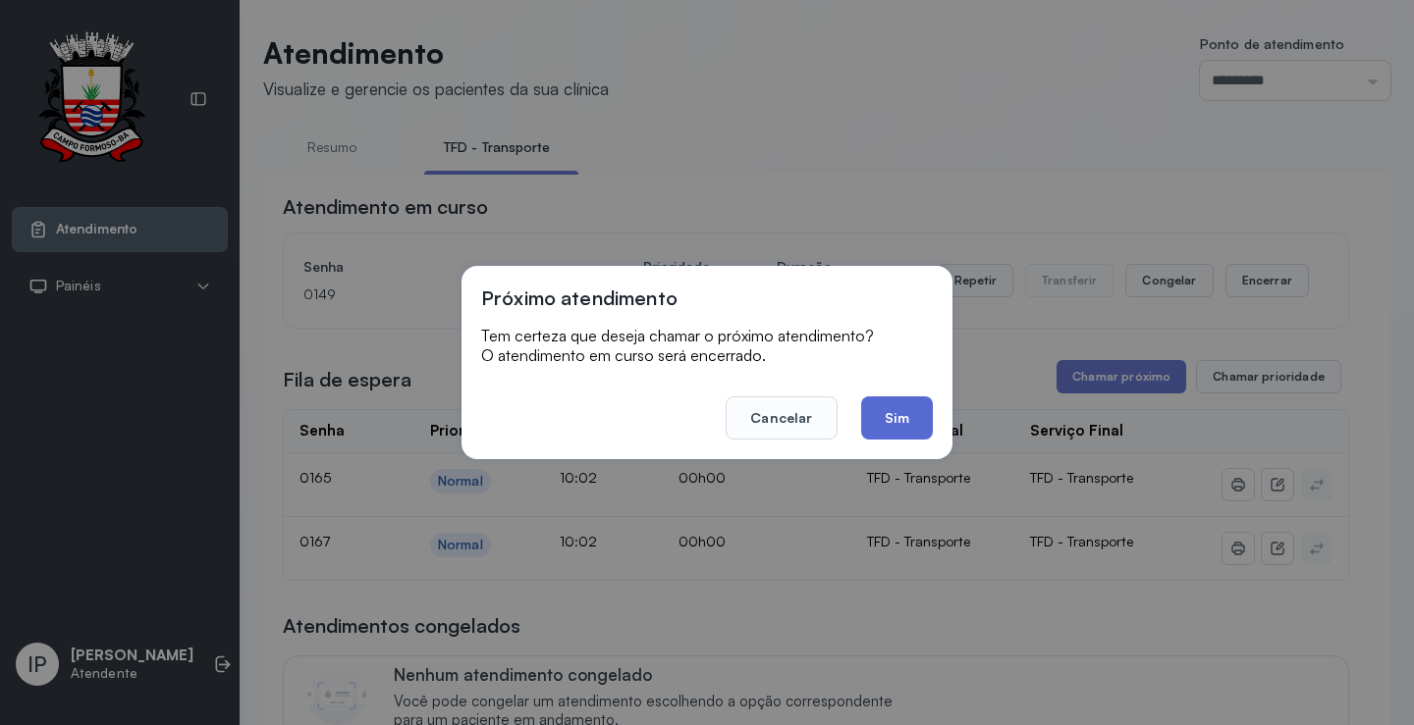
click at [890, 414] on button "Sim" at bounding box center [897, 418] width 72 height 43
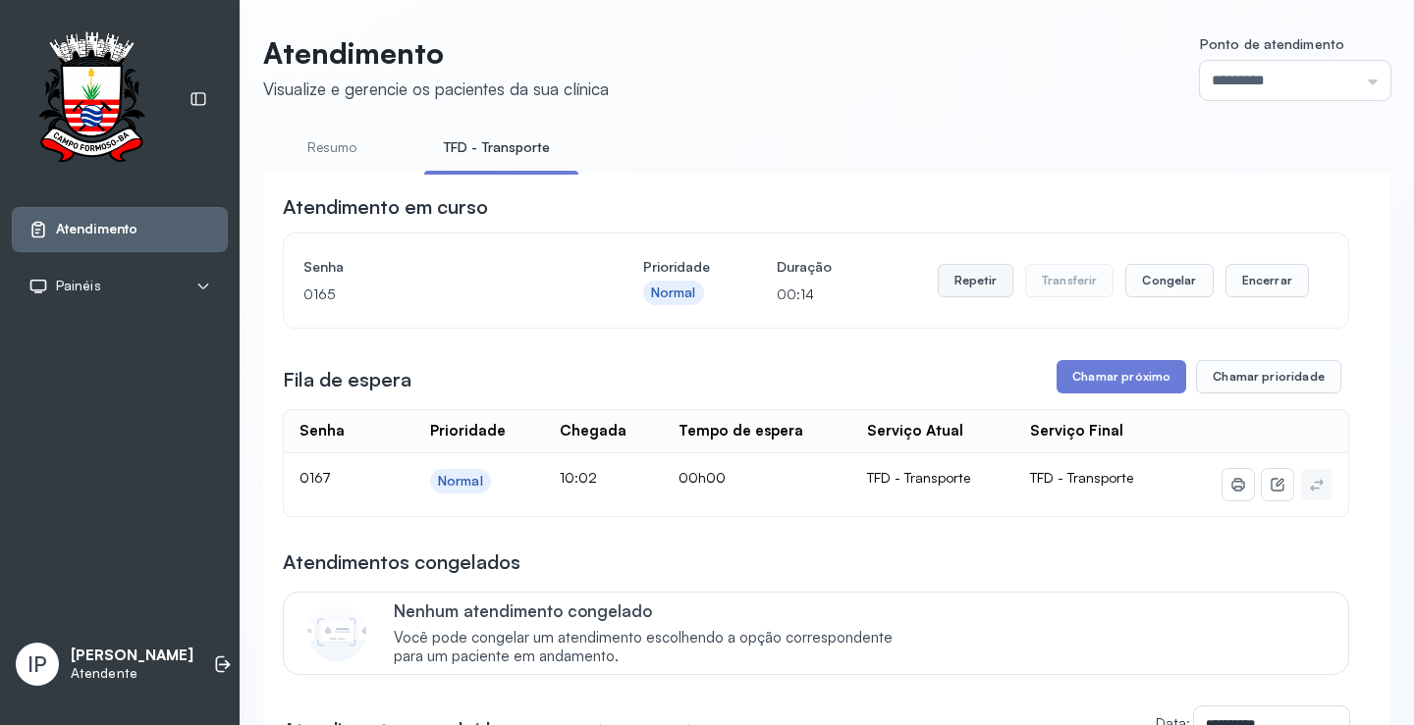
click at [997, 286] on button "Repetir" at bounding box center [976, 280] width 76 height 33
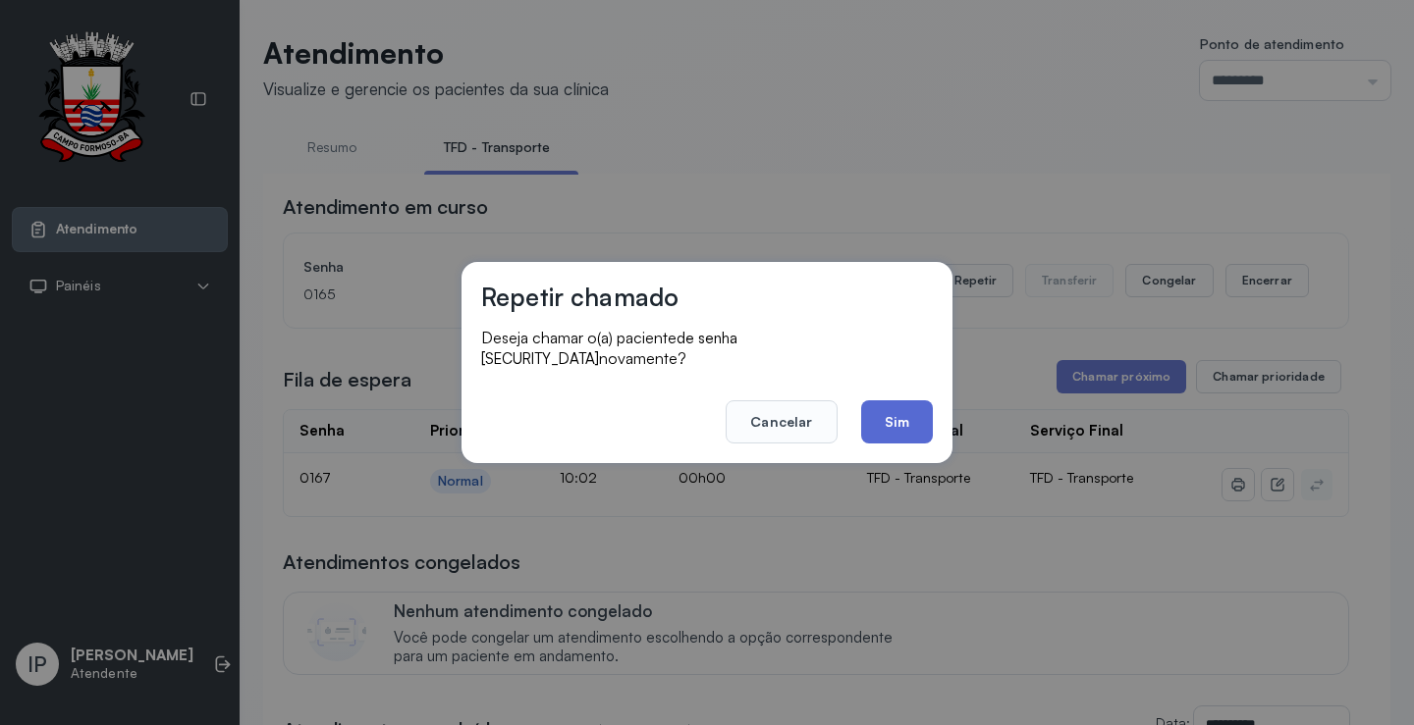
click at [870, 406] on button "Sim" at bounding box center [897, 422] width 72 height 43
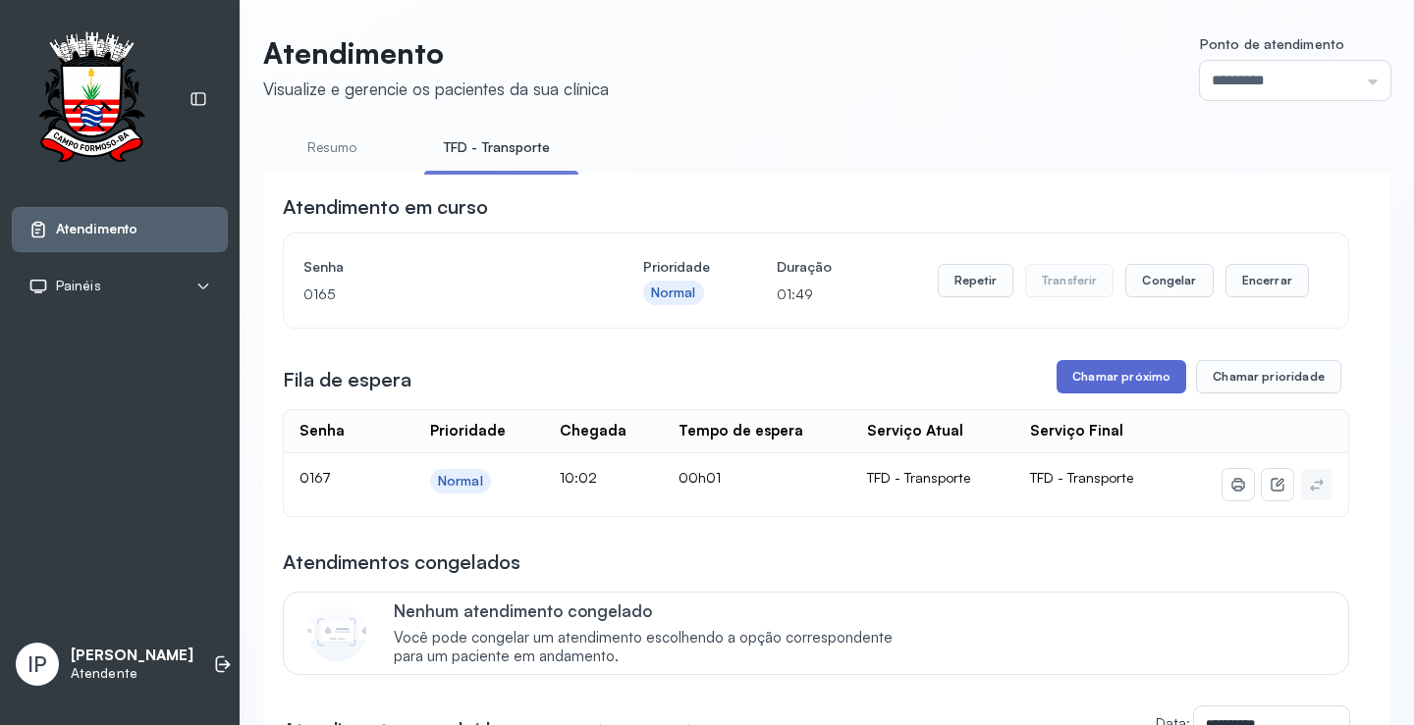
click at [1085, 377] on button "Chamar próximo" at bounding box center [1121, 376] width 130 height 33
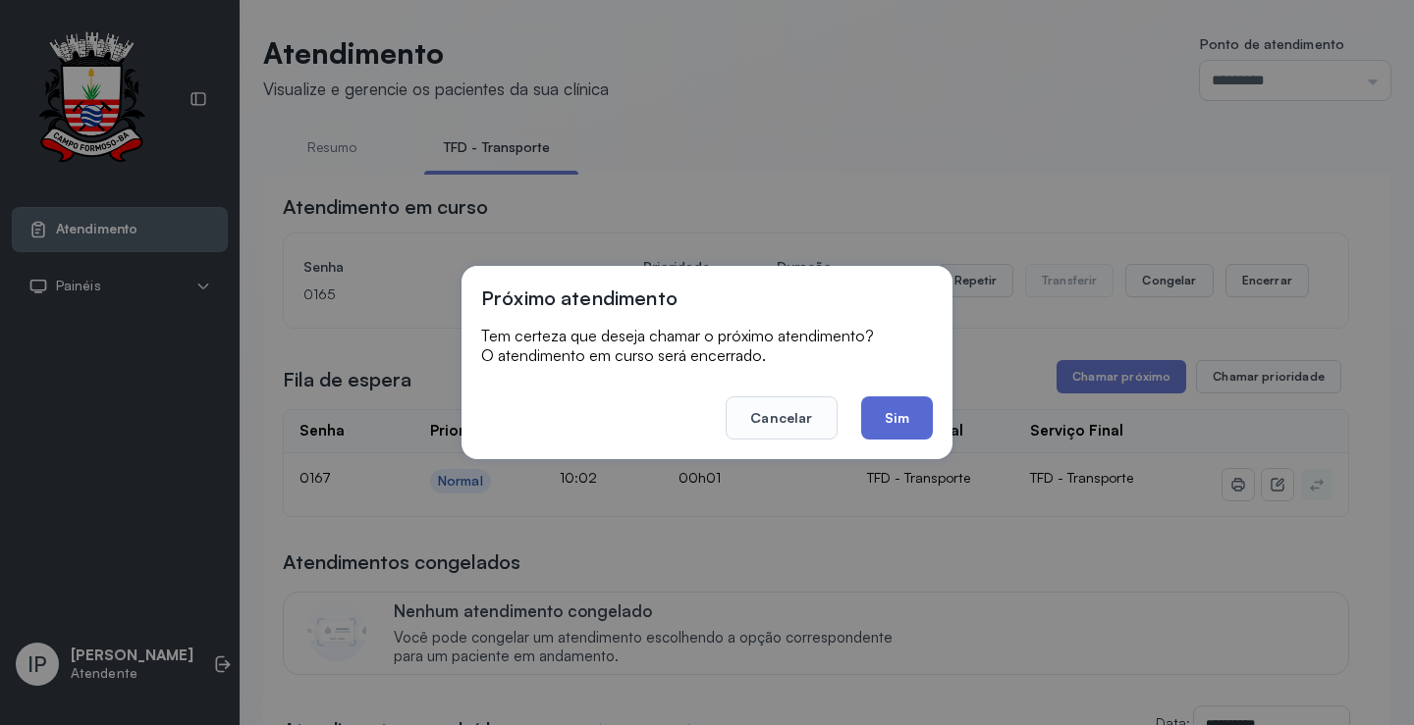
click at [911, 403] on button "Sim" at bounding box center [897, 418] width 72 height 43
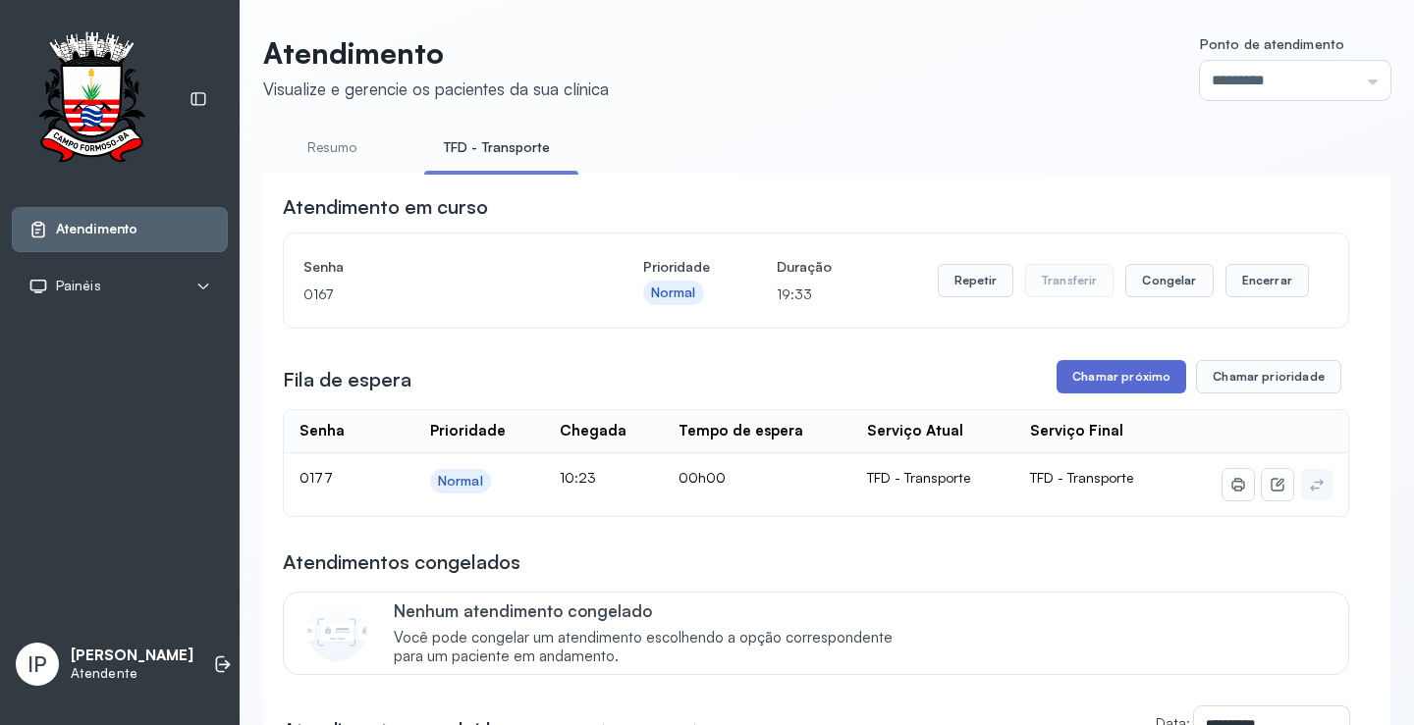
click at [1104, 370] on button "Chamar próximo" at bounding box center [1121, 376] width 130 height 33
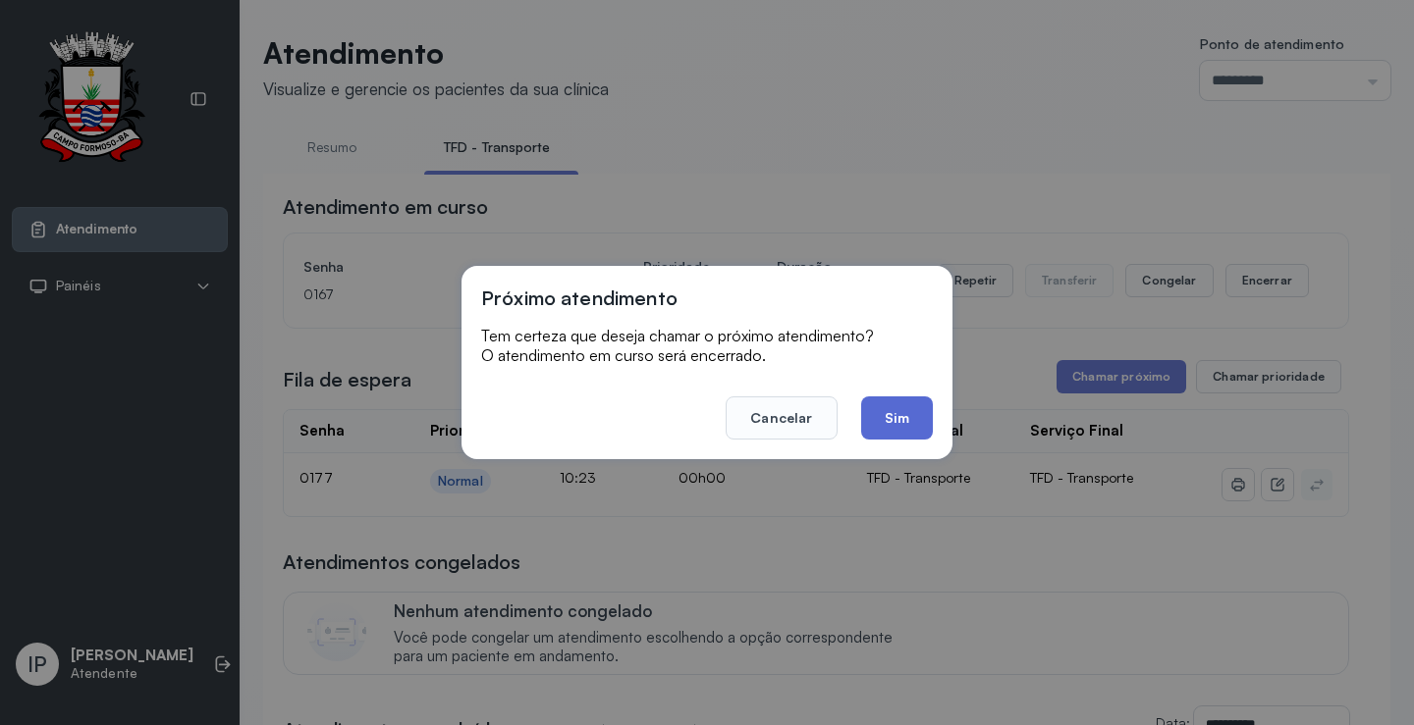
click at [889, 415] on button "Sim" at bounding box center [897, 418] width 72 height 43
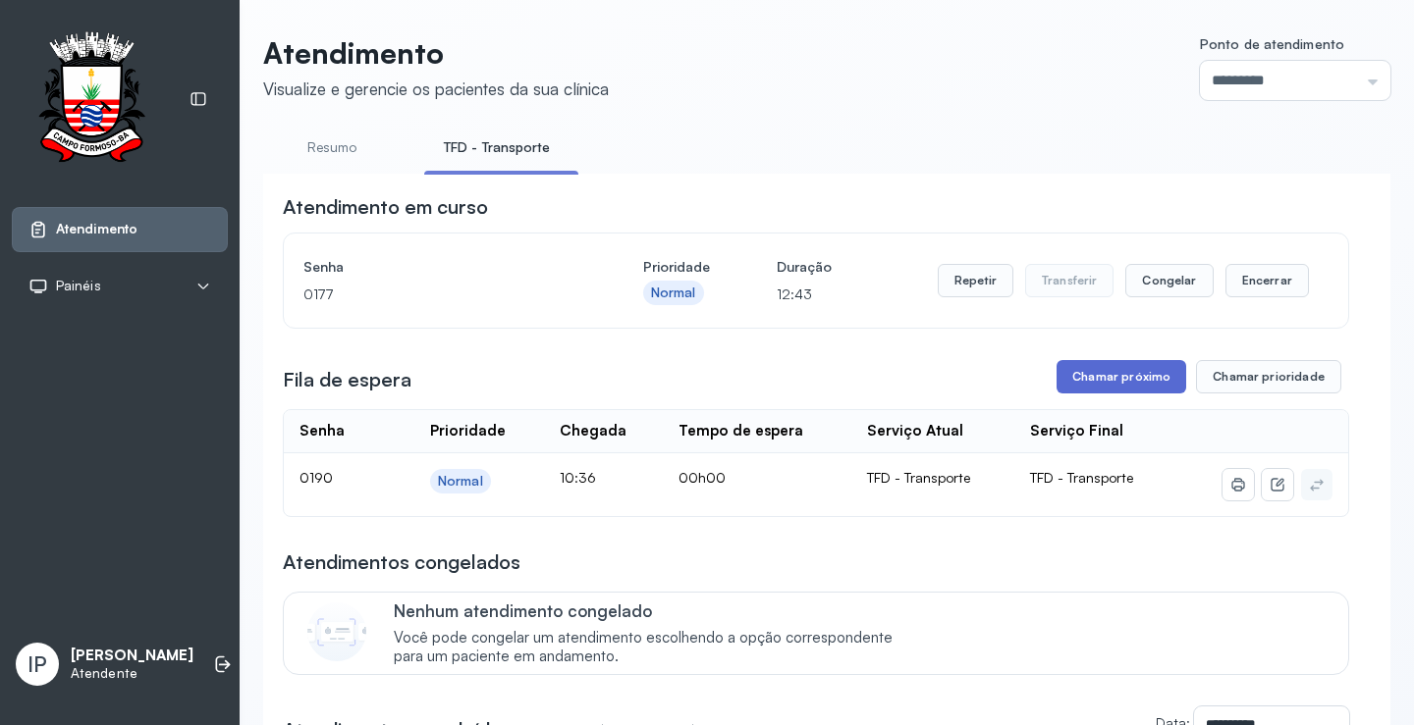
click at [1143, 391] on button "Chamar próximo" at bounding box center [1121, 376] width 130 height 33
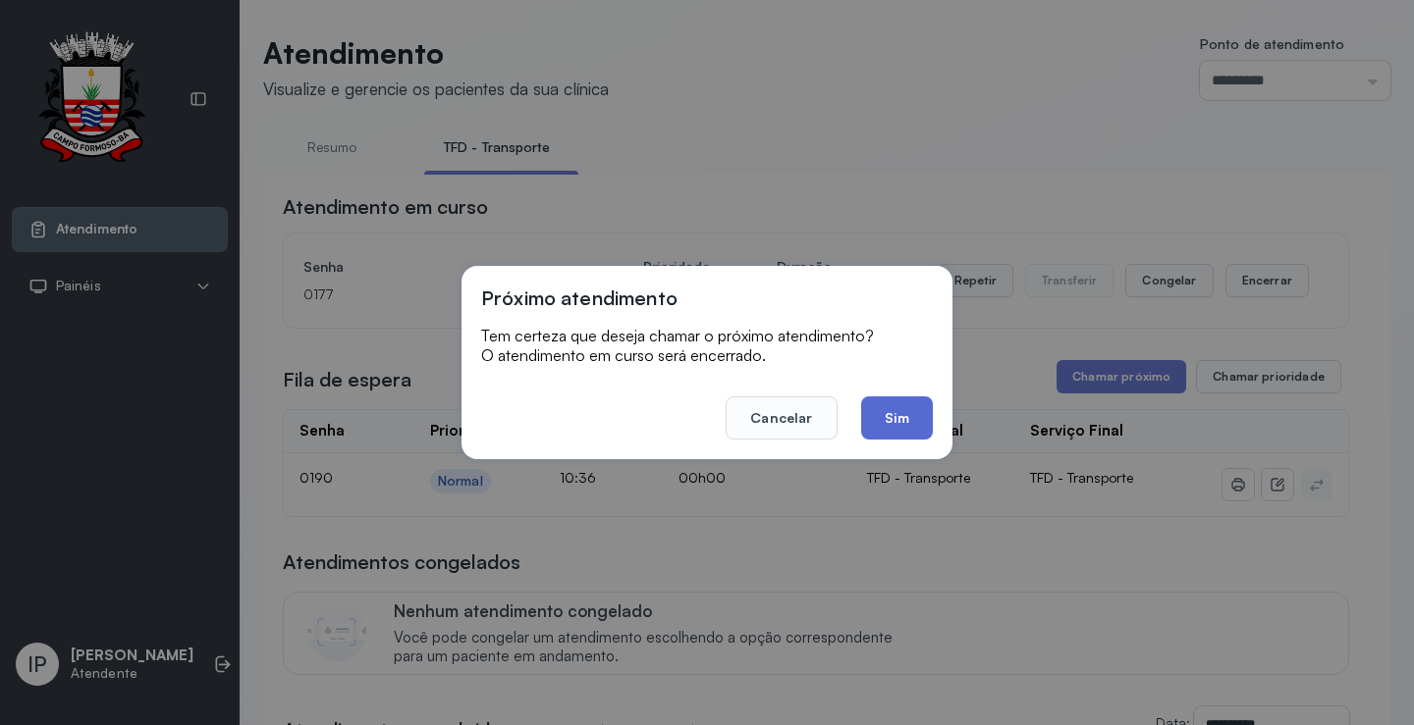
click at [902, 403] on button "Sim" at bounding box center [897, 418] width 72 height 43
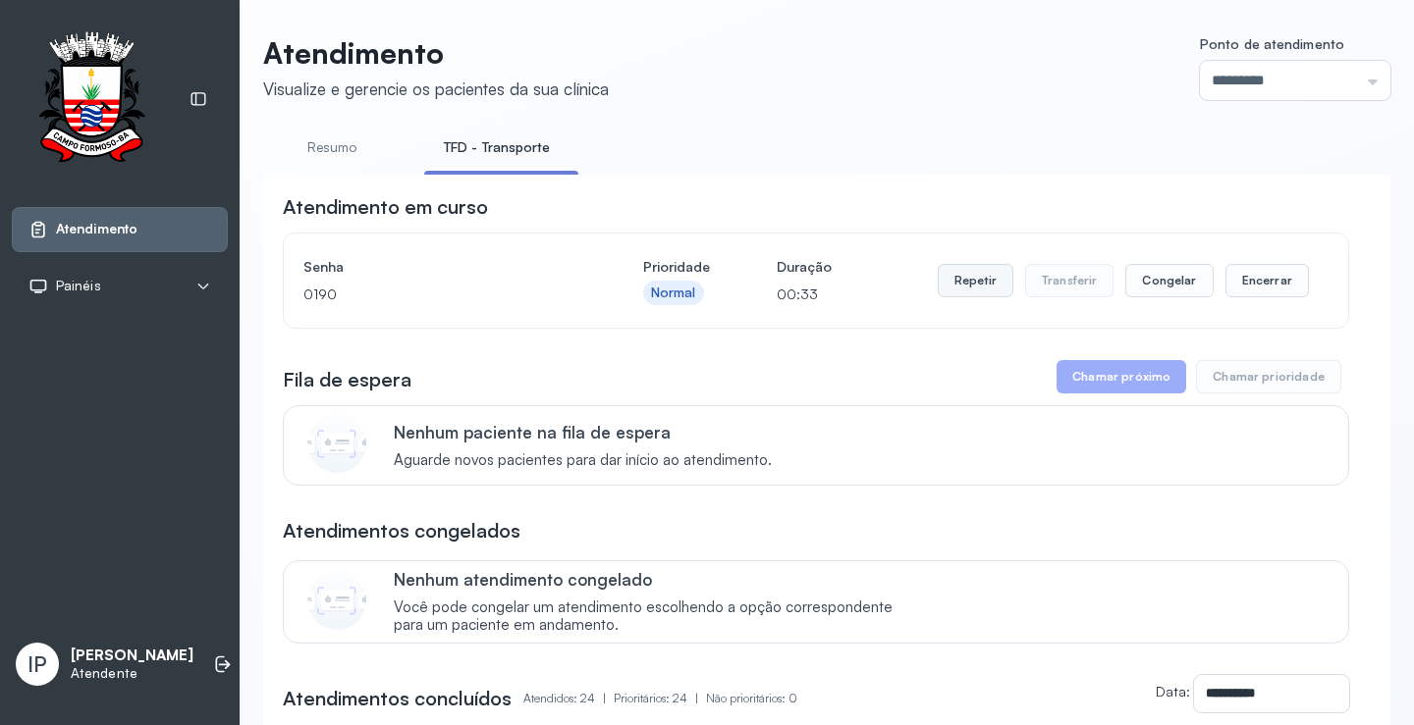
click at [972, 275] on button "Repetir" at bounding box center [976, 280] width 76 height 33
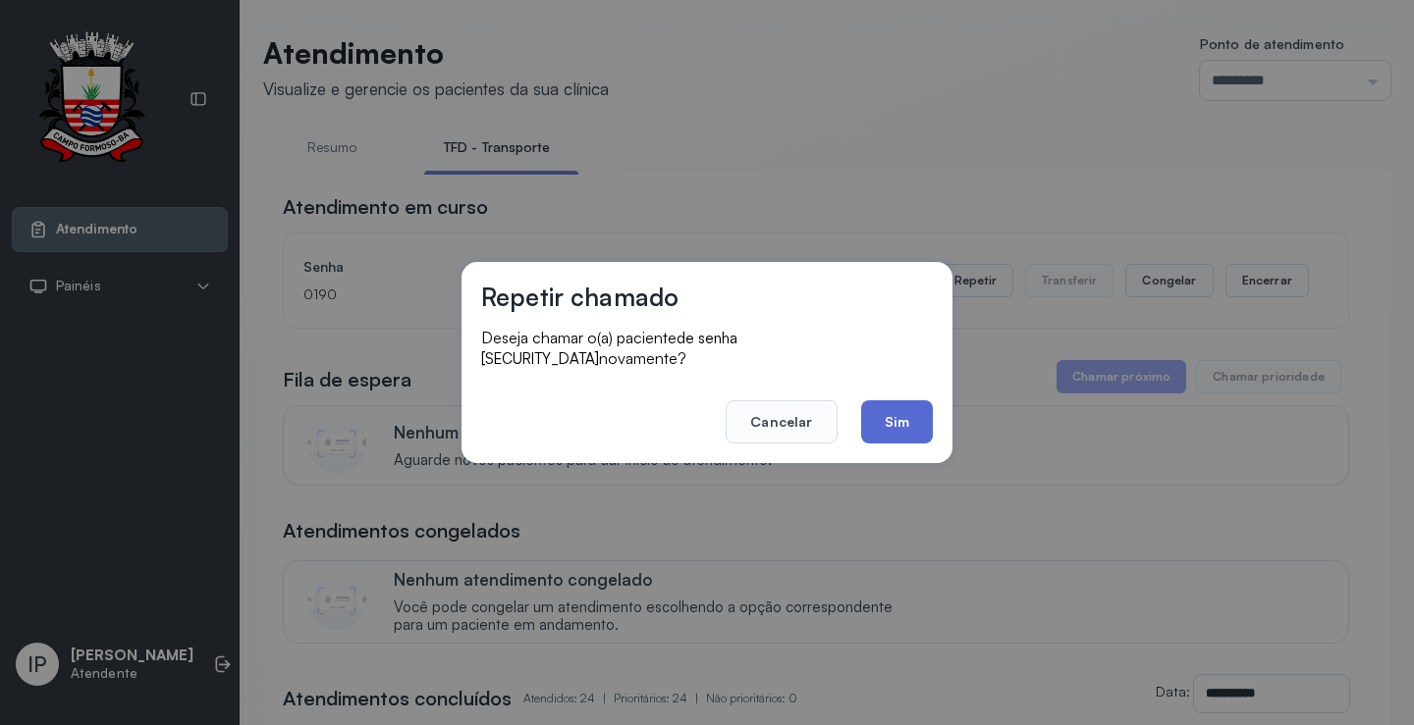
click at [883, 416] on button "Sim" at bounding box center [897, 422] width 72 height 43
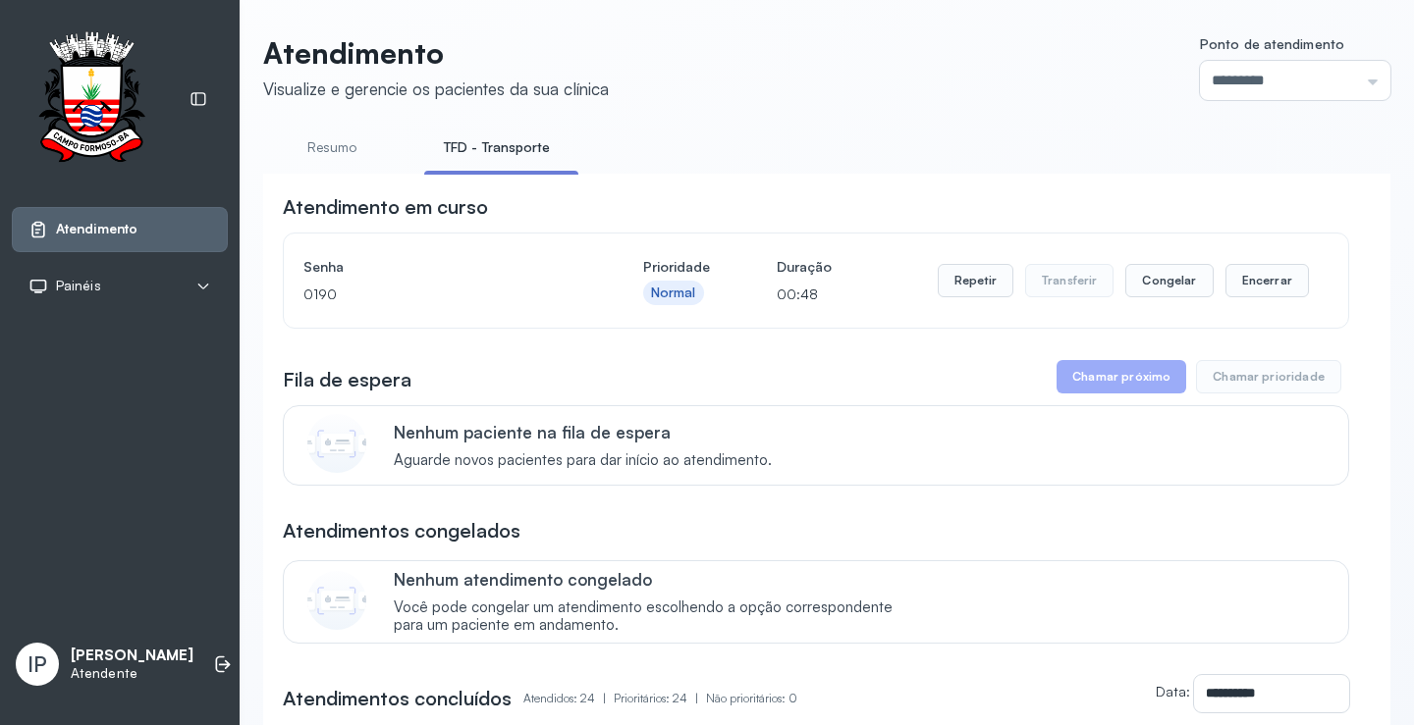
click at [972, 287] on button "Repetir" at bounding box center [976, 280] width 76 height 33
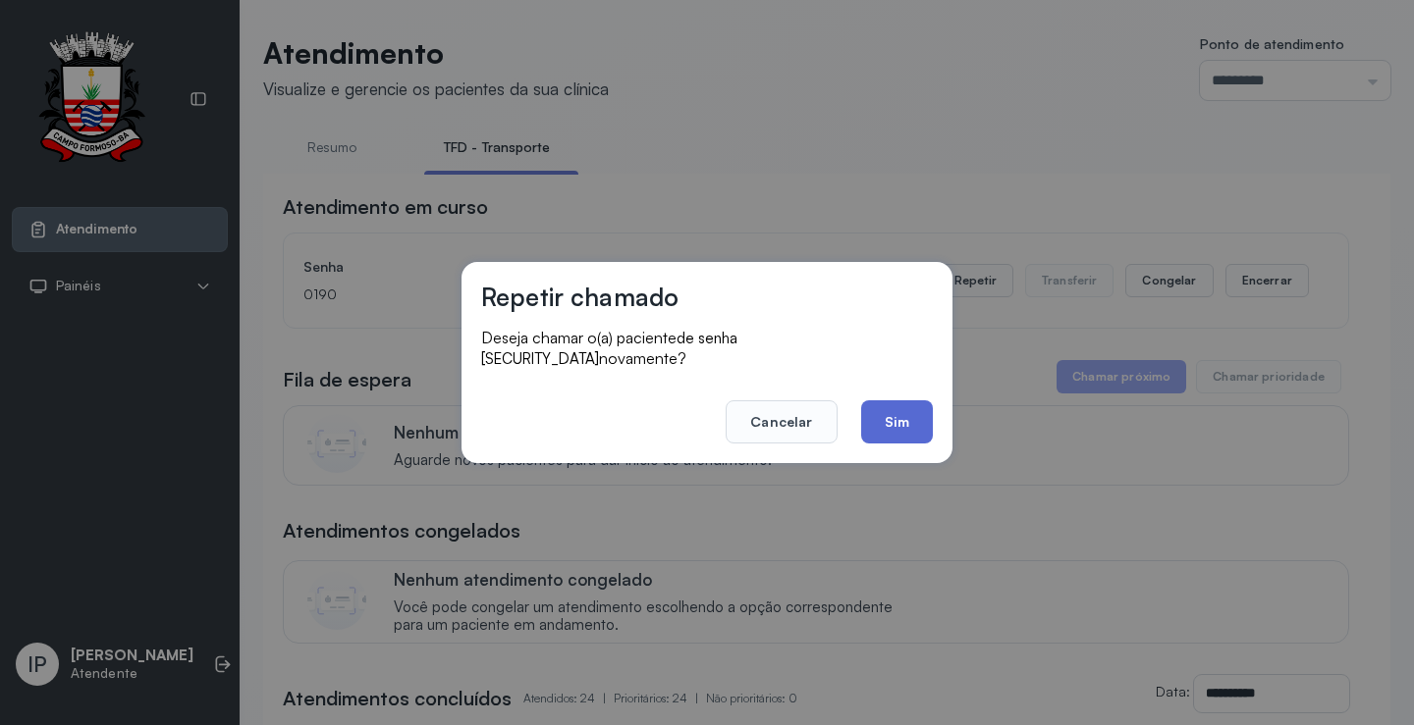
click at [885, 403] on button "Sim" at bounding box center [897, 422] width 72 height 43
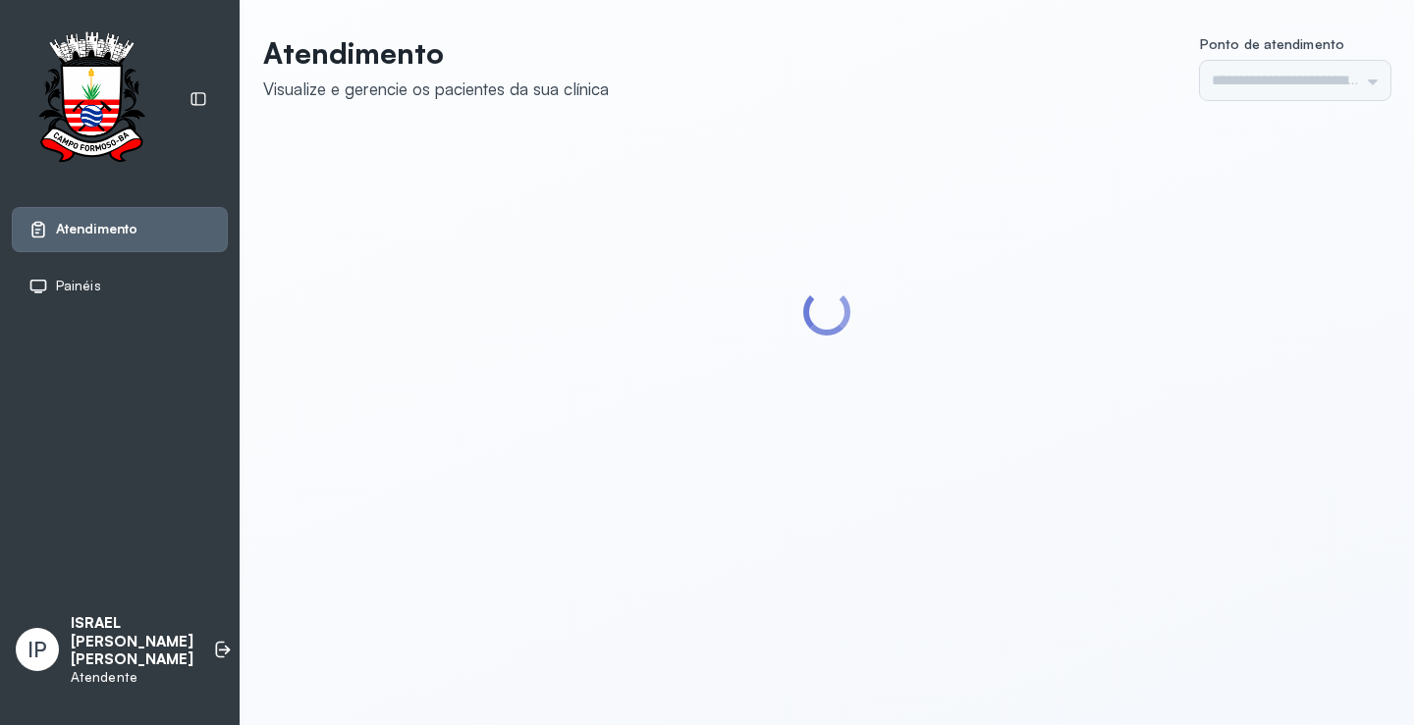
type input "*********"
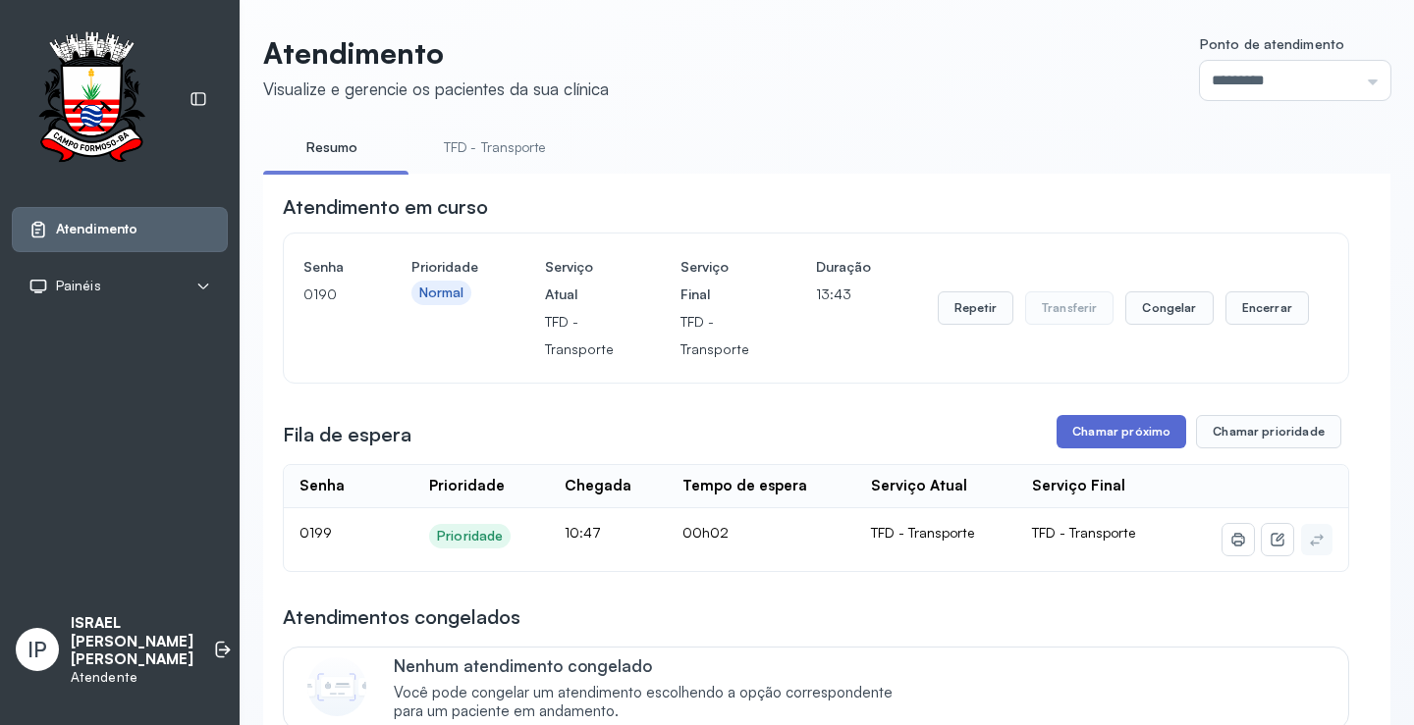
click at [1157, 429] on button "Chamar próximo" at bounding box center [1121, 431] width 130 height 33
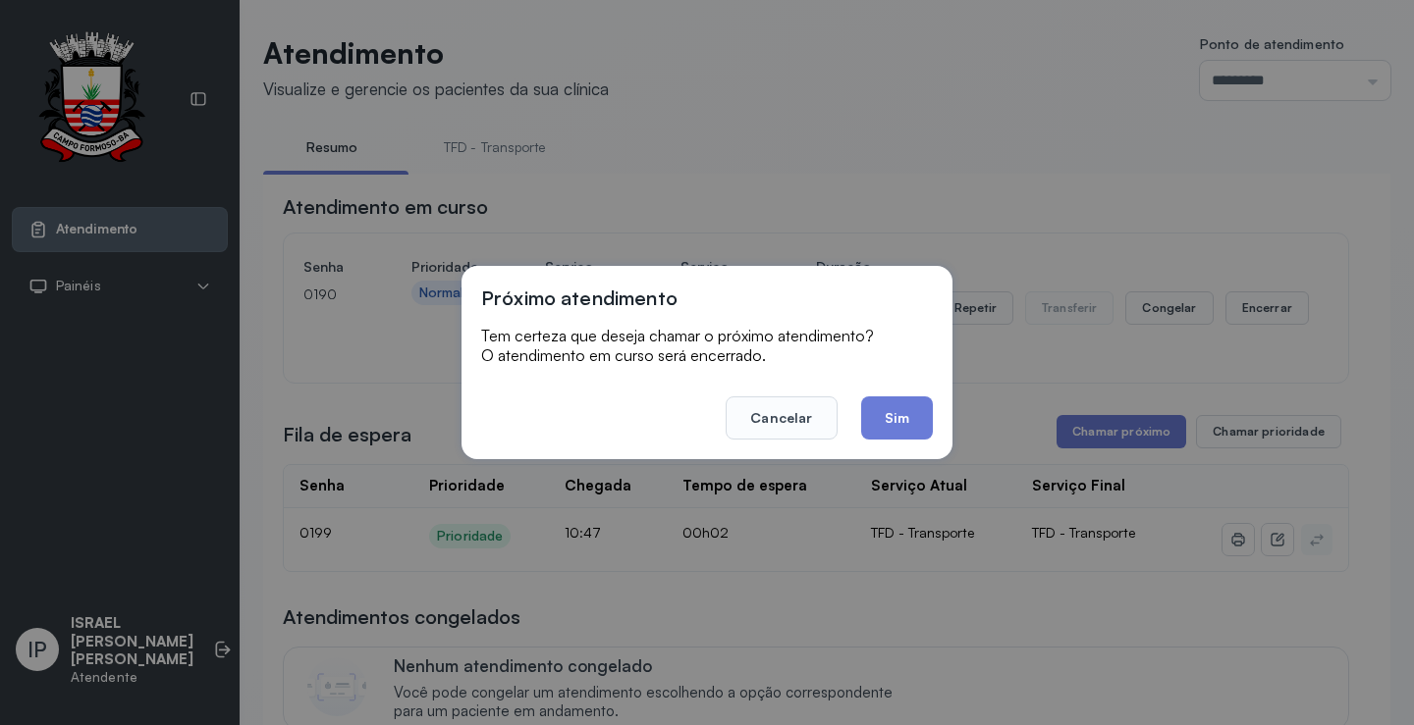
click at [882, 421] on button "Sim" at bounding box center [897, 418] width 72 height 43
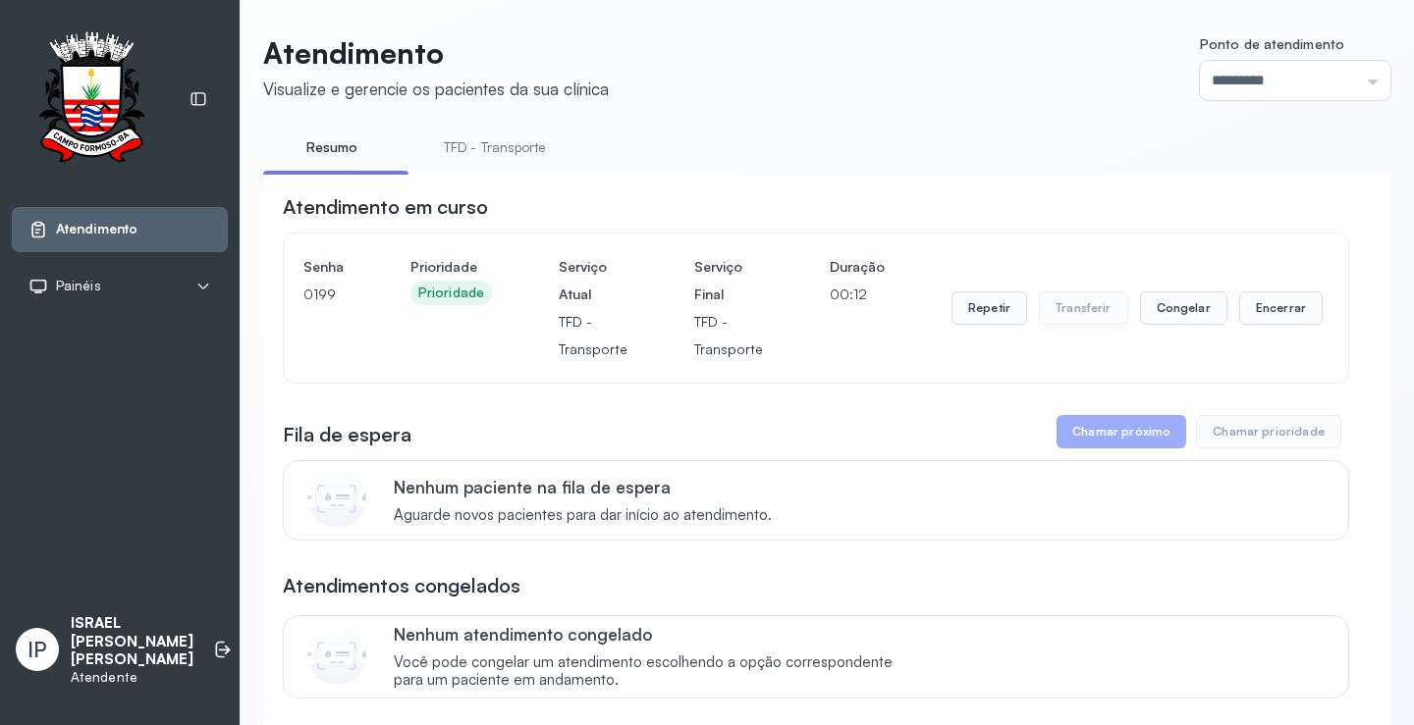
click at [486, 150] on link "TFD - Transporte" at bounding box center [494, 148] width 141 height 32
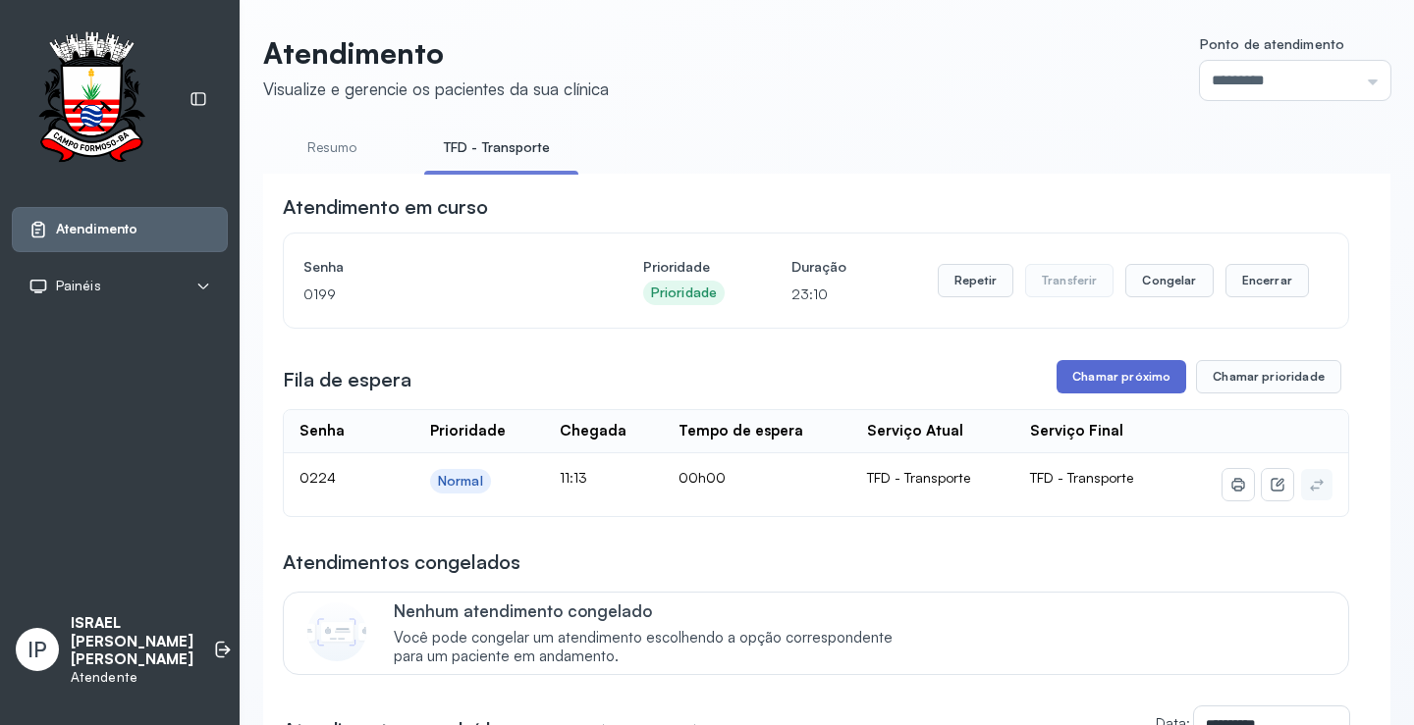
click at [1100, 384] on button "Chamar próximo" at bounding box center [1121, 376] width 130 height 33
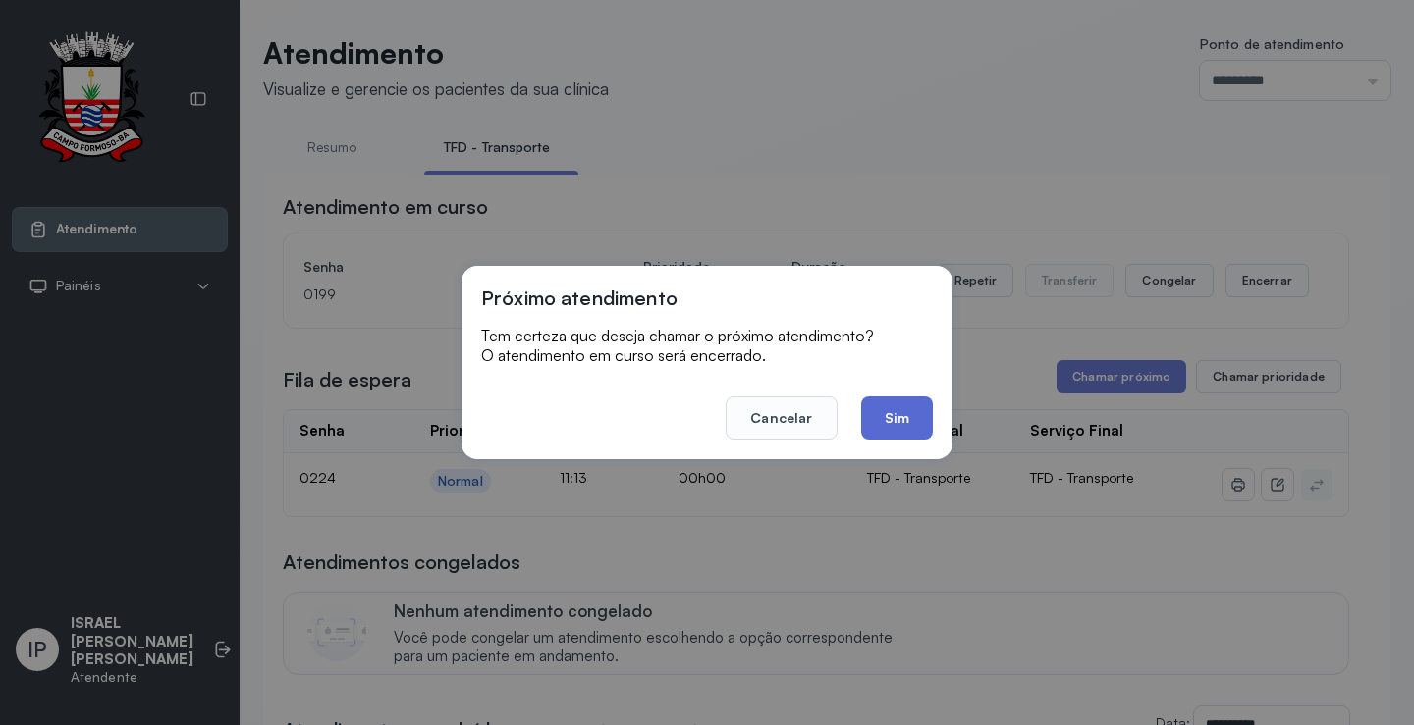
click at [901, 428] on button "Sim" at bounding box center [897, 418] width 72 height 43
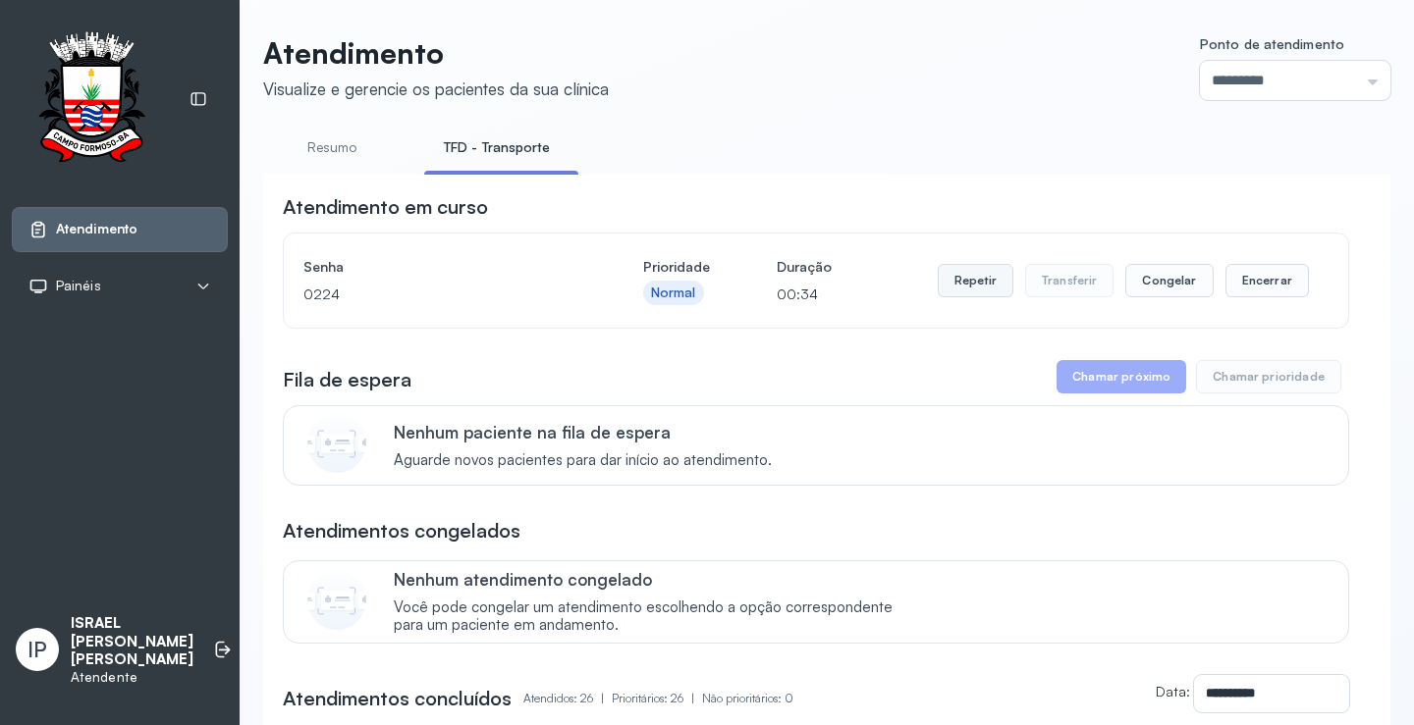
click at [968, 285] on button "Repetir" at bounding box center [976, 280] width 76 height 33
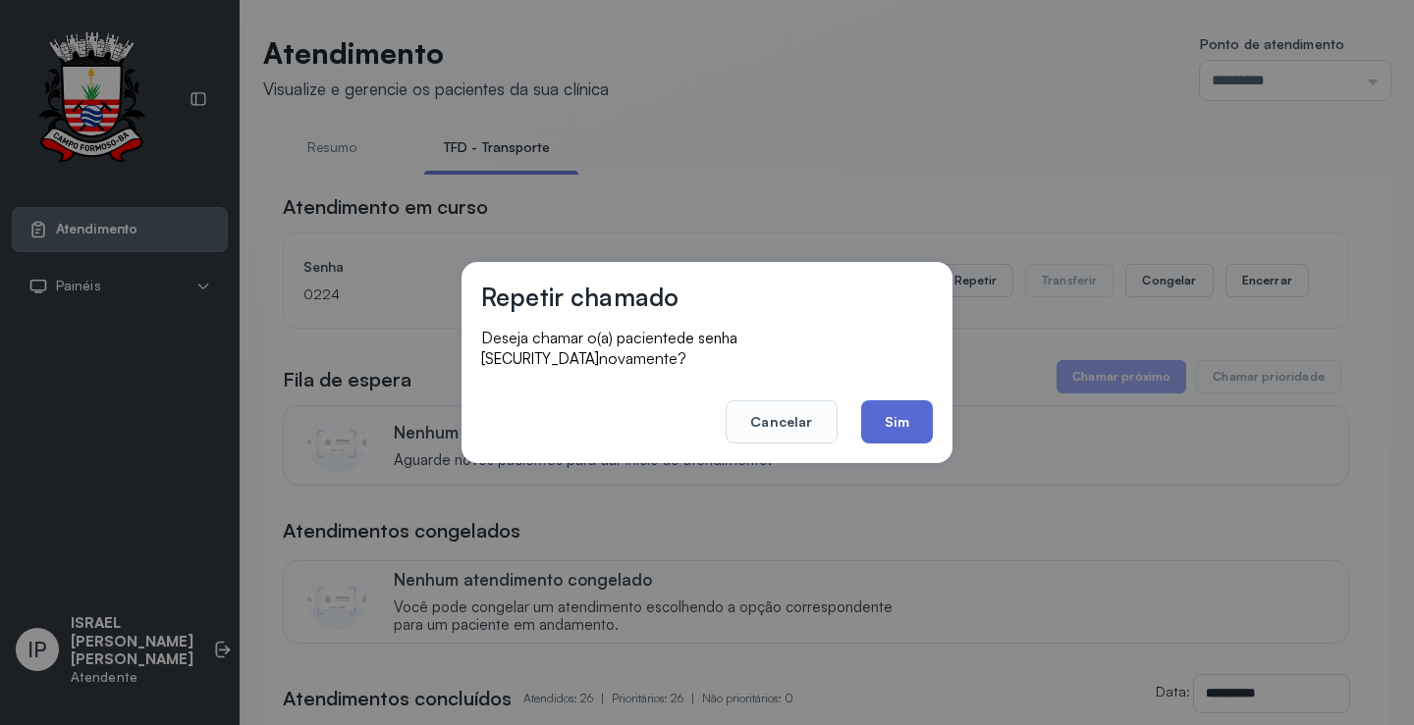
click at [918, 408] on button "Sim" at bounding box center [897, 422] width 72 height 43
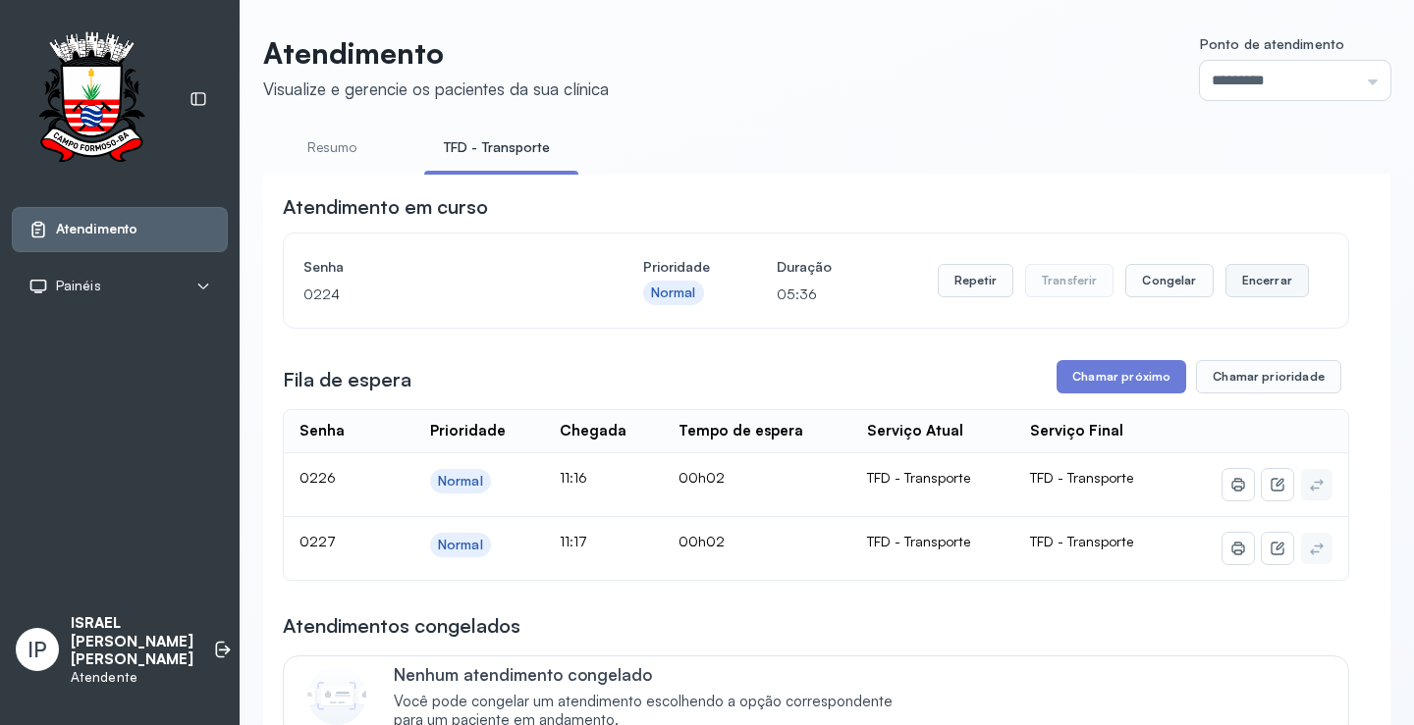
click at [1249, 283] on button "Encerrar" at bounding box center [1266, 280] width 83 height 33
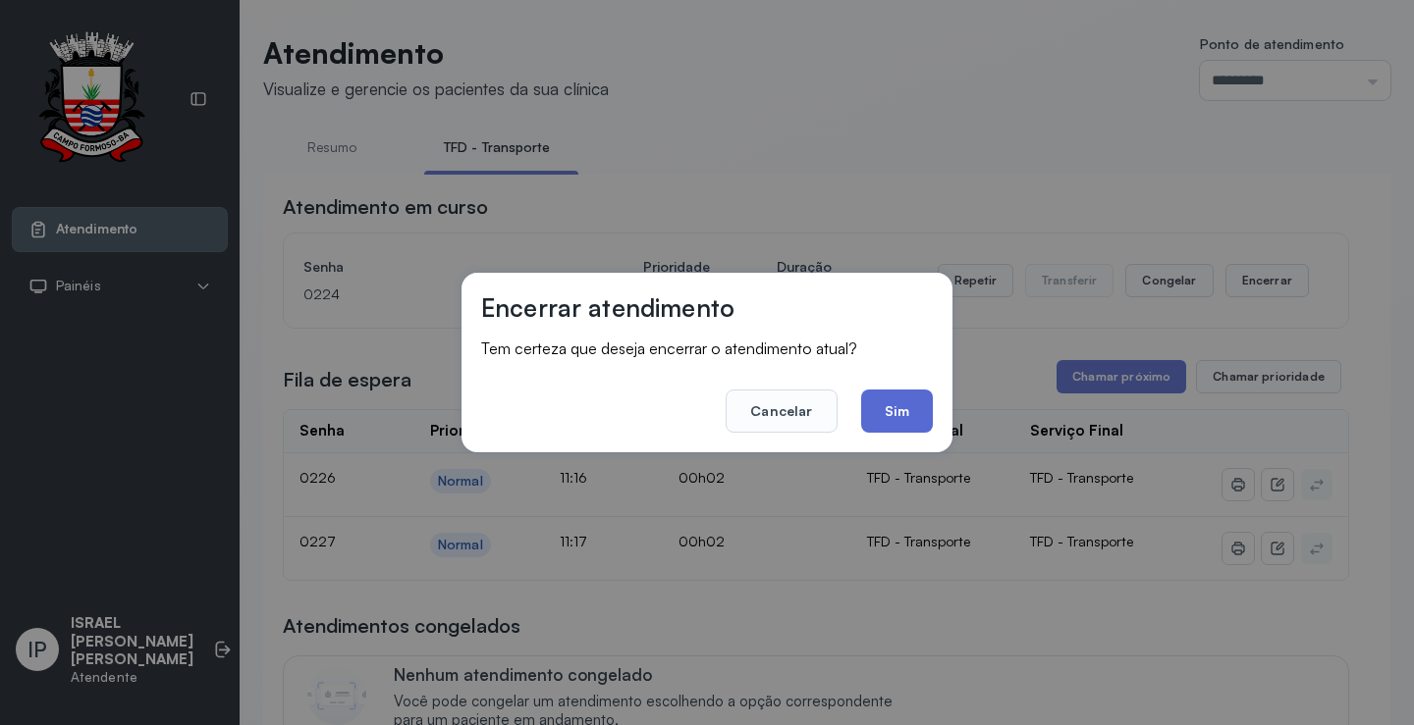
click at [892, 412] on button "Sim" at bounding box center [897, 411] width 72 height 43
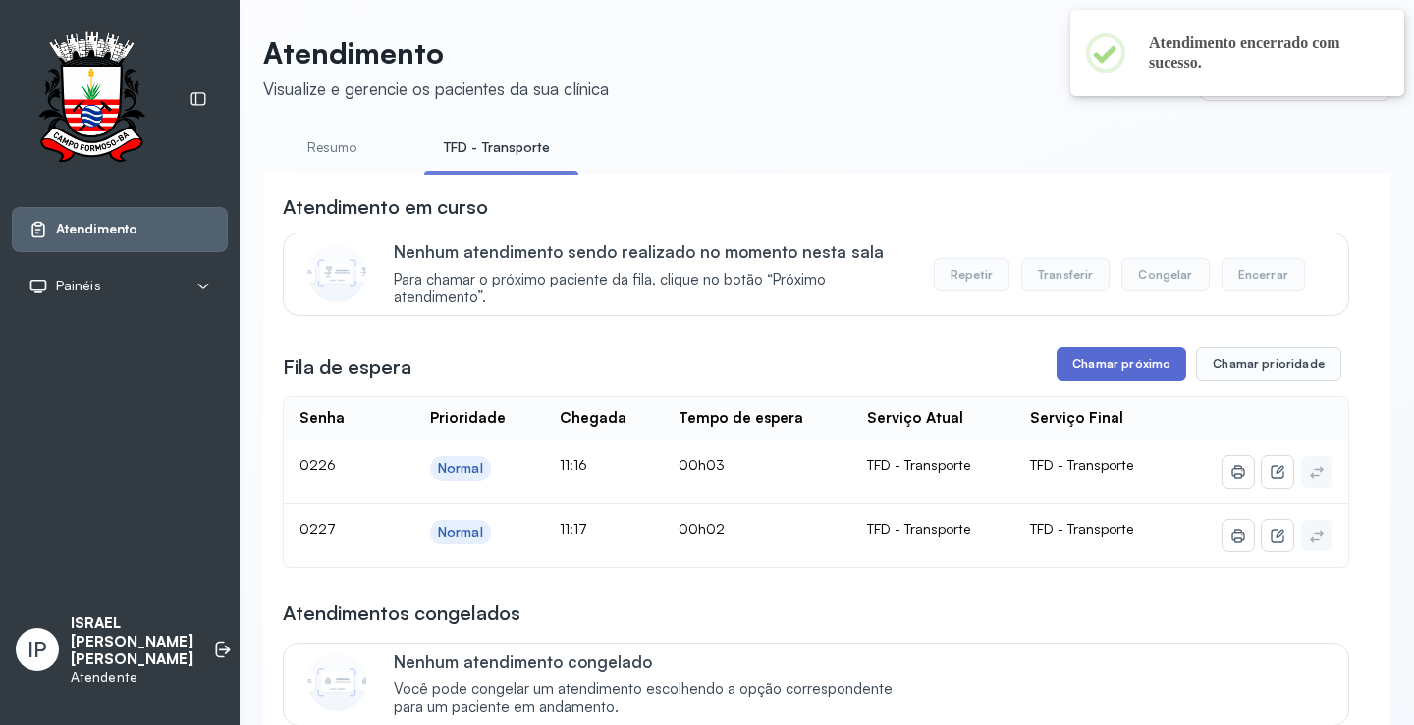
click at [1101, 364] on button "Chamar próximo" at bounding box center [1121, 364] width 130 height 33
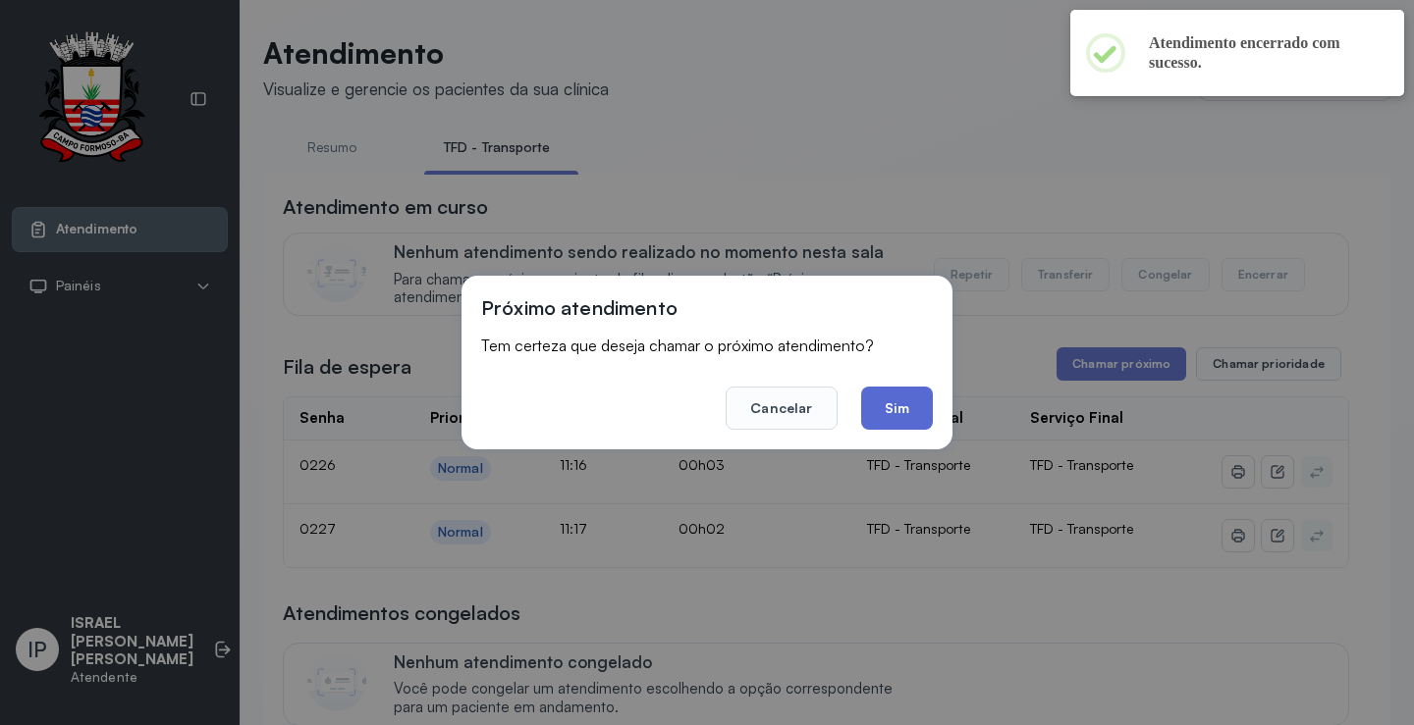
click at [899, 416] on button "Sim" at bounding box center [897, 408] width 72 height 43
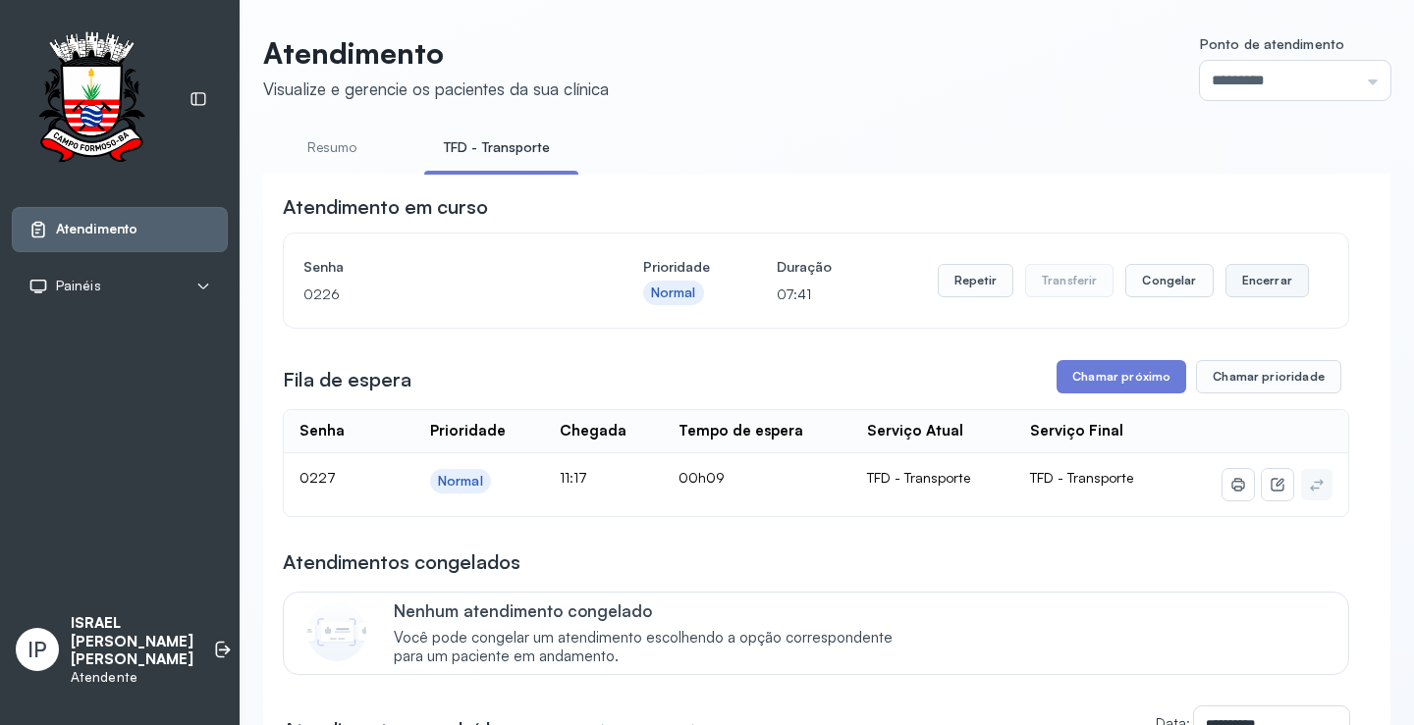
click at [1239, 293] on button "Encerrar" at bounding box center [1266, 280] width 83 height 33
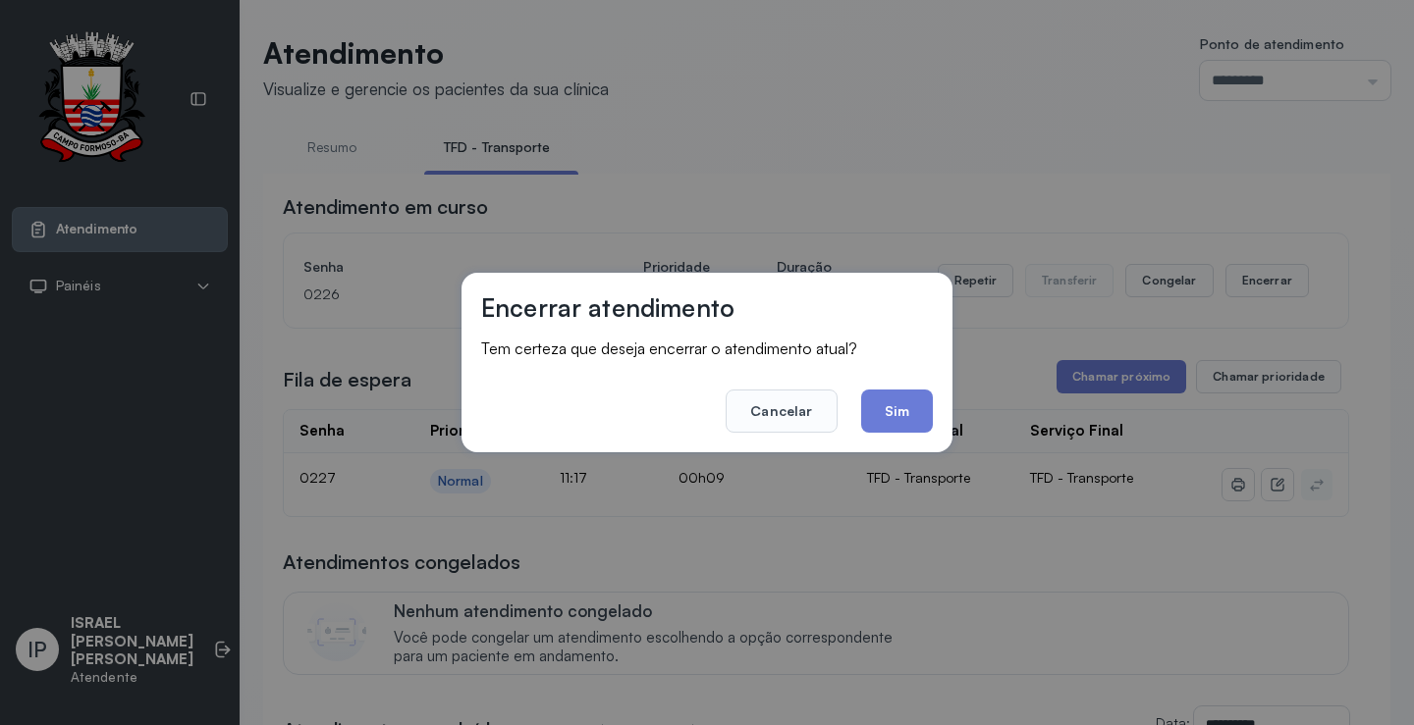
click at [894, 411] on button "Sim" at bounding box center [897, 411] width 72 height 43
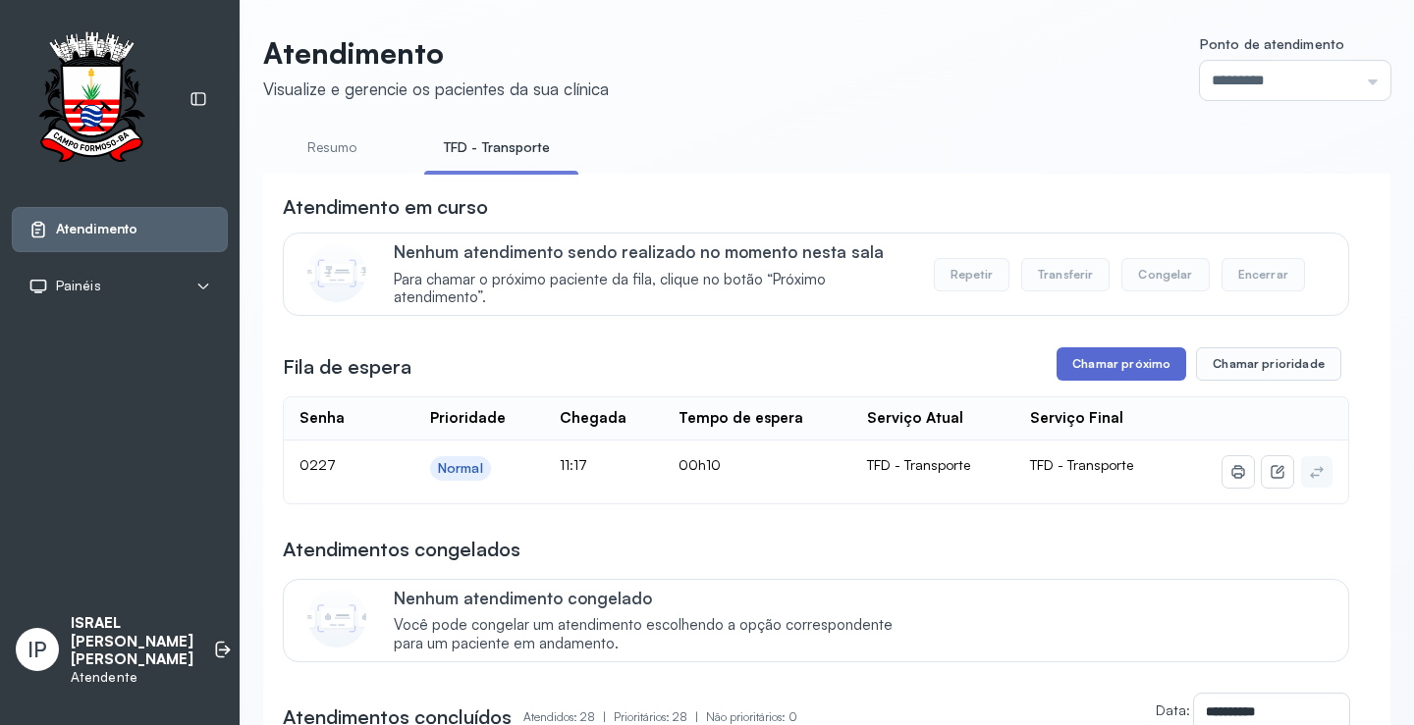
click at [1114, 376] on button "Chamar próximo" at bounding box center [1121, 364] width 130 height 33
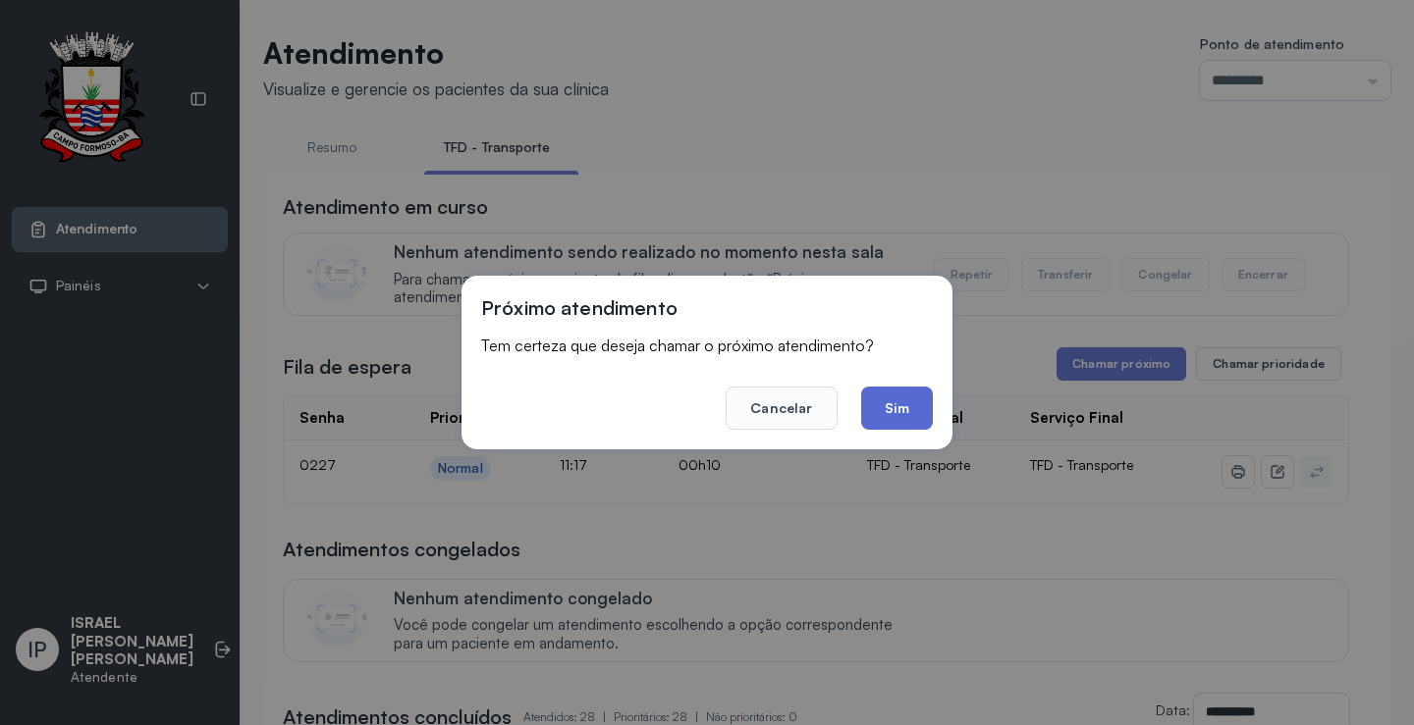
click at [893, 419] on button "Sim" at bounding box center [897, 408] width 72 height 43
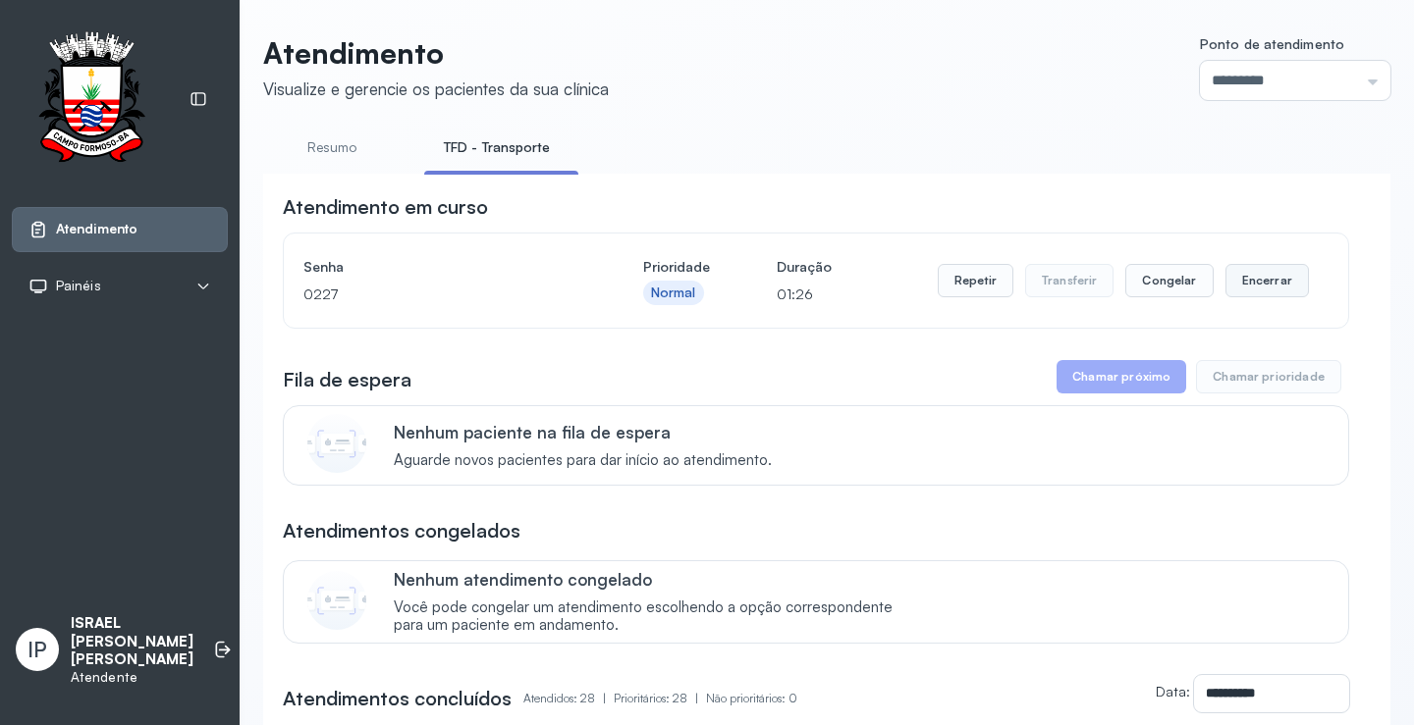
click at [1244, 273] on button "Encerrar" at bounding box center [1266, 280] width 83 height 33
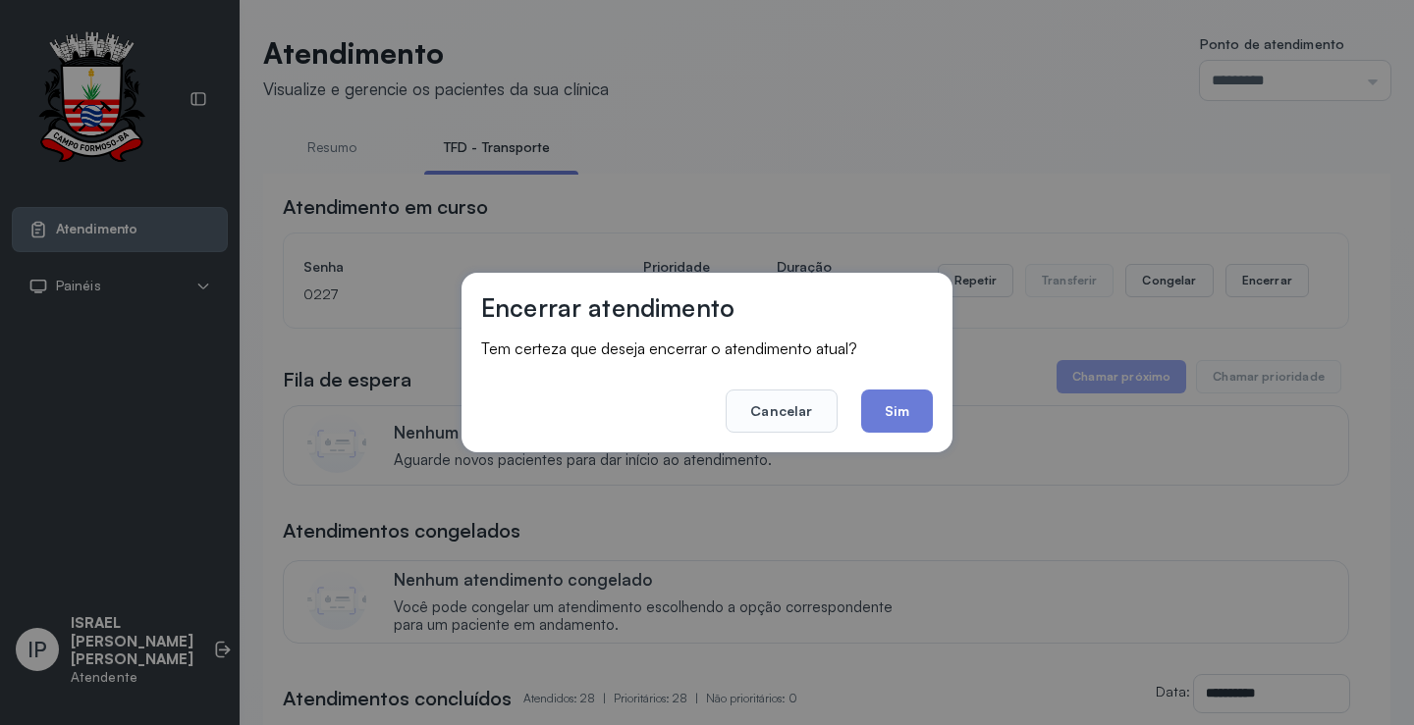
drag, startPoint x: 899, startPoint y: 413, endPoint x: 902, endPoint y: 392, distance: 21.8
click at [901, 408] on button "Sim" at bounding box center [897, 411] width 72 height 43
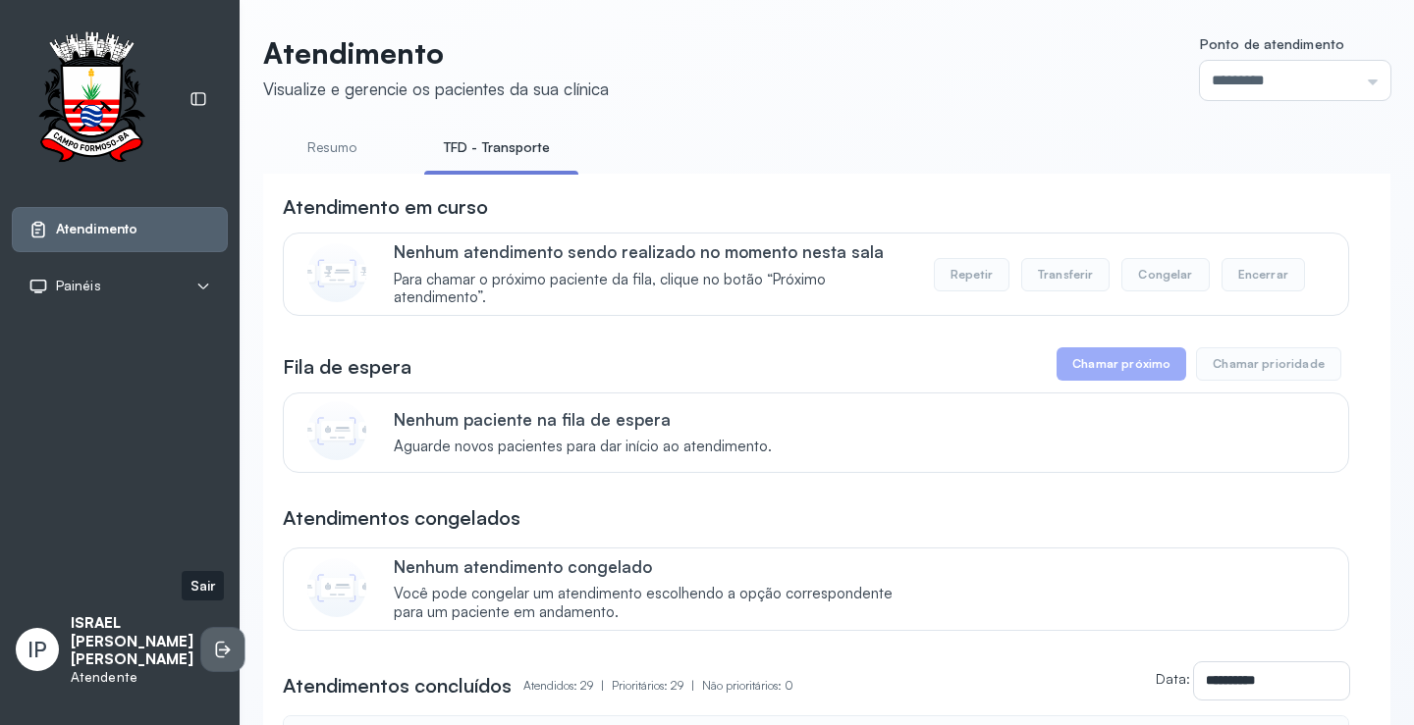
click at [213, 640] on icon at bounding box center [223, 650] width 20 height 20
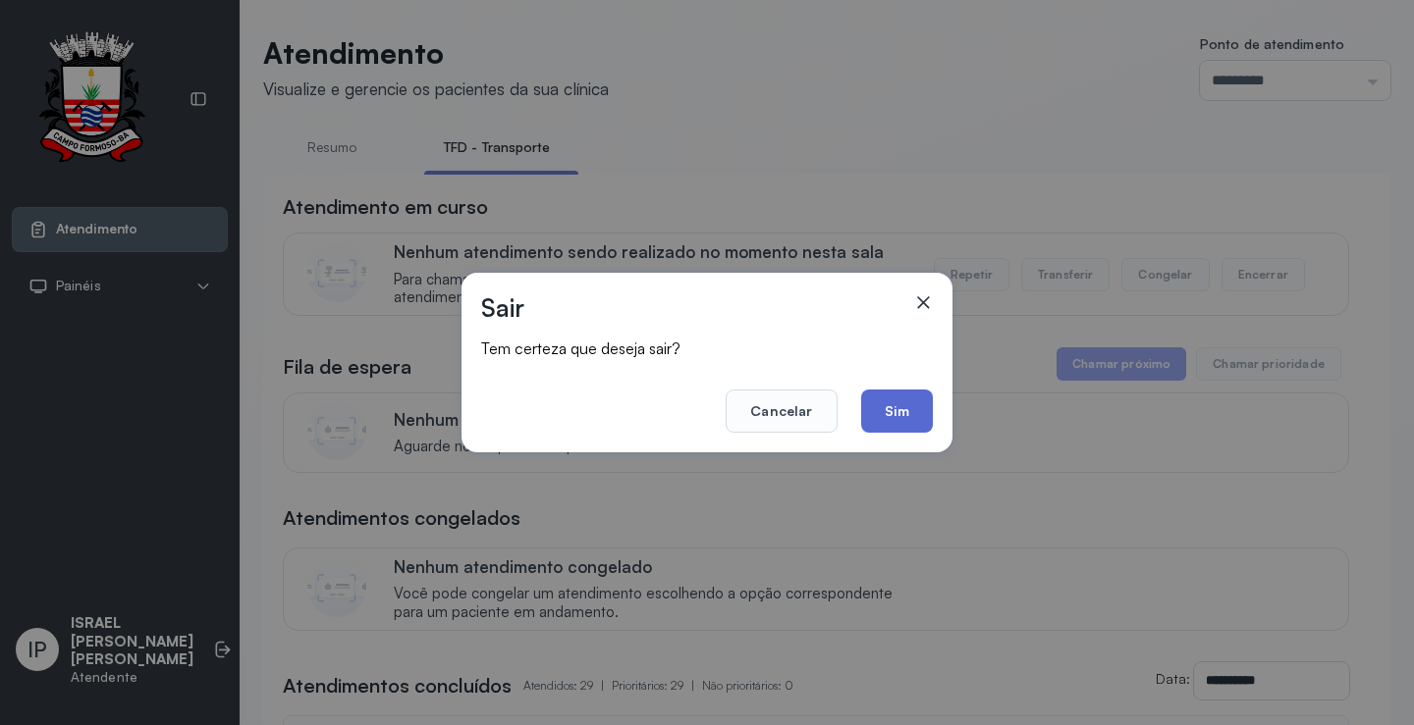
click at [896, 401] on button "Sim" at bounding box center [897, 411] width 72 height 43
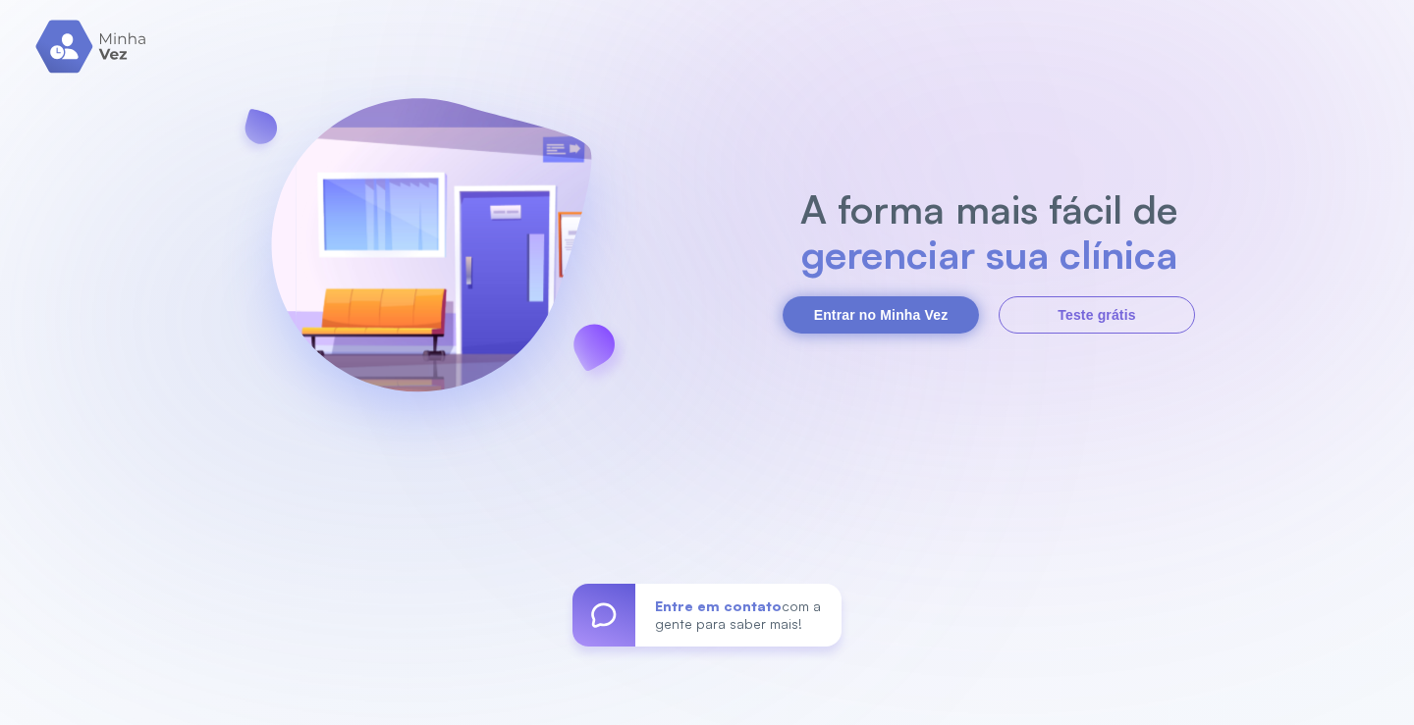
click at [853, 307] on button "Entrar no Minha Vez" at bounding box center [880, 314] width 196 height 37
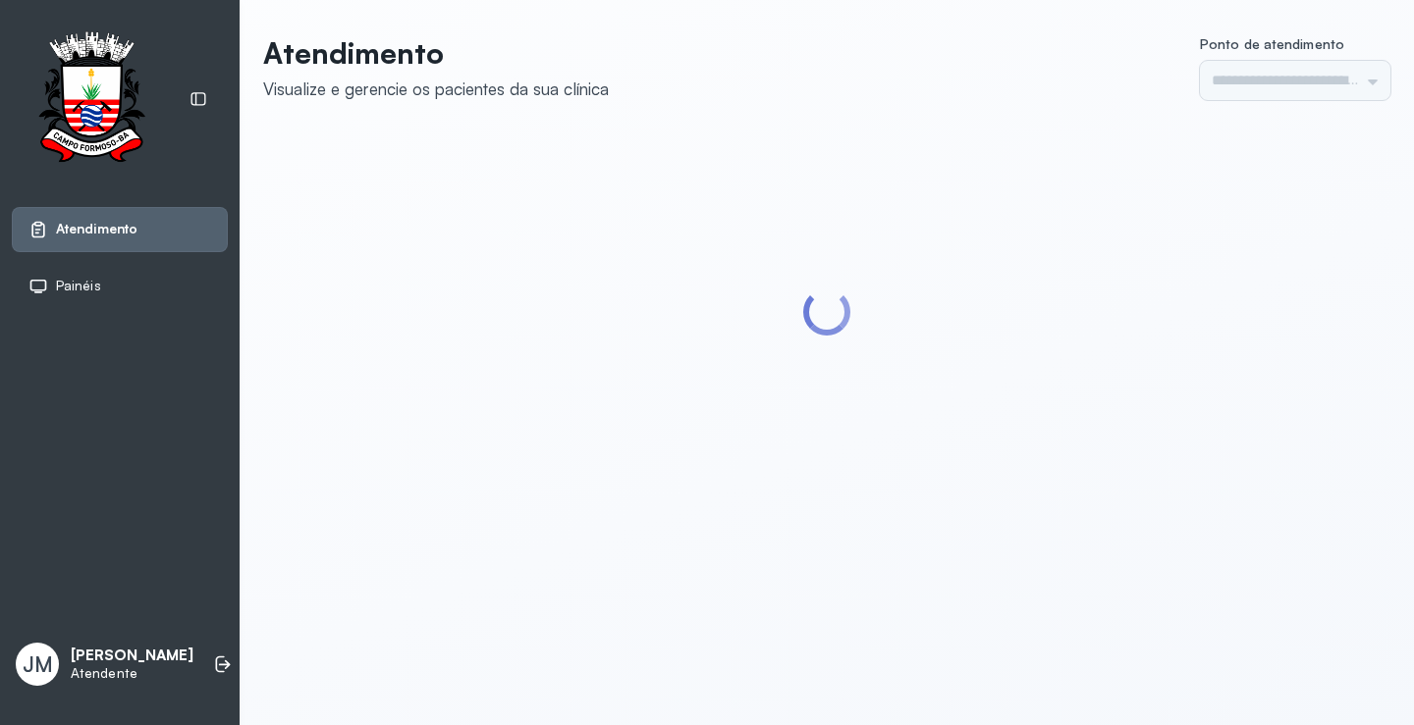
type input "*********"
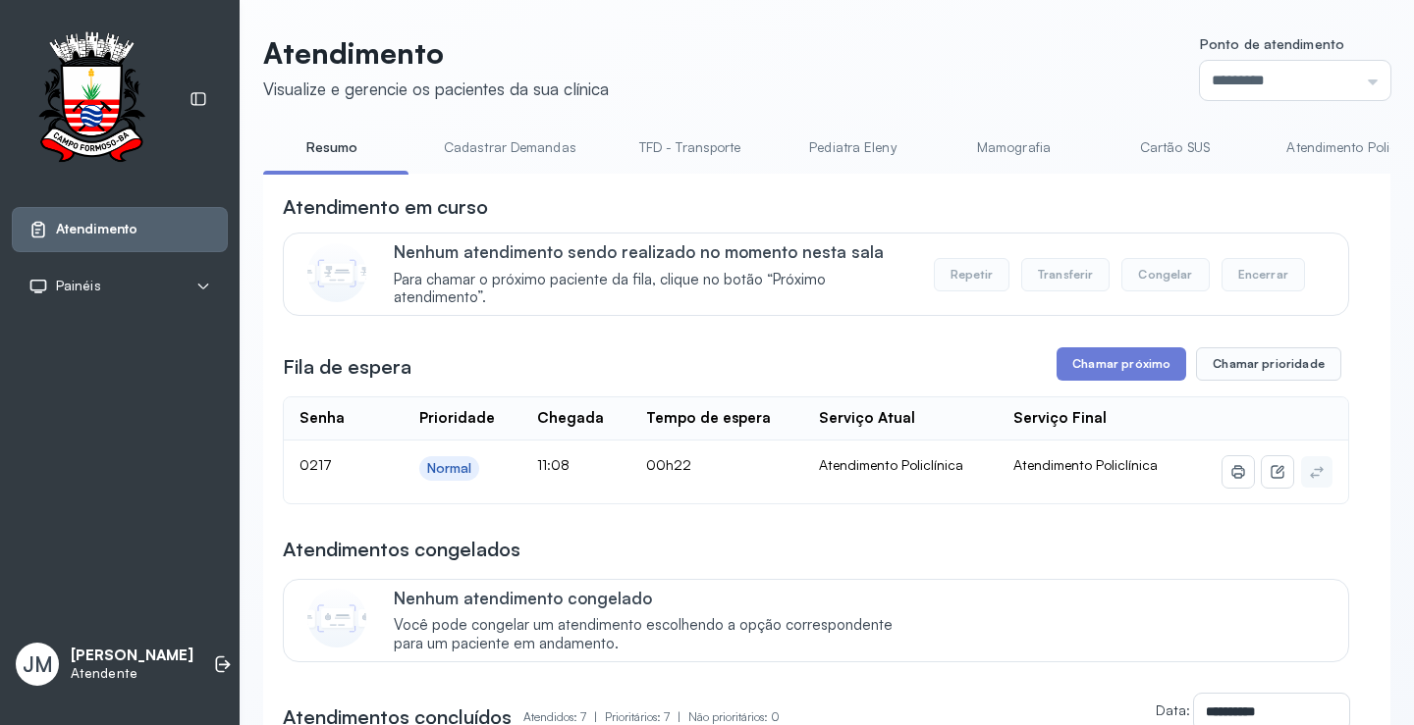
click at [707, 142] on link "TFD - Transporte" at bounding box center [689, 148] width 141 height 32
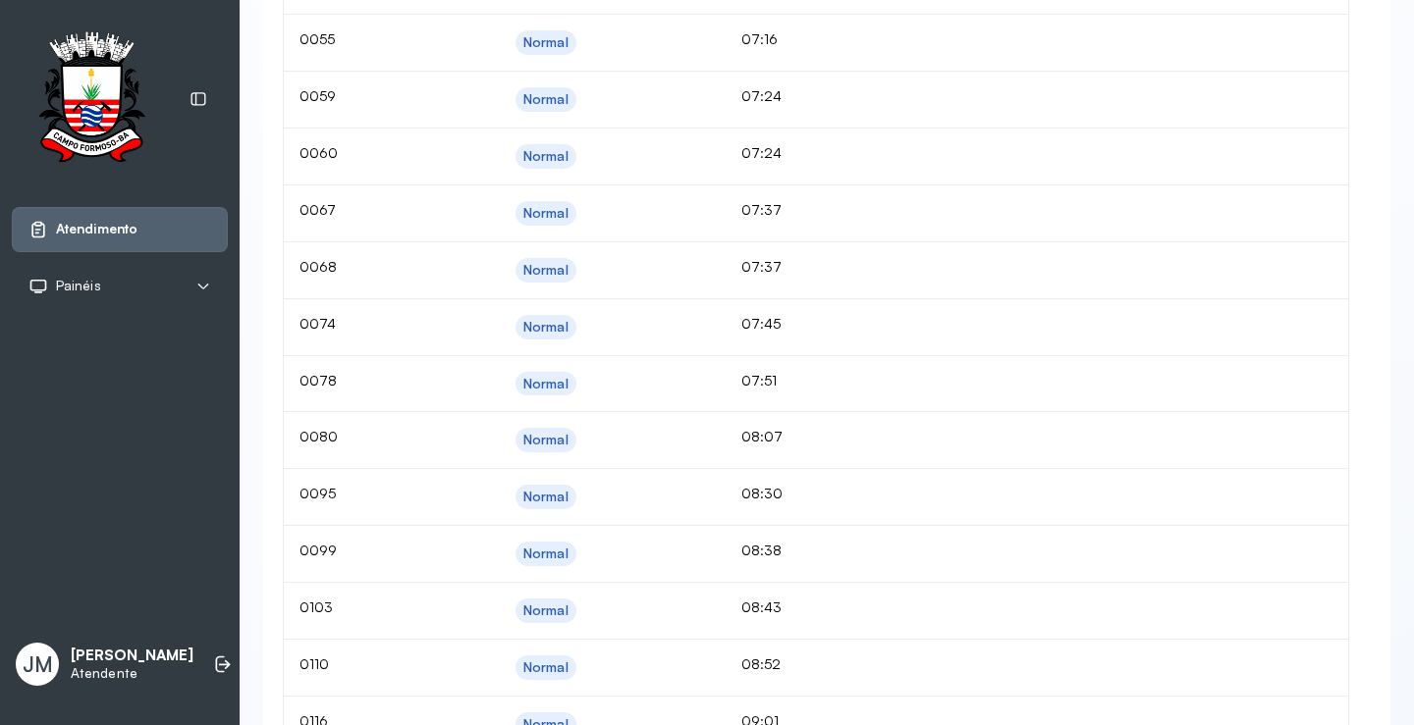
scroll to position [1243, 0]
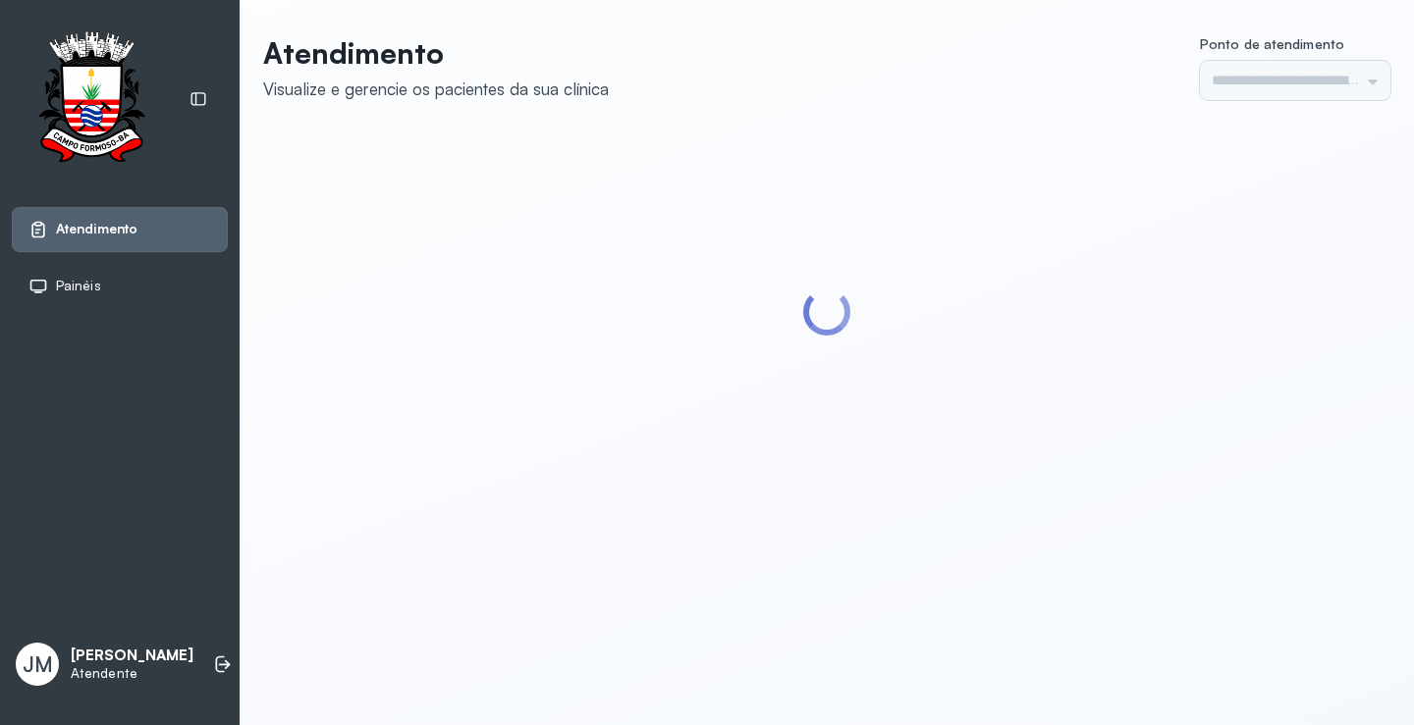
type input "*********"
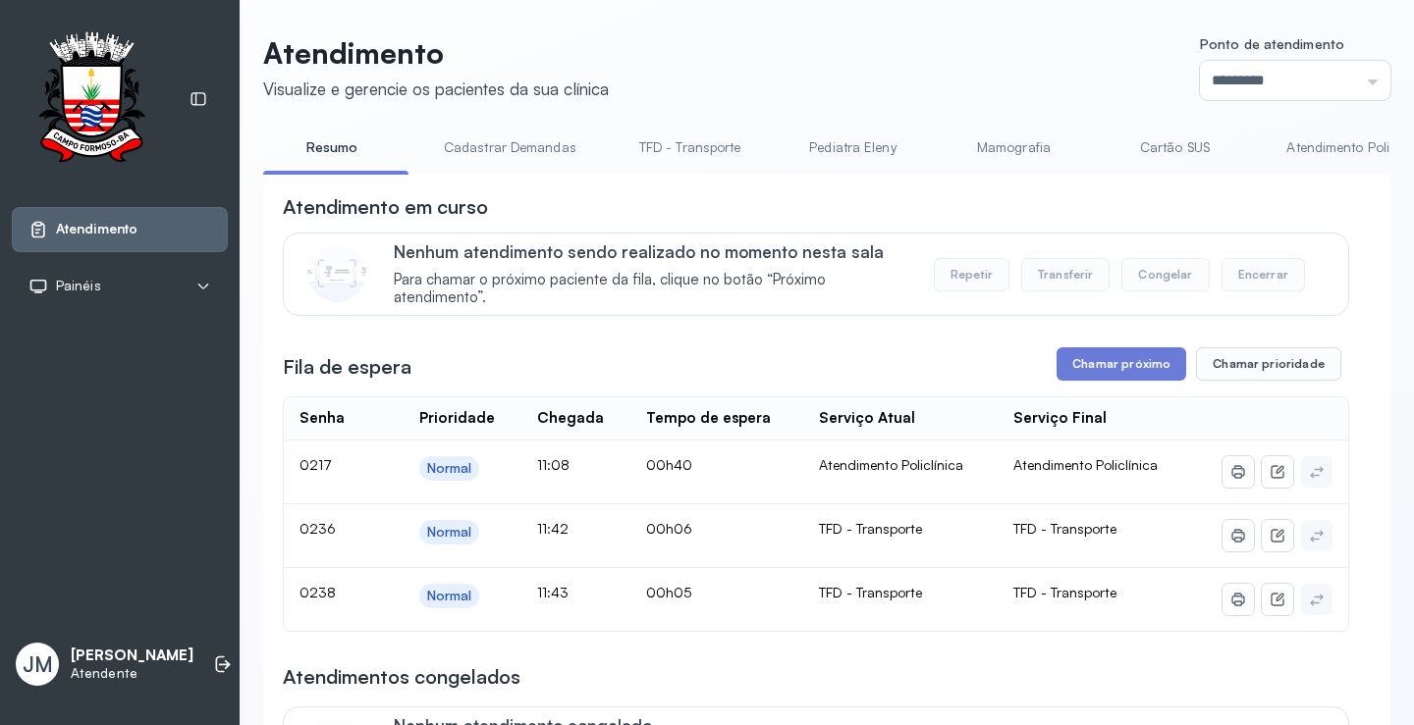
click at [703, 139] on link "TFD - Transporte" at bounding box center [689, 148] width 141 height 32
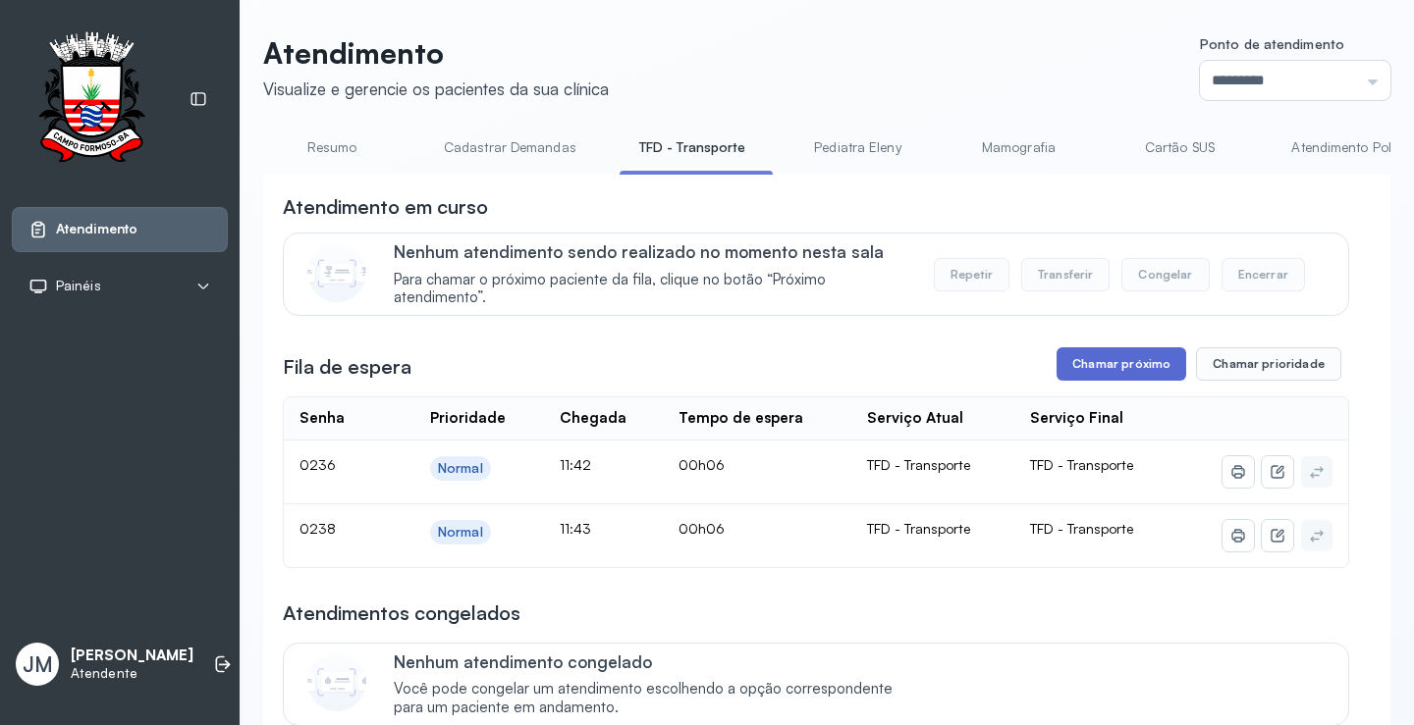
click at [1135, 375] on button "Chamar próximo" at bounding box center [1121, 364] width 130 height 33
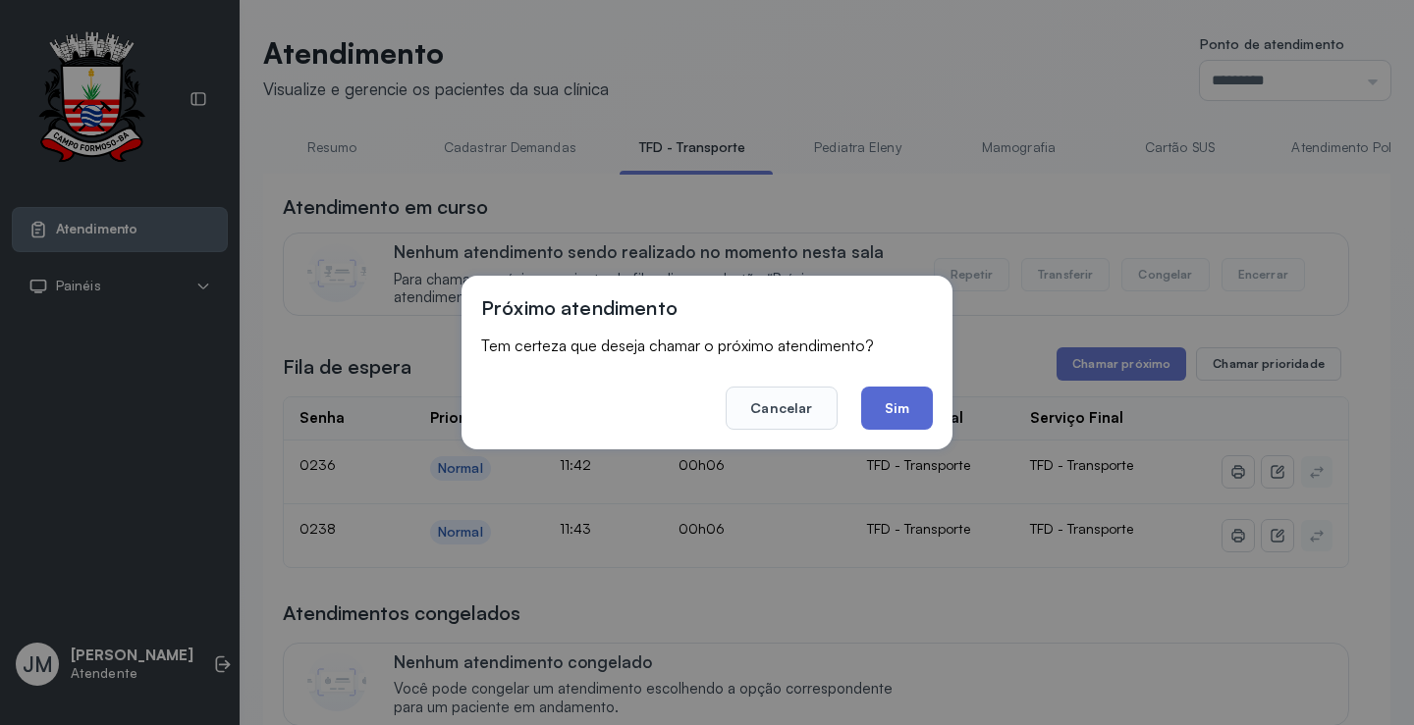
click at [925, 409] on button "Sim" at bounding box center [897, 408] width 72 height 43
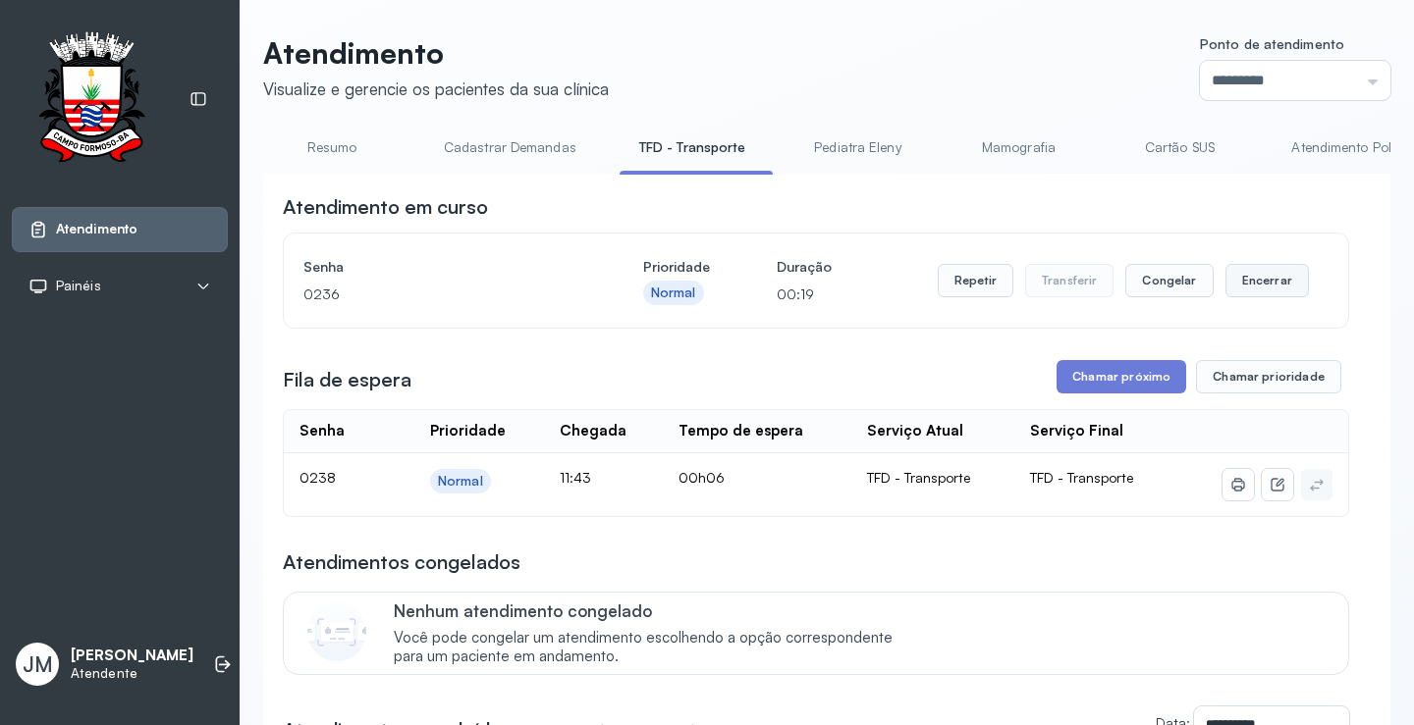
click at [1264, 273] on button "Encerrar" at bounding box center [1266, 280] width 83 height 33
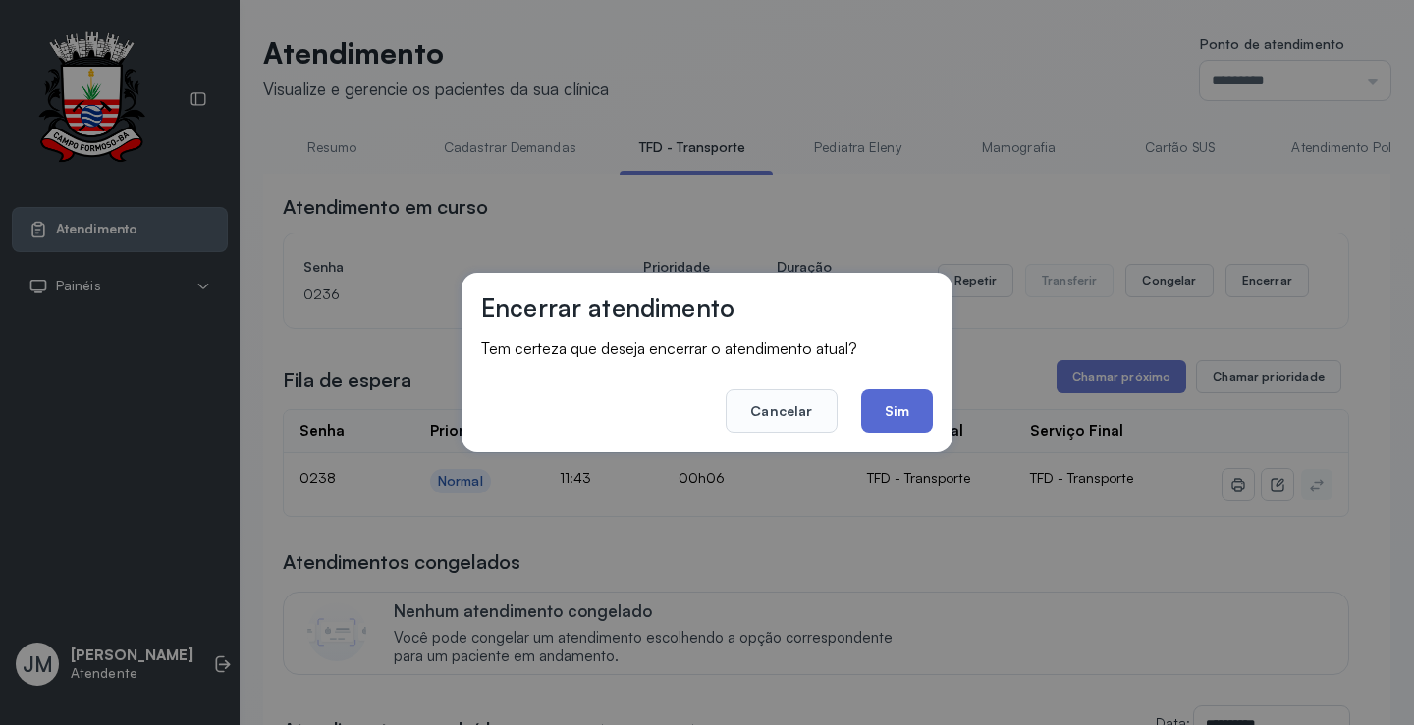
click at [893, 426] on button "Sim" at bounding box center [897, 411] width 72 height 43
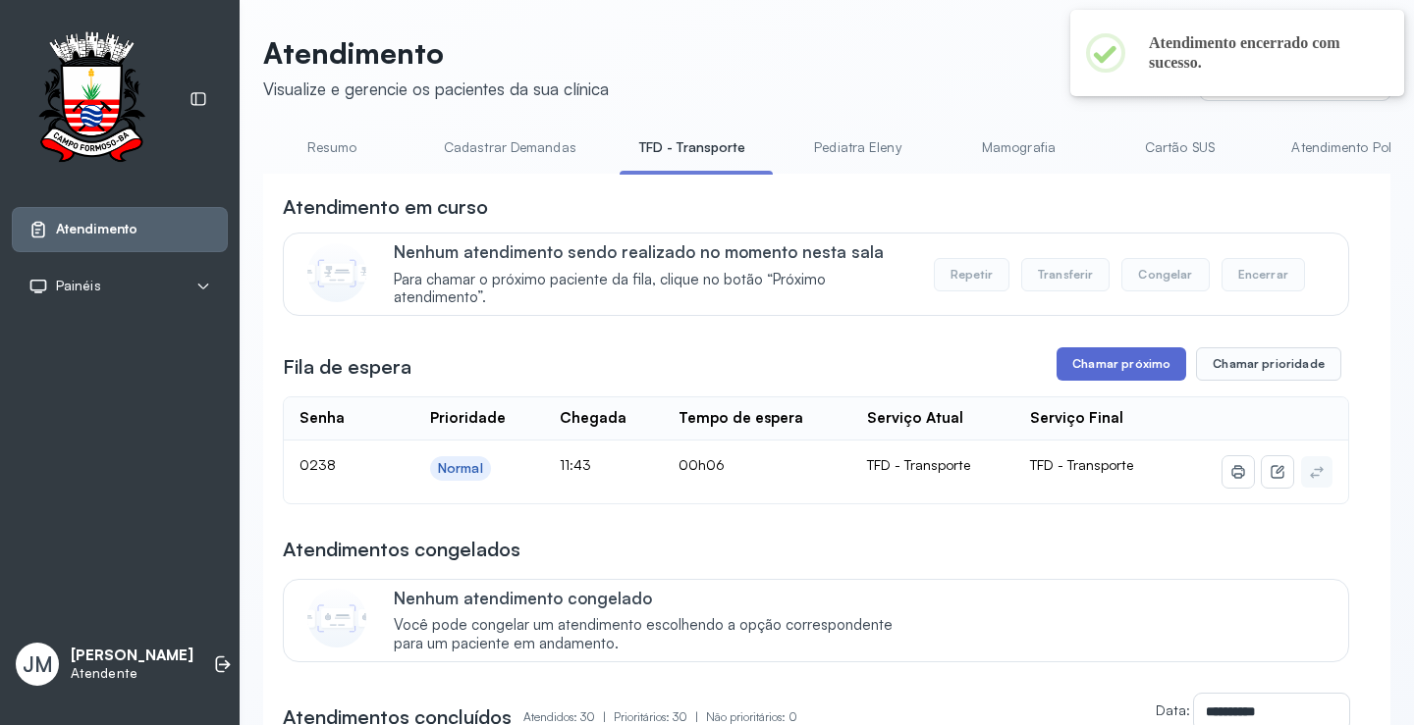
click at [1107, 368] on button "Chamar próximo" at bounding box center [1121, 364] width 130 height 33
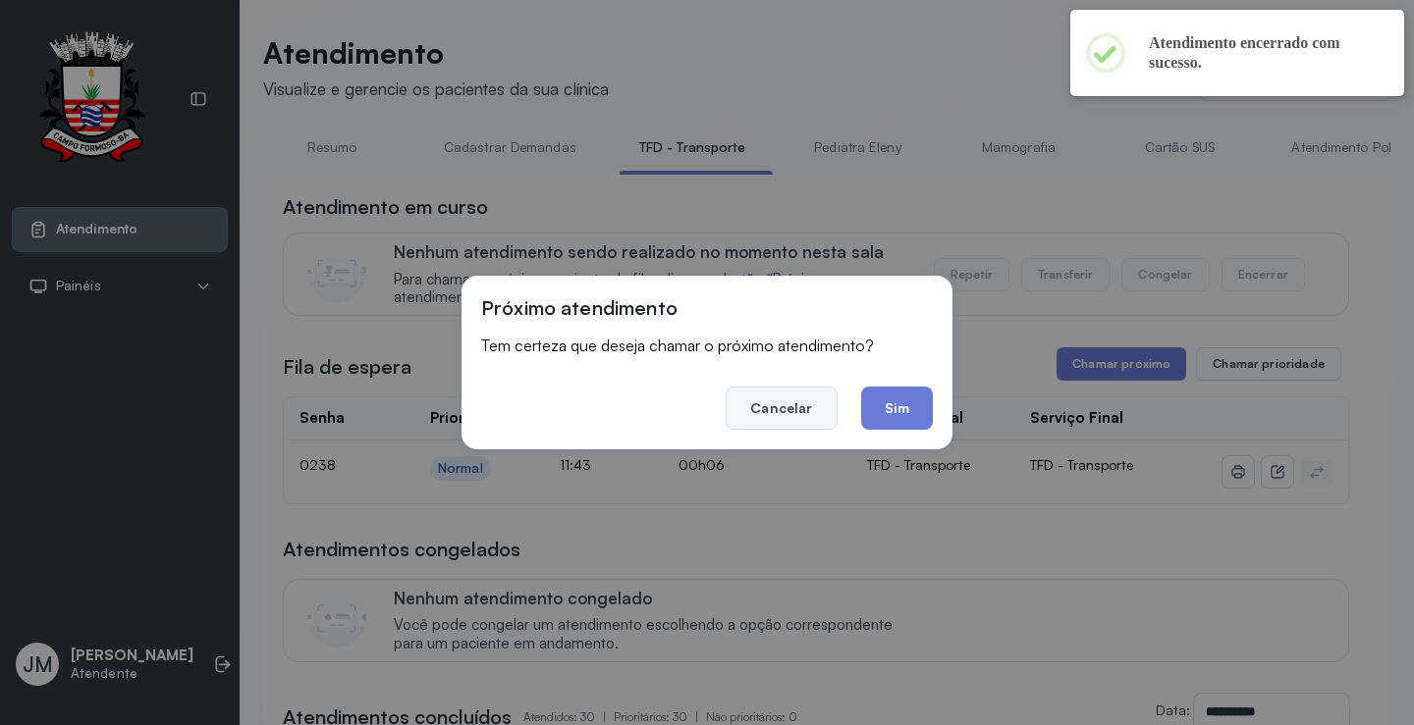
click at [785, 407] on button "Cancelar" at bounding box center [780, 408] width 111 height 43
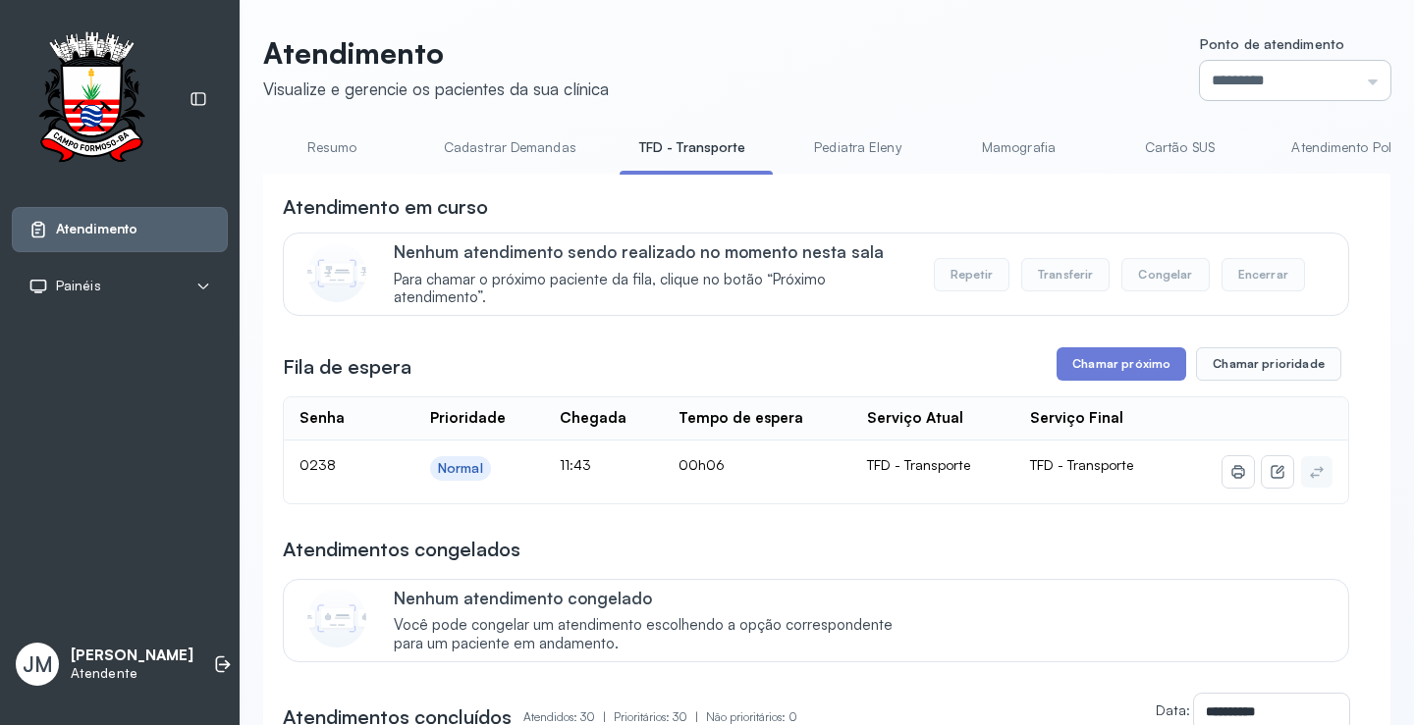
click at [1338, 72] on input "*********" at bounding box center [1295, 80] width 190 height 39
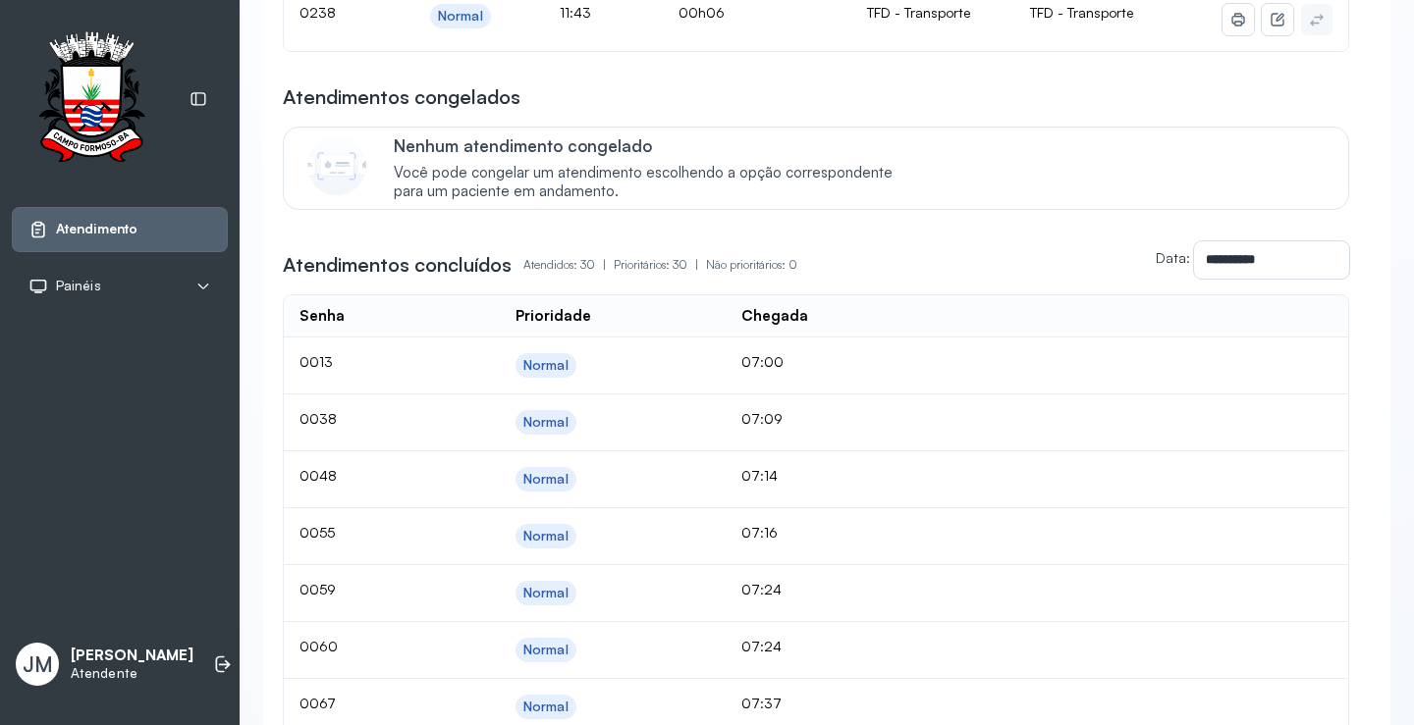
scroll to position [196, 0]
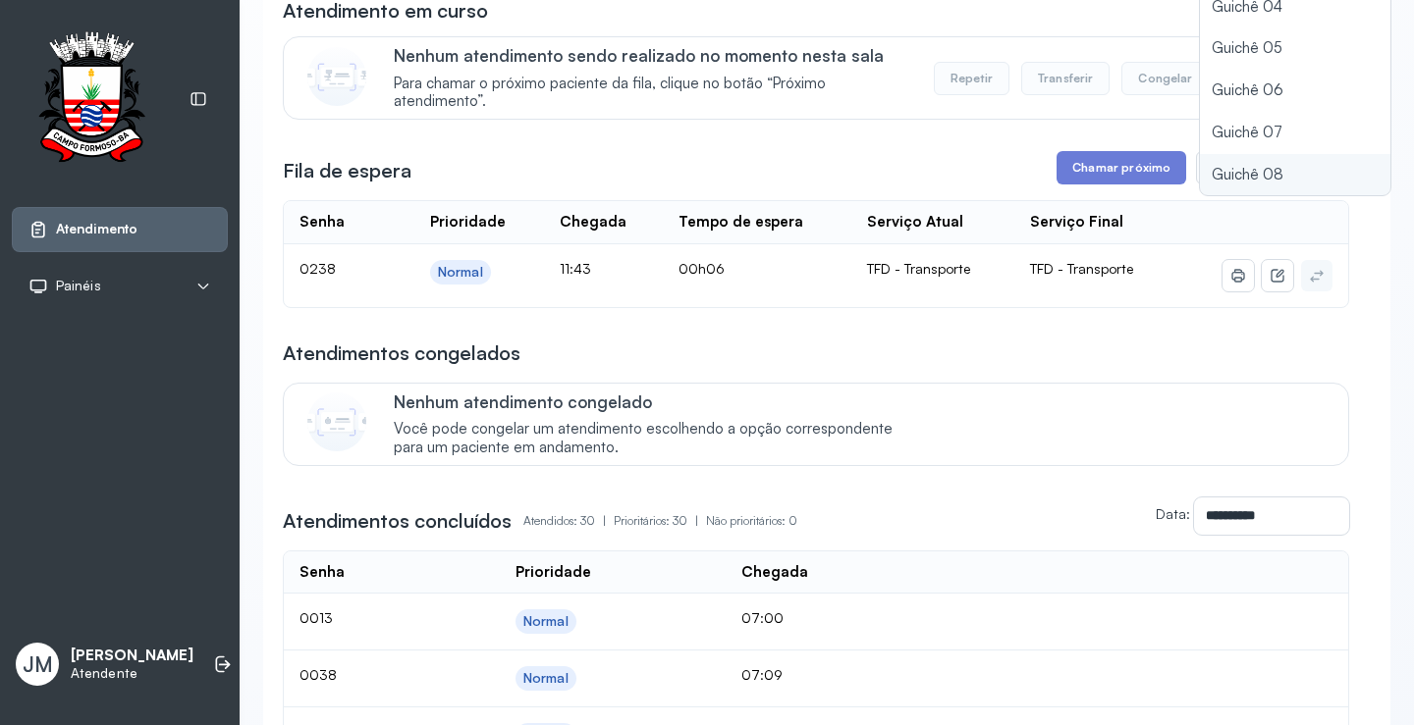
type input "*********"
click at [1111, 180] on button "Chamar próximo" at bounding box center [1121, 167] width 130 height 33
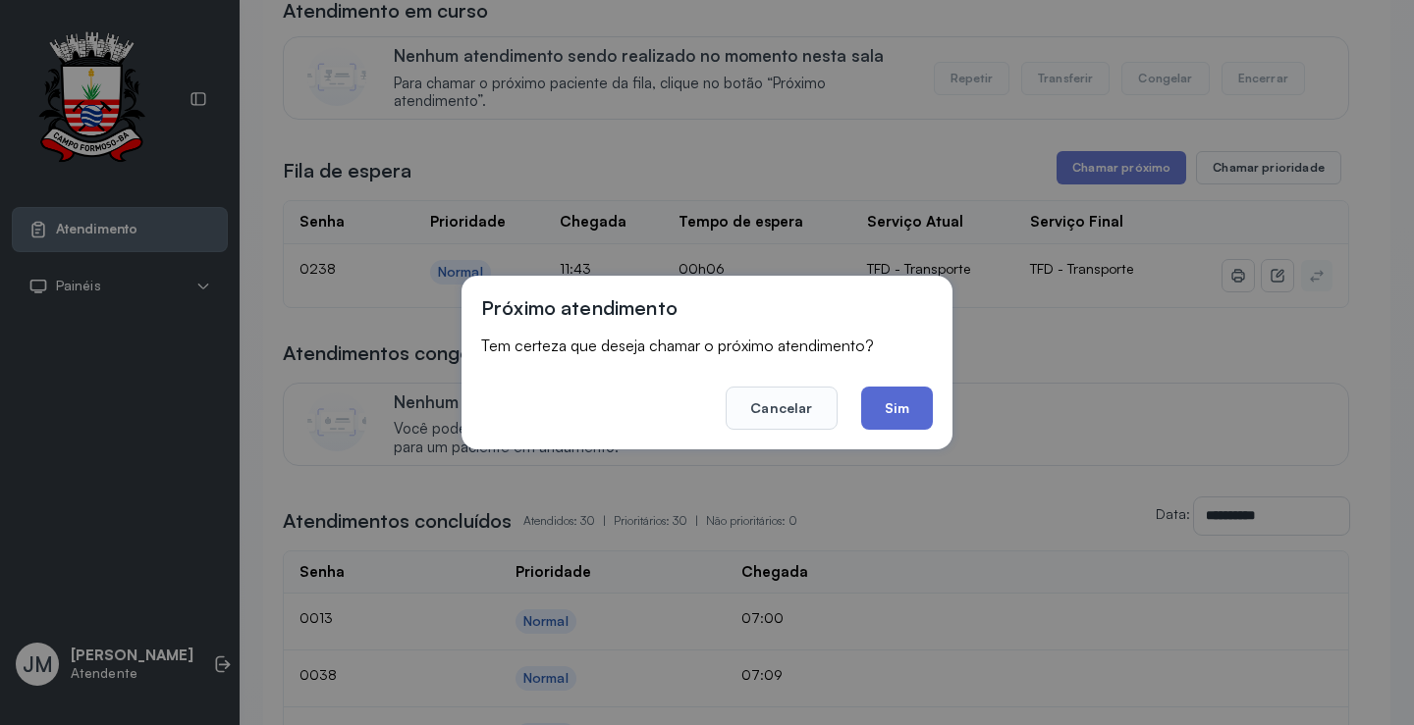
click at [905, 420] on button "Sim" at bounding box center [897, 408] width 72 height 43
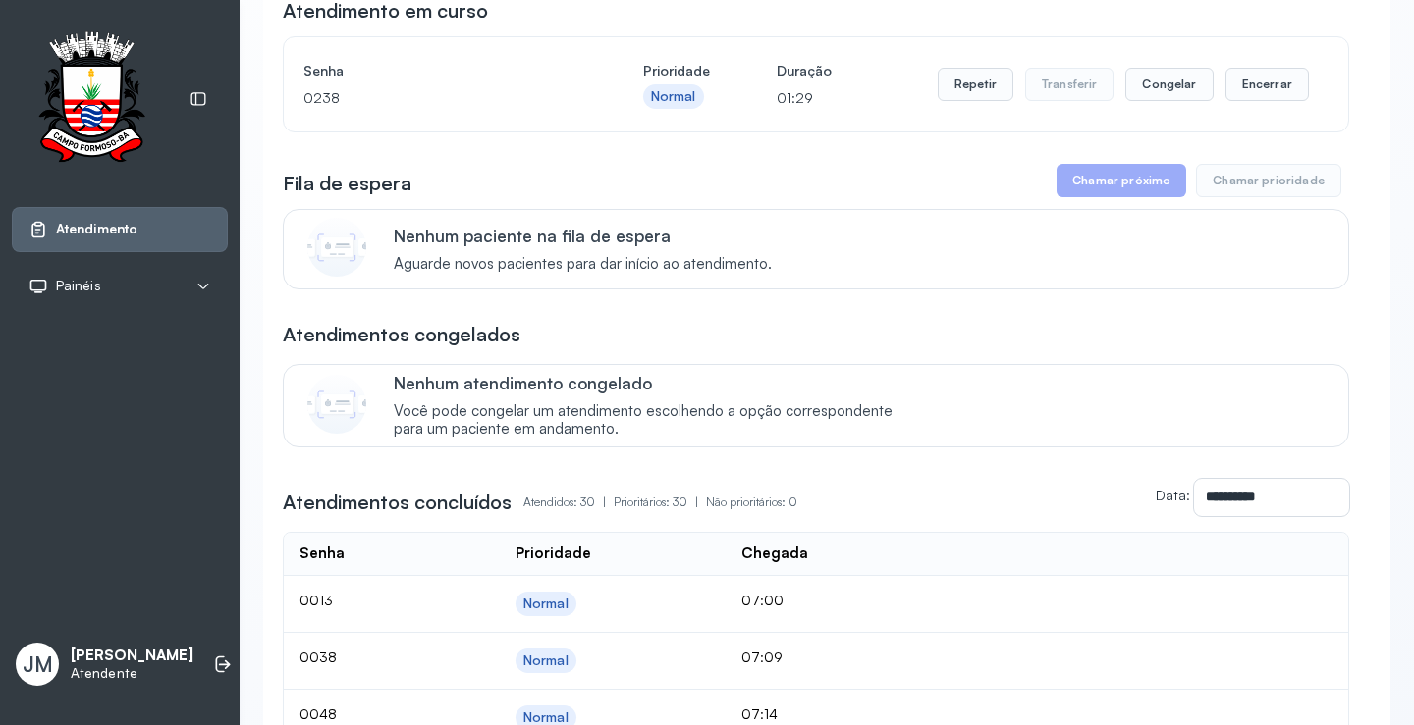
click at [1232, 67] on div "Repetir Transferir Congelar Encerrar" at bounding box center [1123, 84] width 371 height 55
click at [1244, 81] on button "Encerrar" at bounding box center [1266, 84] width 83 height 33
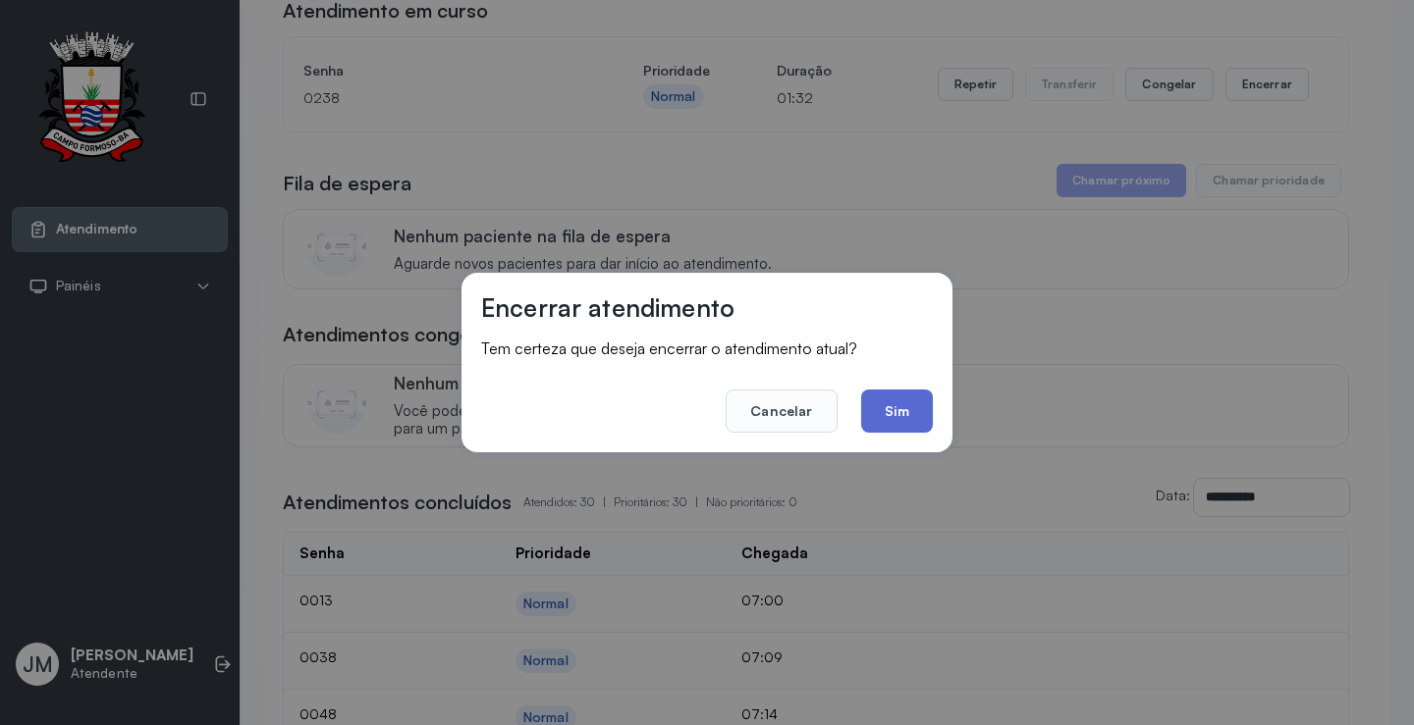
click at [908, 400] on button "Sim" at bounding box center [897, 411] width 72 height 43
